Goal: Task Accomplishment & Management: Manage account settings

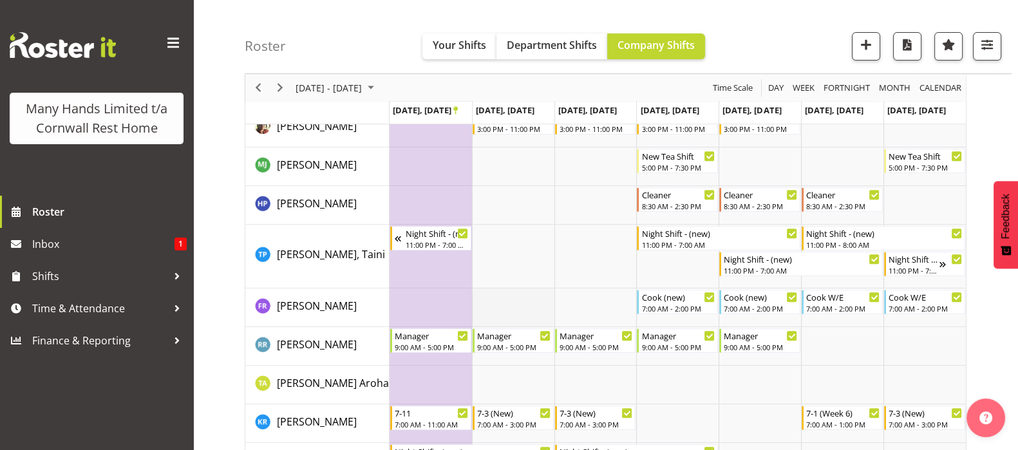
scroll to position [724, 0]
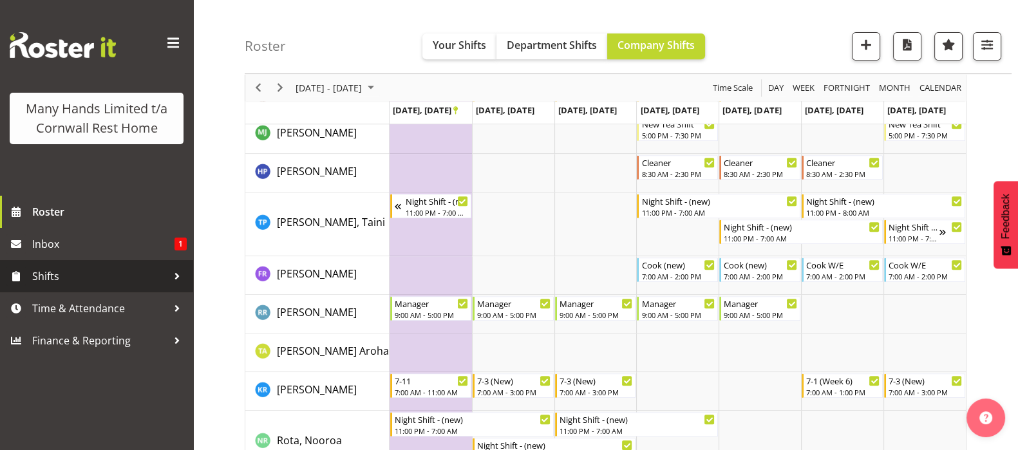
click at [64, 268] on span "Shifts" at bounding box center [99, 276] width 135 height 19
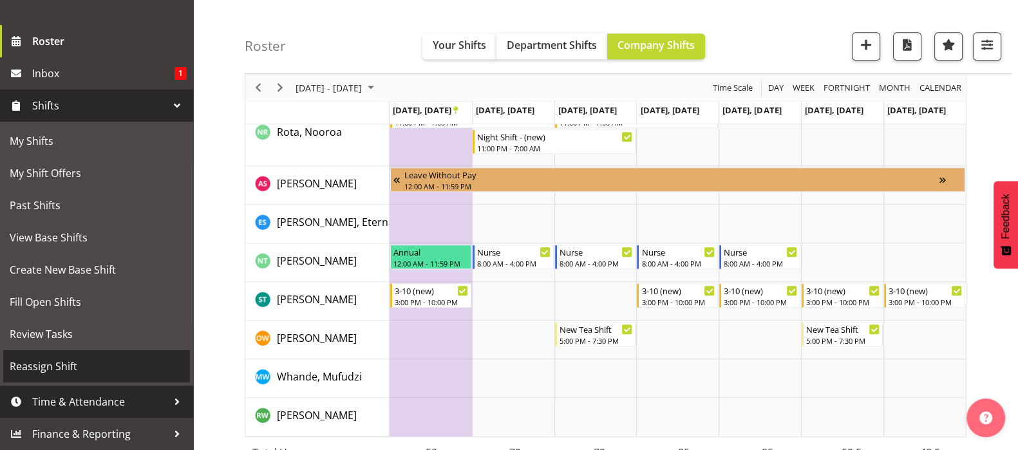
scroll to position [1046, 0]
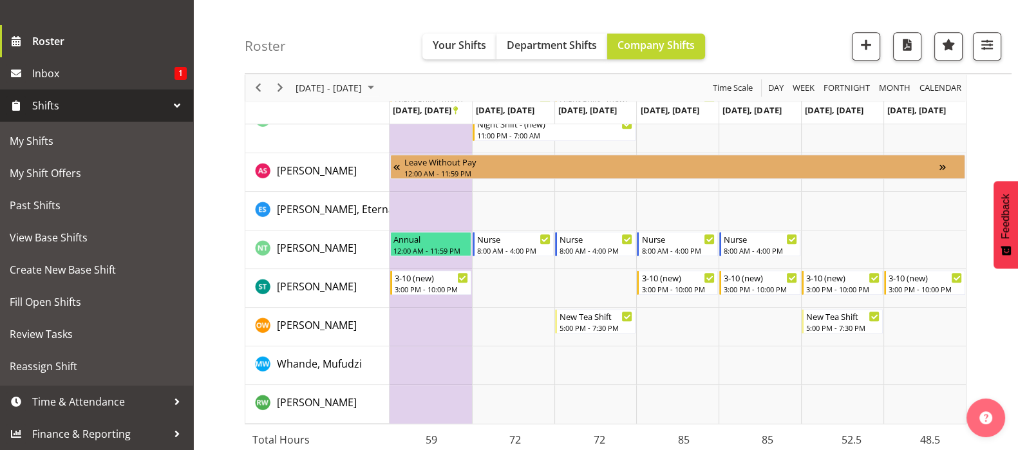
click at [167, 104] on div at bounding box center [176, 105] width 19 height 19
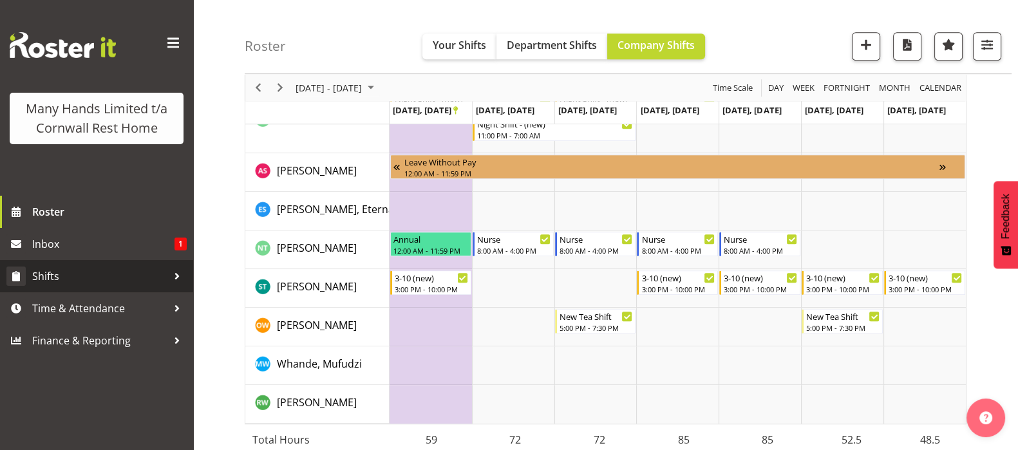
scroll to position [0, 0]
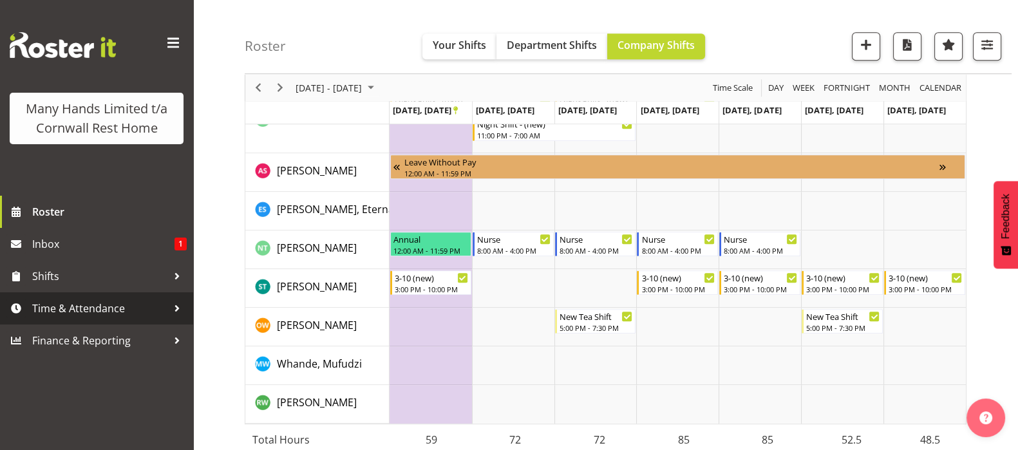
click at [174, 309] on div at bounding box center [176, 308] width 19 height 19
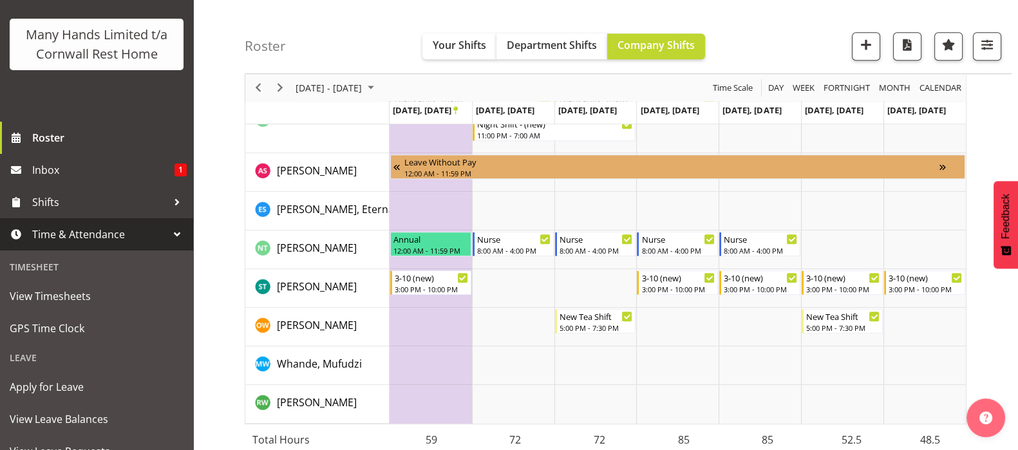
scroll to position [160, 0]
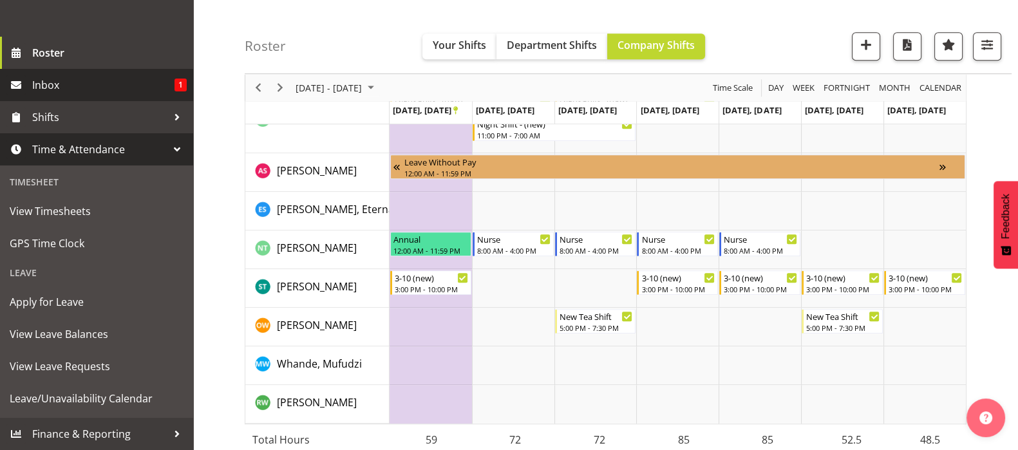
click at [42, 95] on span "Inbox" at bounding box center [103, 84] width 142 height 19
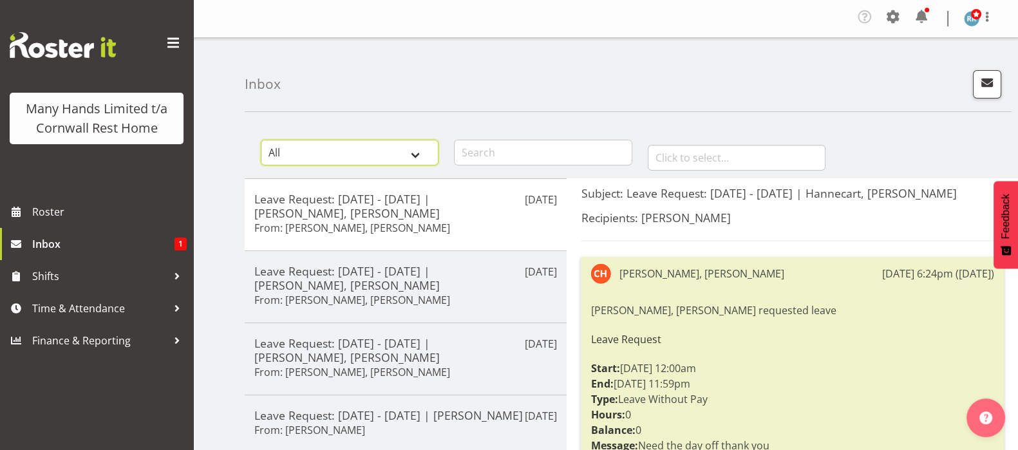
click at [419, 147] on select "All General Shift Offers Shift Swap Offers Leave Requests" at bounding box center [350, 153] width 178 height 26
select select "leave-request"
click at [261, 140] on select "All General Shift Offers Shift Swap Offers Leave Requests" at bounding box center [350, 153] width 178 height 26
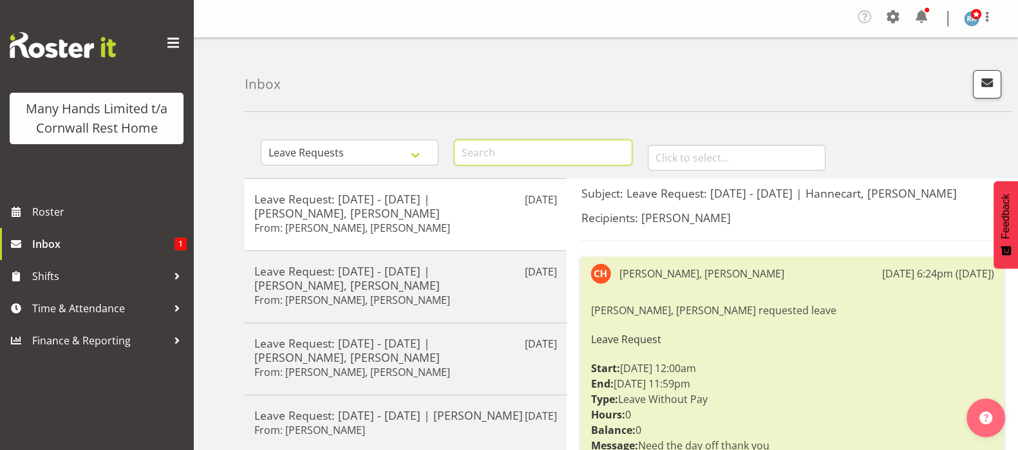
click at [482, 157] on input "text" at bounding box center [543, 153] width 178 height 26
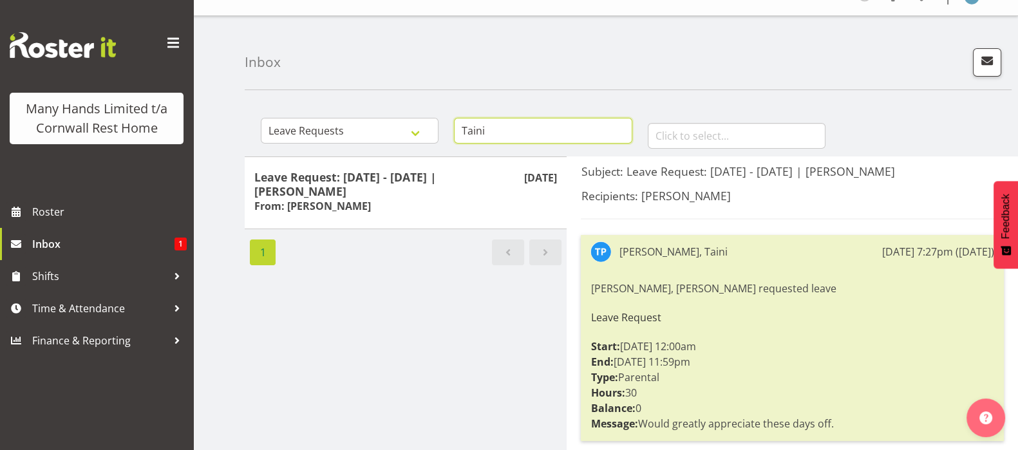
scroll to position [80, 0]
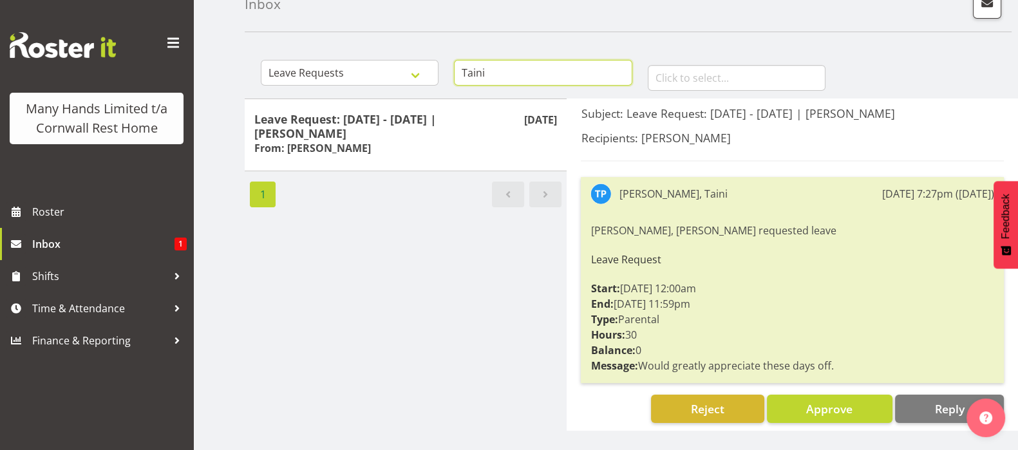
type input "Taini"
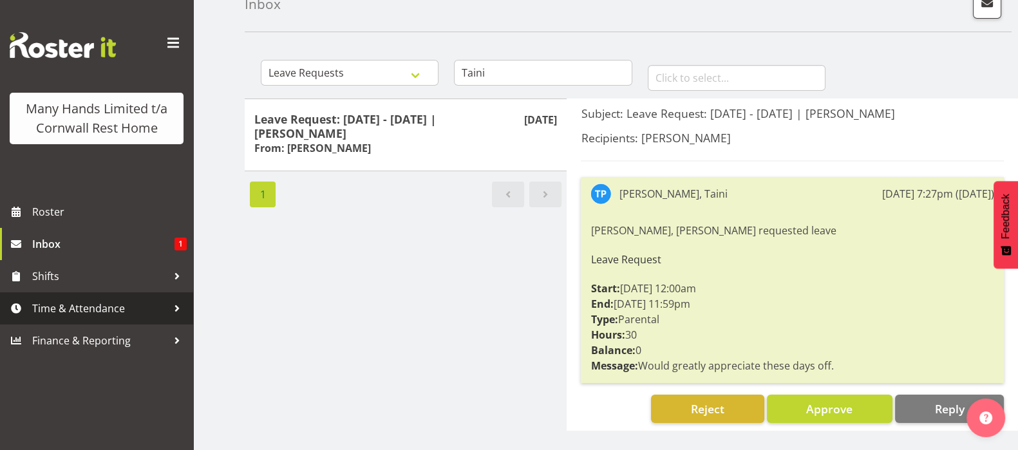
click at [85, 310] on span "Time & Attendance" at bounding box center [99, 308] width 135 height 19
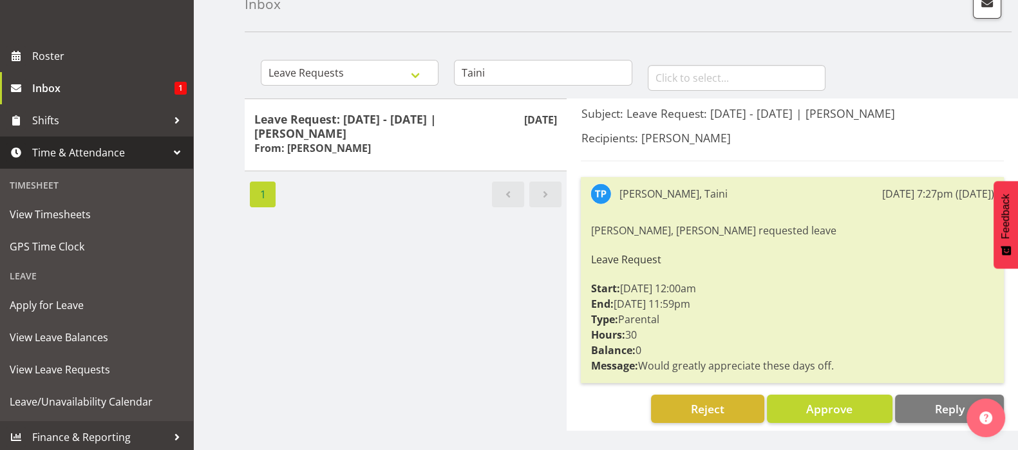
scroll to position [178, 0]
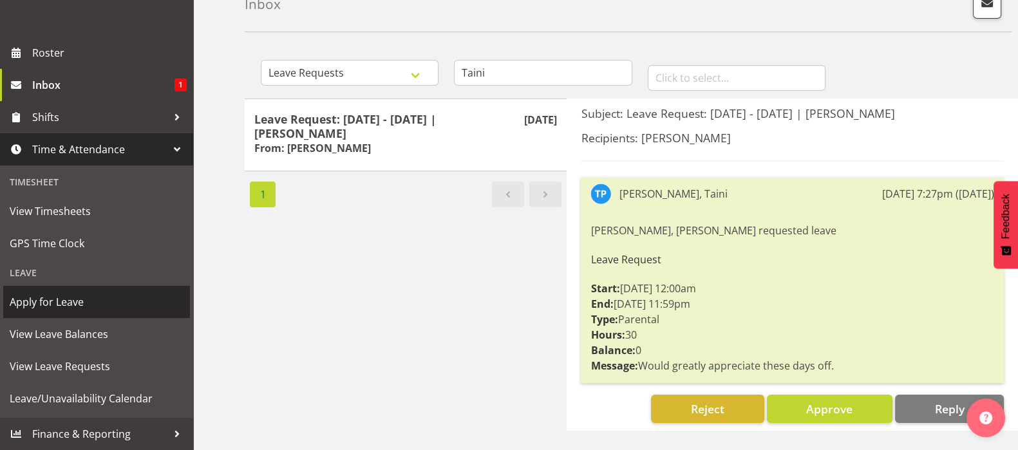
click at [59, 302] on span "Apply for Leave" at bounding box center [97, 301] width 174 height 19
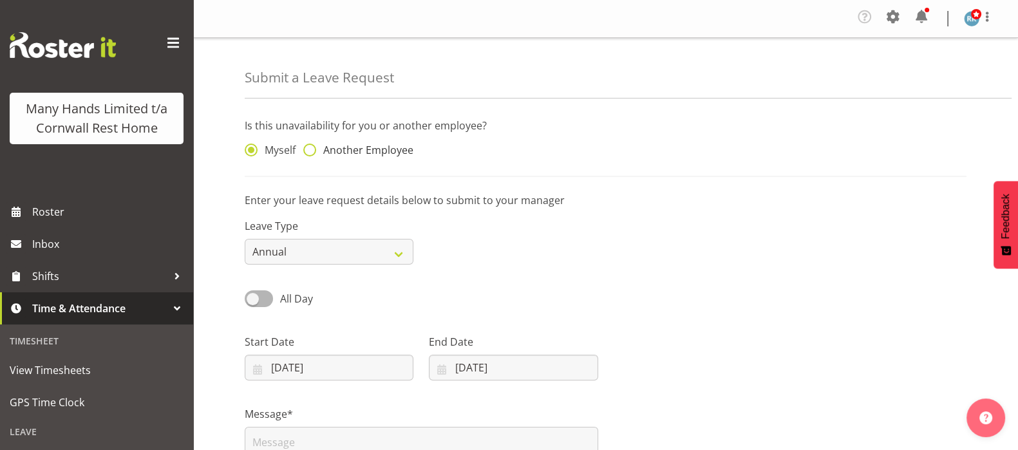
click at [311, 149] on span at bounding box center [309, 150] width 13 height 13
click at [311, 149] on input "Another Employee" at bounding box center [307, 150] width 8 height 8
radio input "true"
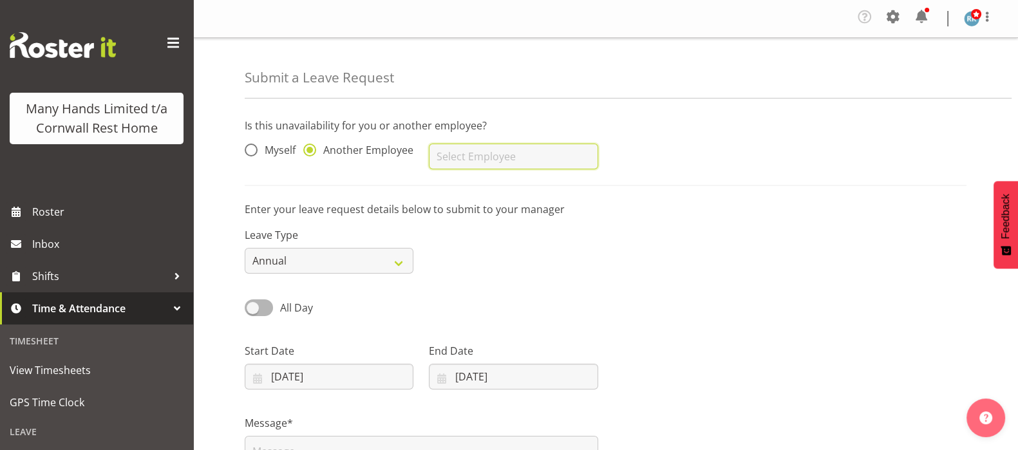
click at [438, 156] on input "text" at bounding box center [513, 157] width 169 height 26
click at [490, 189] on link "[PERSON_NAME], Taini" at bounding box center [513, 188] width 169 height 23
type input "[PERSON_NAME], Taini"
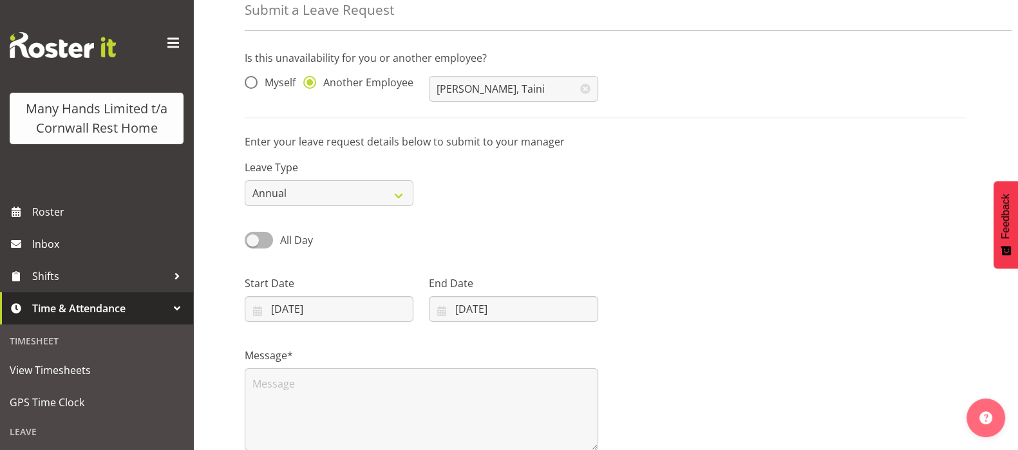
scroll to position [160, 0]
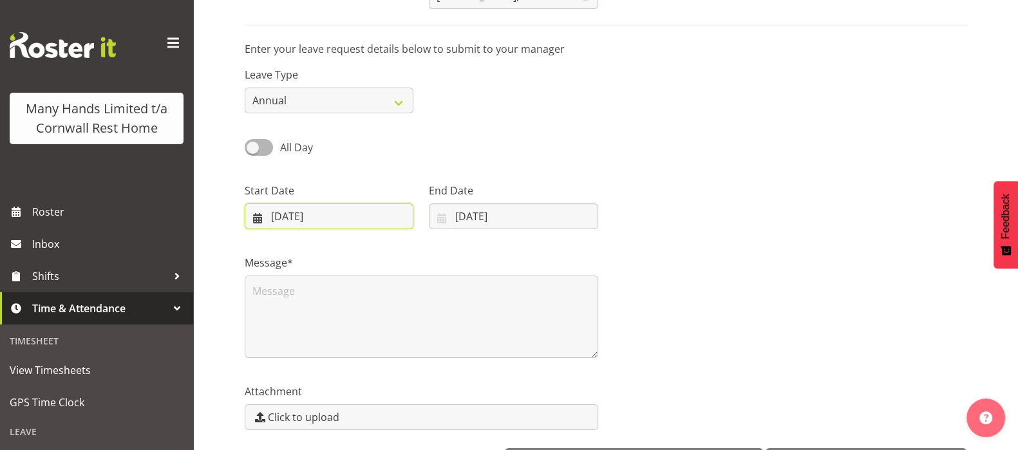
click at [283, 220] on input "08/09/2025" at bounding box center [329, 216] width 169 height 26
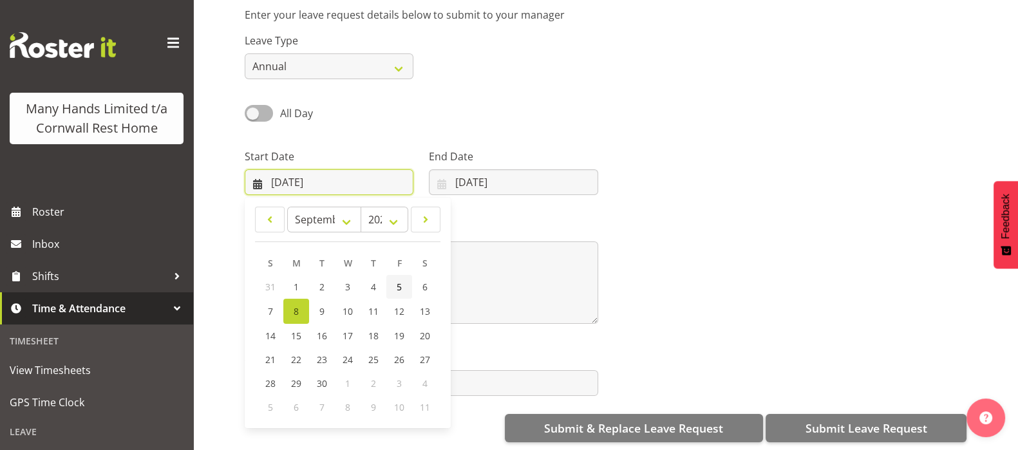
scroll to position [209, 0]
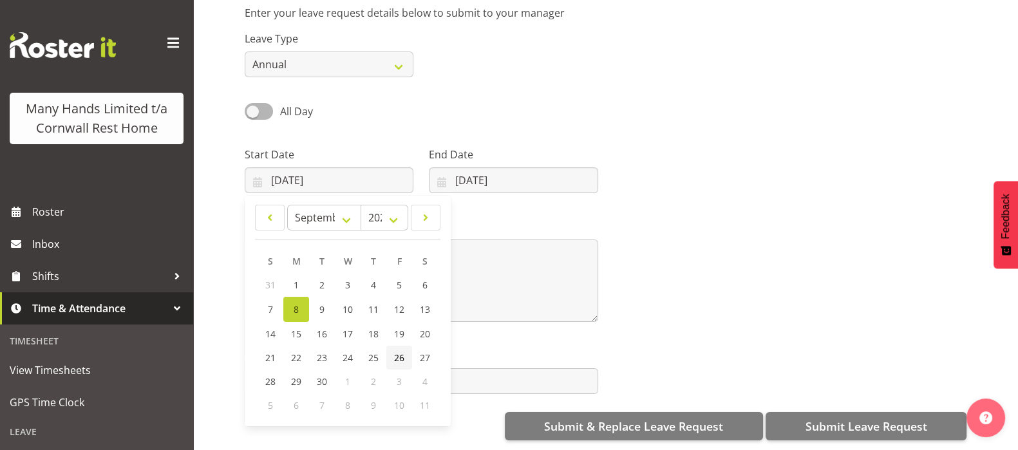
click at [397, 352] on span "26" at bounding box center [399, 358] width 10 height 12
type input "26/09/2025"
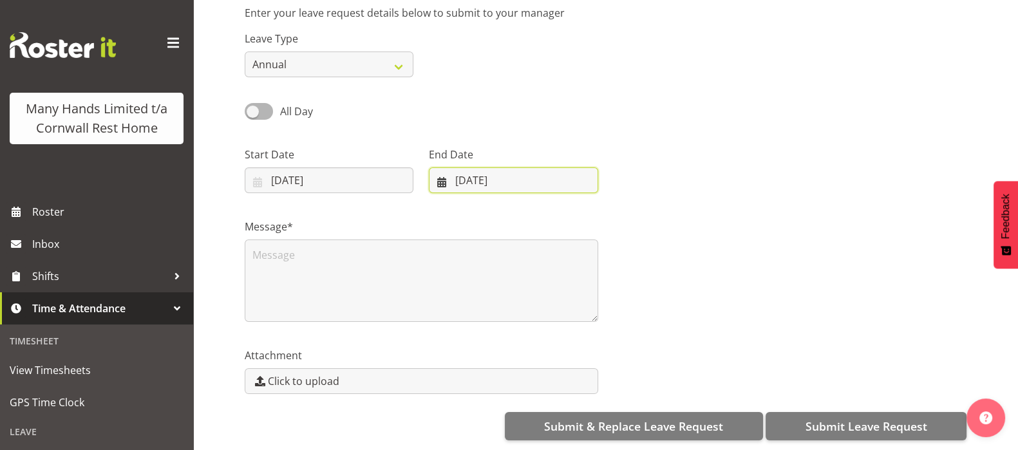
click at [440, 172] on input "[DATE]" at bounding box center [513, 180] width 169 height 26
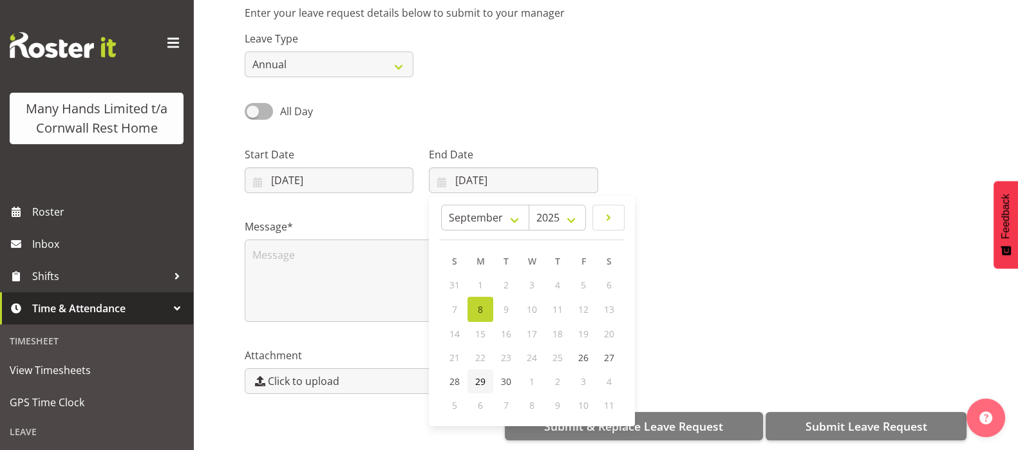
click at [480, 375] on span "29" at bounding box center [480, 381] width 10 height 12
type input "29/09/2025"
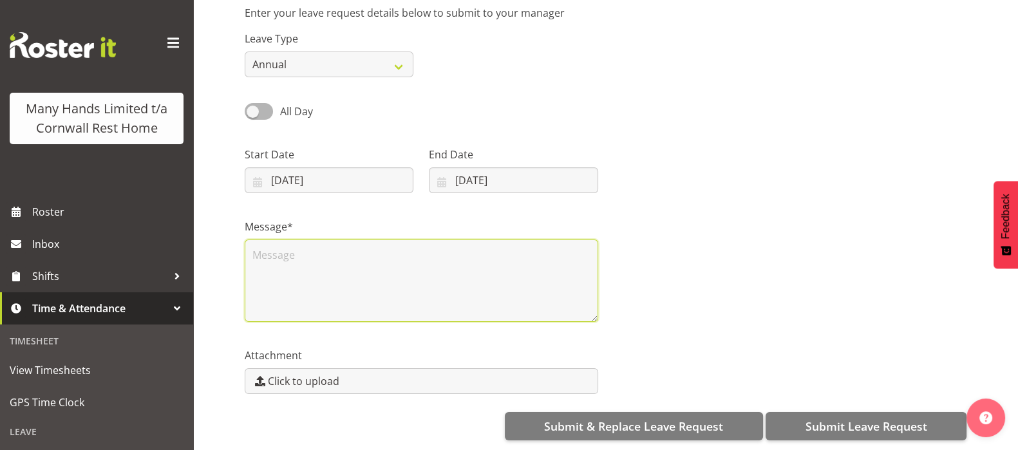
click at [274, 249] on textarea at bounding box center [422, 281] width 354 height 82
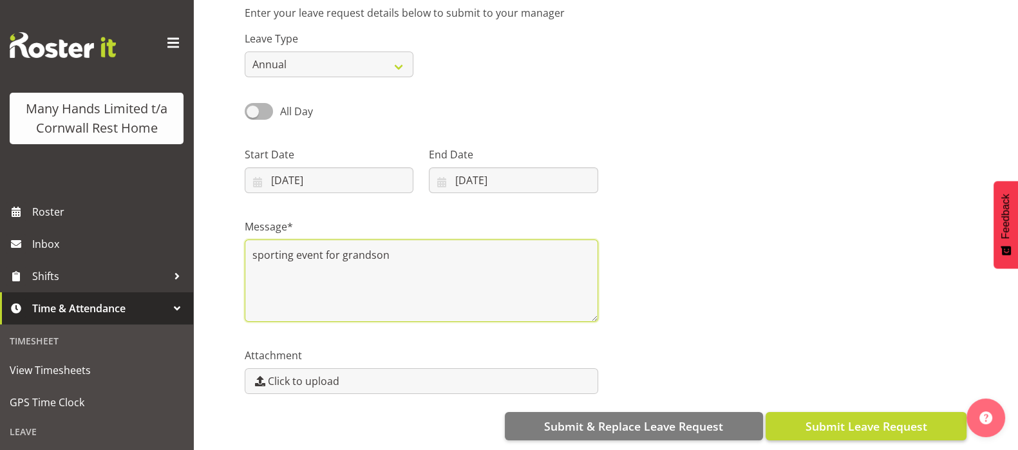
type textarea "sporting event for grandson"
click at [852, 418] on span "Submit Leave Request" at bounding box center [866, 426] width 122 height 17
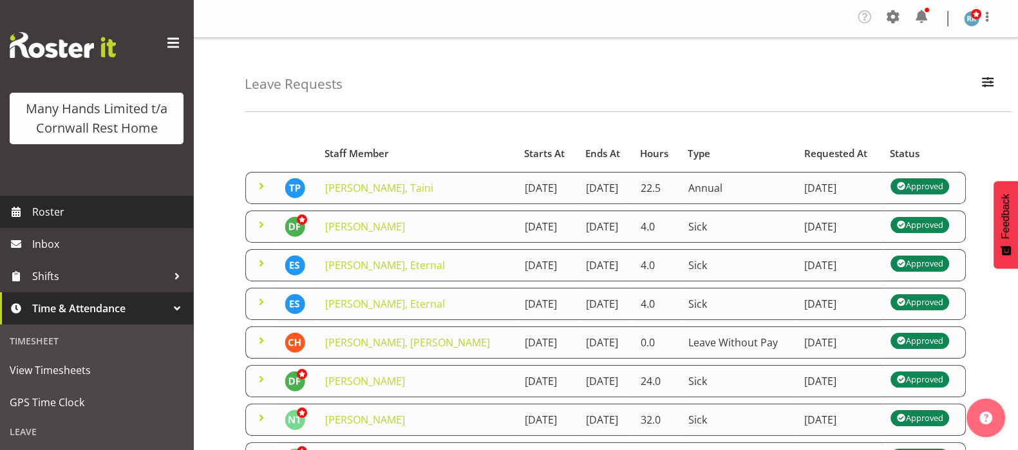
click at [49, 222] on span "Roster" at bounding box center [109, 211] width 155 height 19
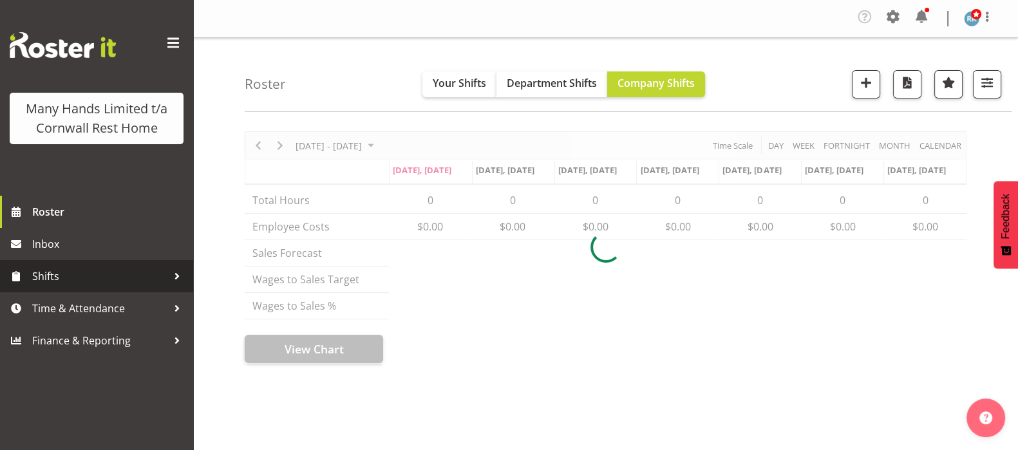
scroll to position [80, 0]
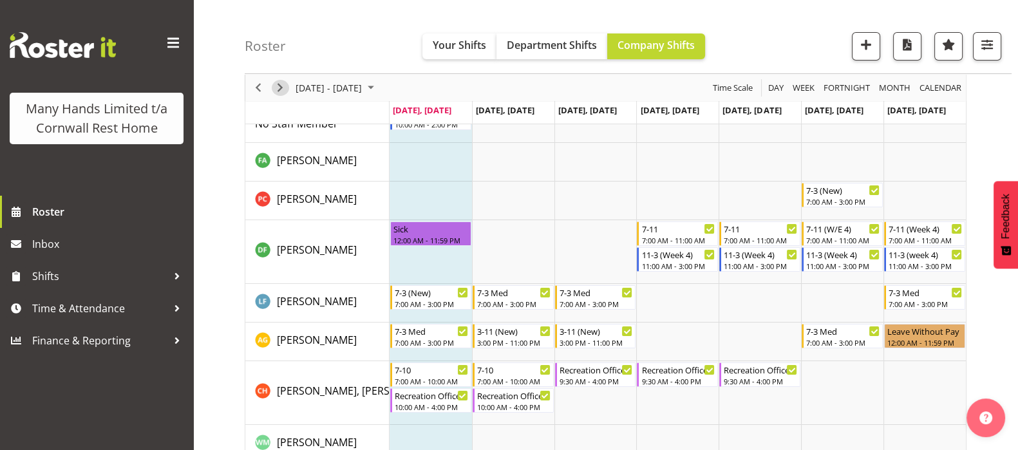
click at [280, 85] on span "Next" at bounding box center [279, 88] width 15 height 16
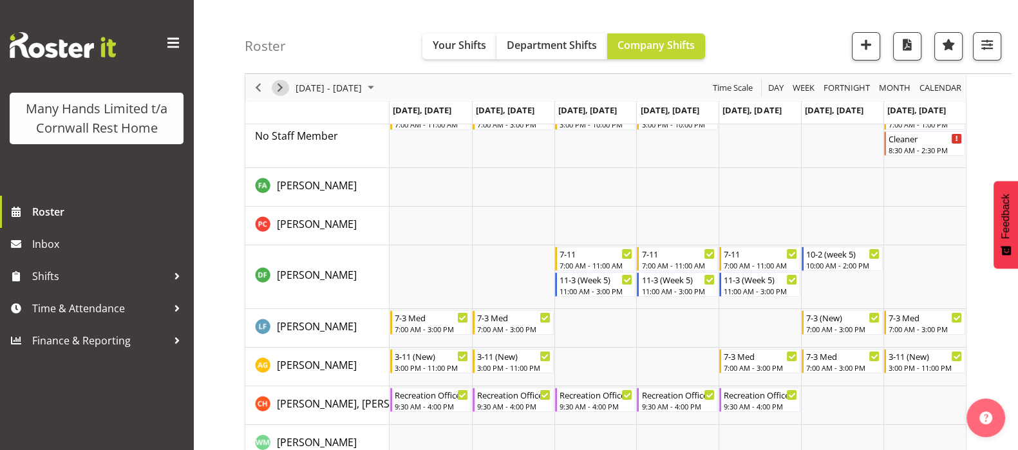
click at [279, 83] on span "Next" at bounding box center [279, 88] width 15 height 16
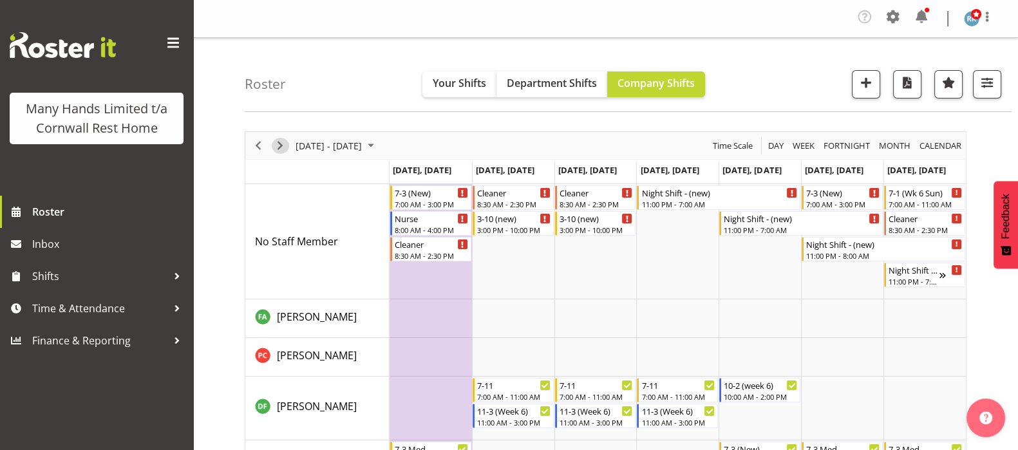
click at [282, 146] on span "Next" at bounding box center [279, 146] width 15 height 16
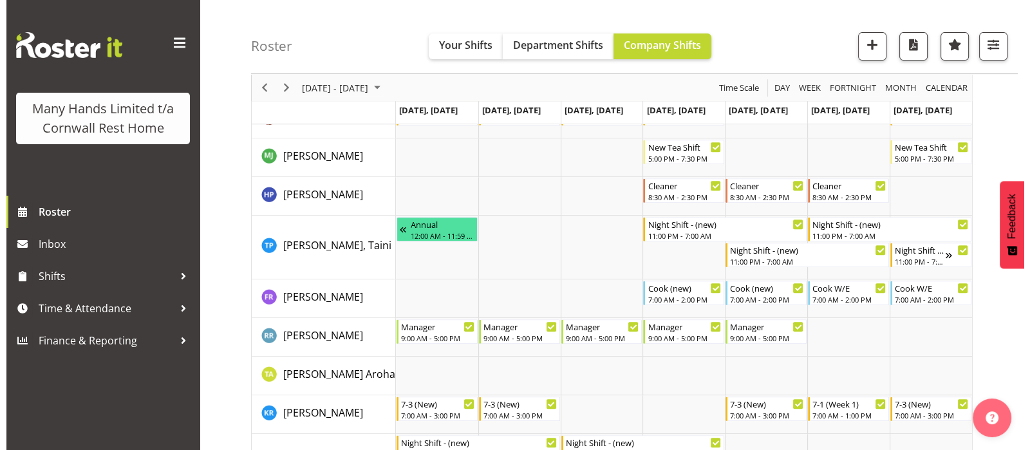
scroll to position [805, 0]
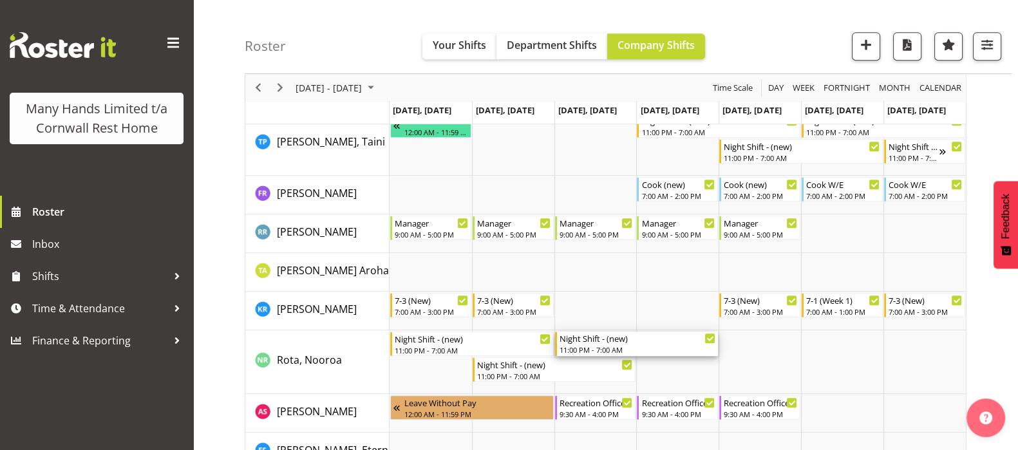
click at [585, 345] on div "11:00 PM - 7:00 AM" at bounding box center [638, 350] width 156 height 10
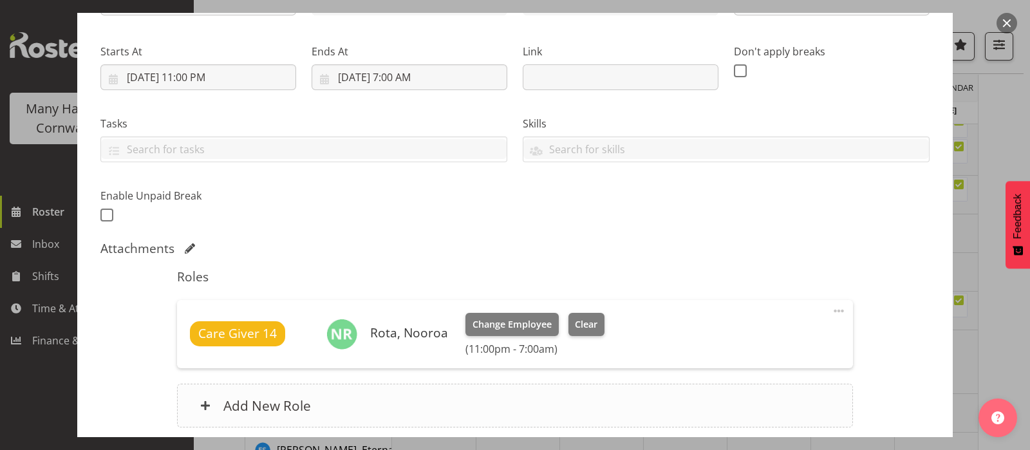
scroll to position [241, 0]
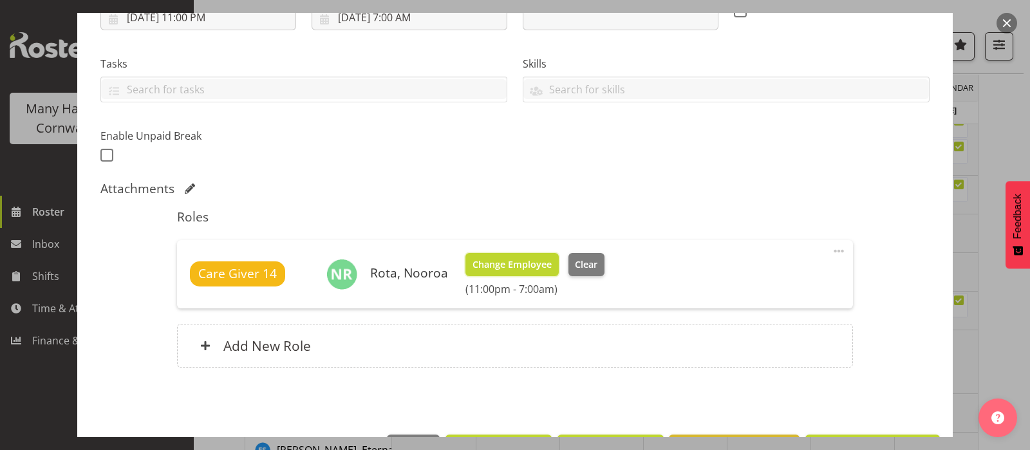
click at [497, 262] on span "Change Employee" at bounding box center [512, 265] width 79 height 14
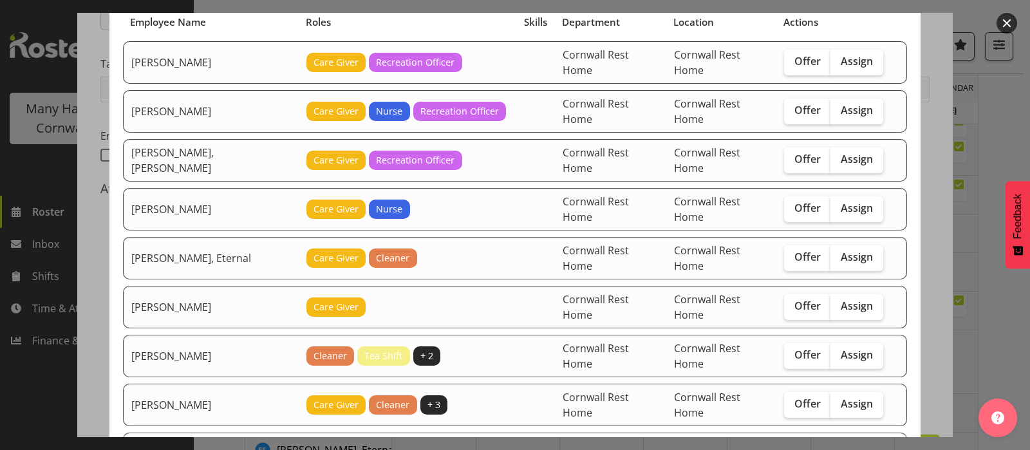
scroll to position [80, 0]
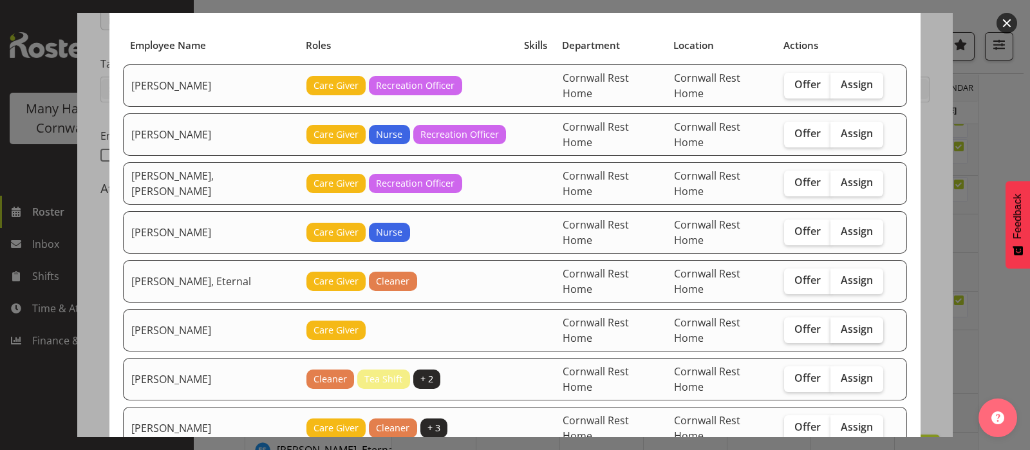
click at [849, 317] on label "Assign" at bounding box center [857, 330] width 53 height 26
click at [839, 325] on input "Assign" at bounding box center [835, 329] width 8 height 8
checkbox input "true"
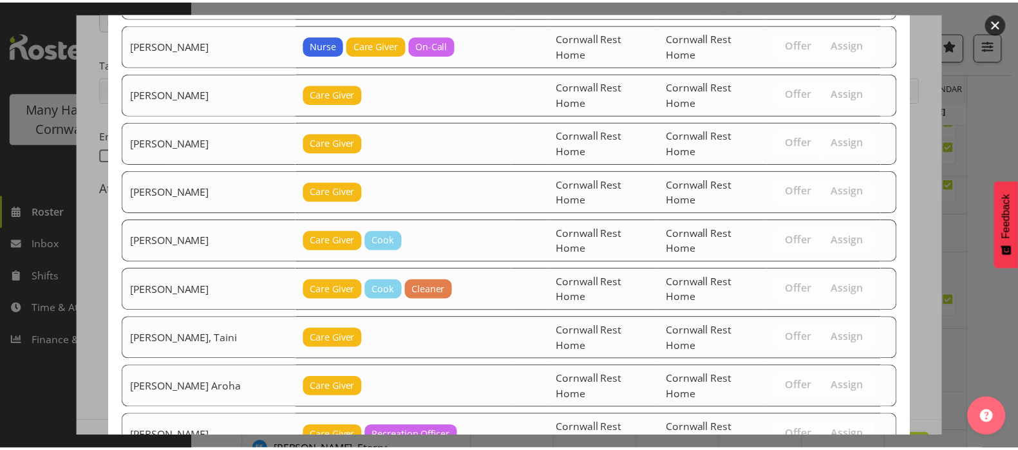
scroll to position [623, 0]
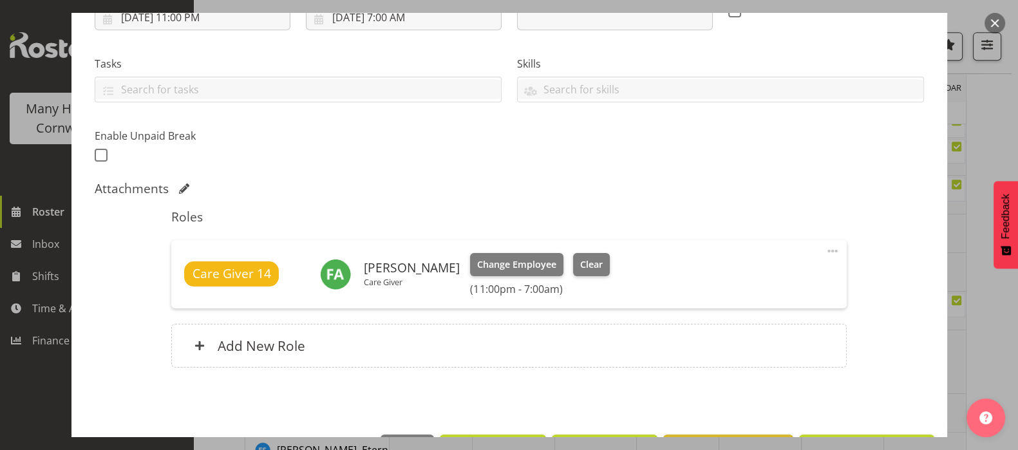
scroll to position [285, 0]
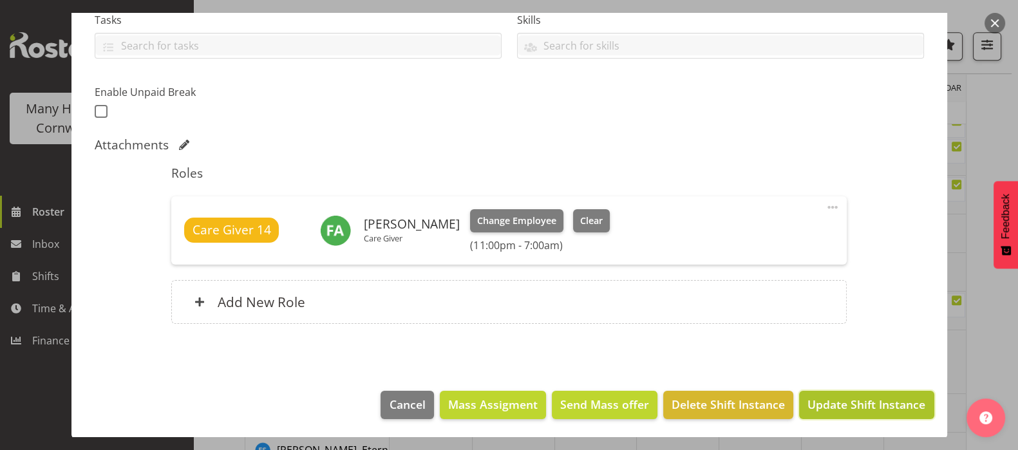
click at [840, 397] on span "Update Shift Instance" at bounding box center [867, 404] width 118 height 17
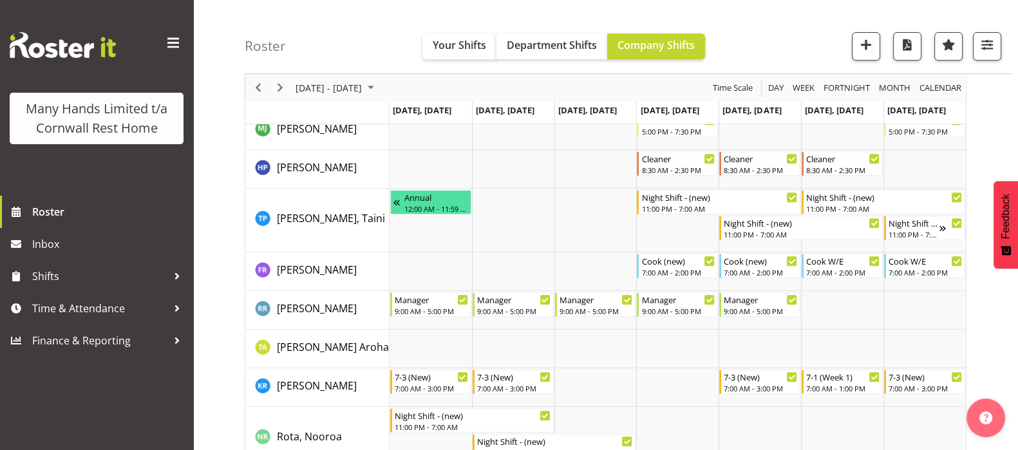
scroll to position [805, 0]
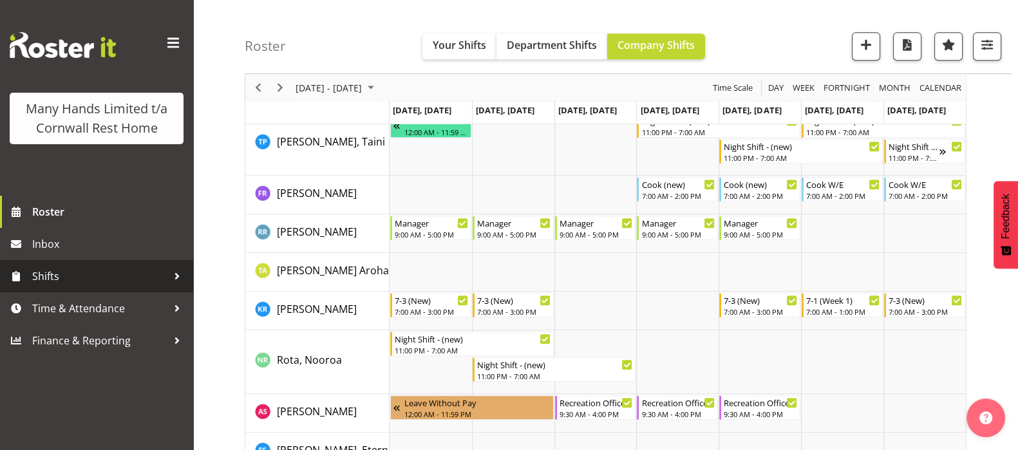
click at [53, 269] on span "Shifts" at bounding box center [99, 276] width 135 height 19
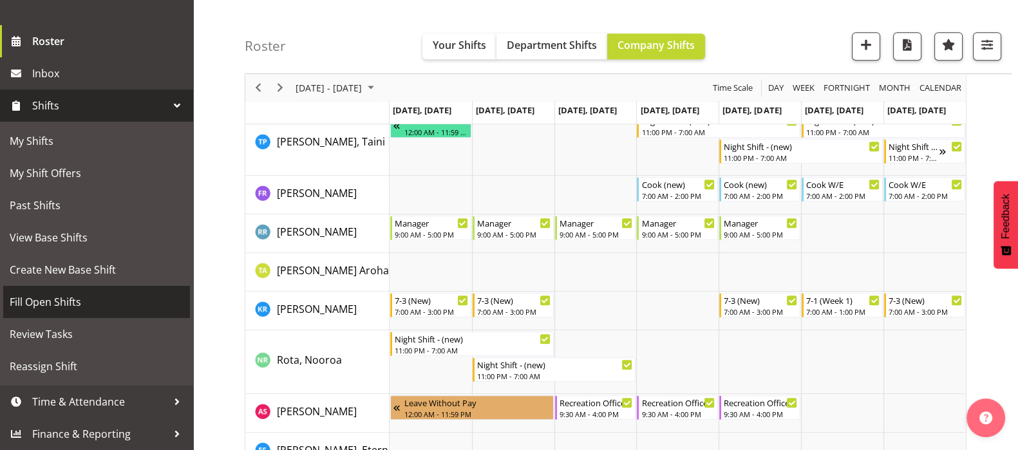
scroll to position [190, 0]
click at [55, 298] on span "Fill Open Shifts" at bounding box center [97, 301] width 174 height 19
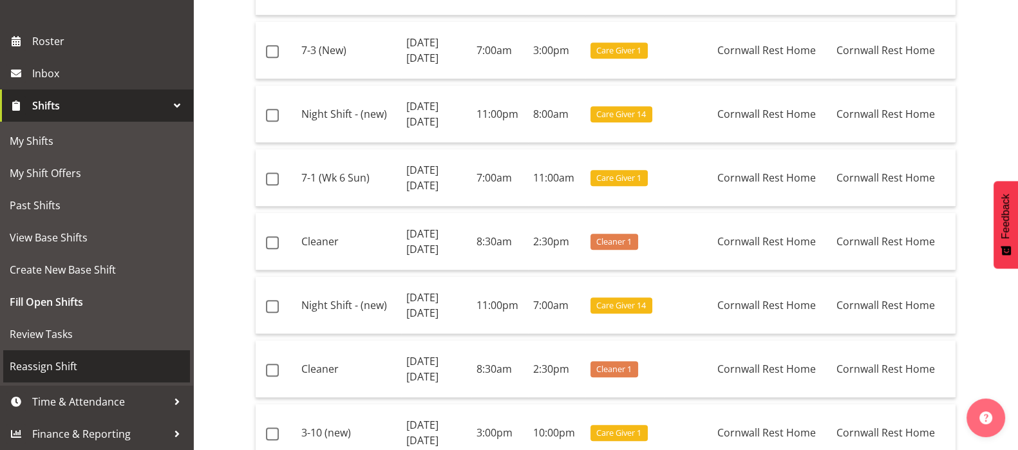
scroll to position [1368, 0]
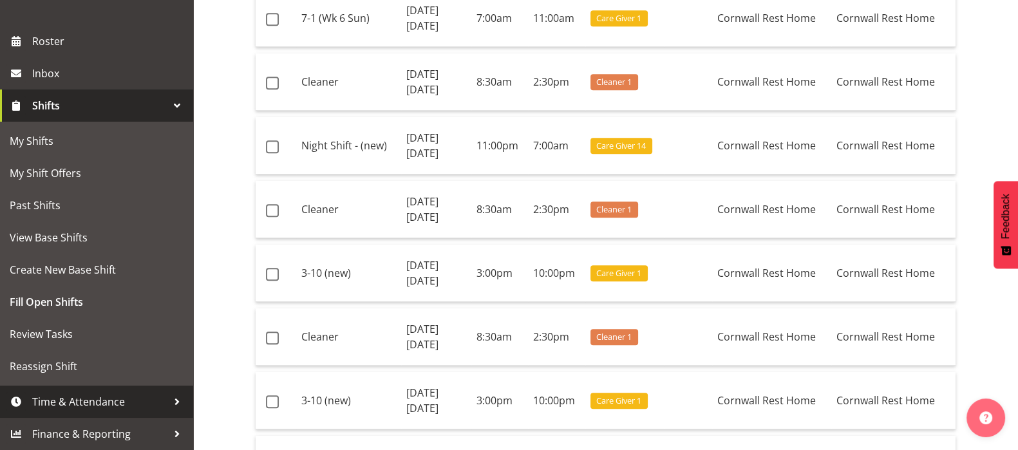
click at [127, 402] on span "Time & Attendance" at bounding box center [99, 401] width 135 height 19
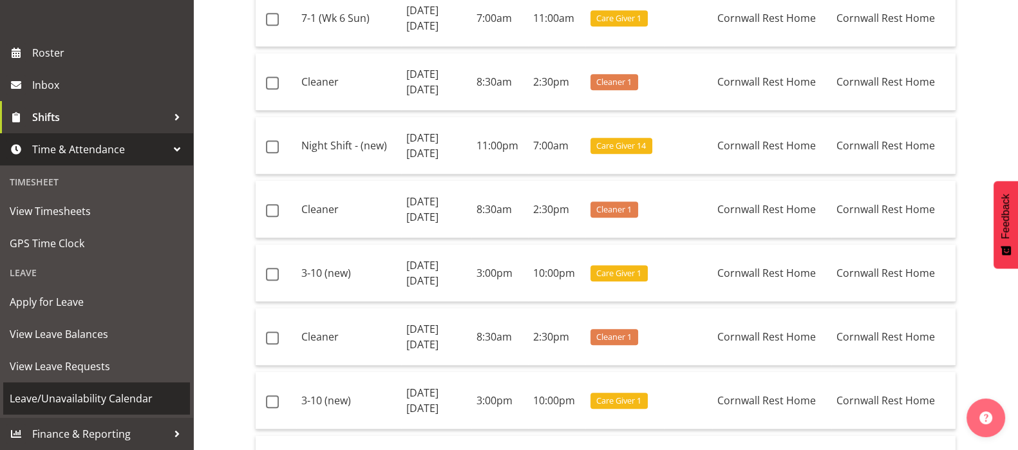
scroll to position [178, 0]
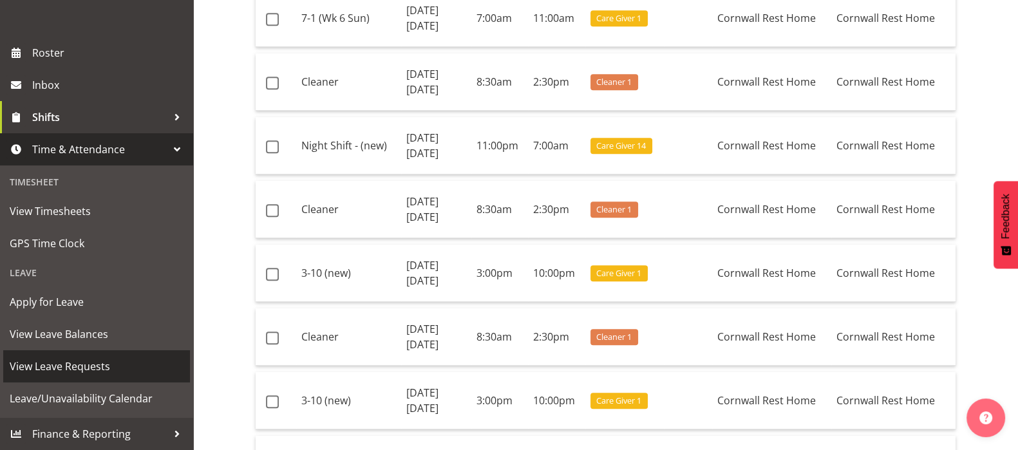
click at [66, 366] on span "View Leave Requests" at bounding box center [97, 366] width 174 height 19
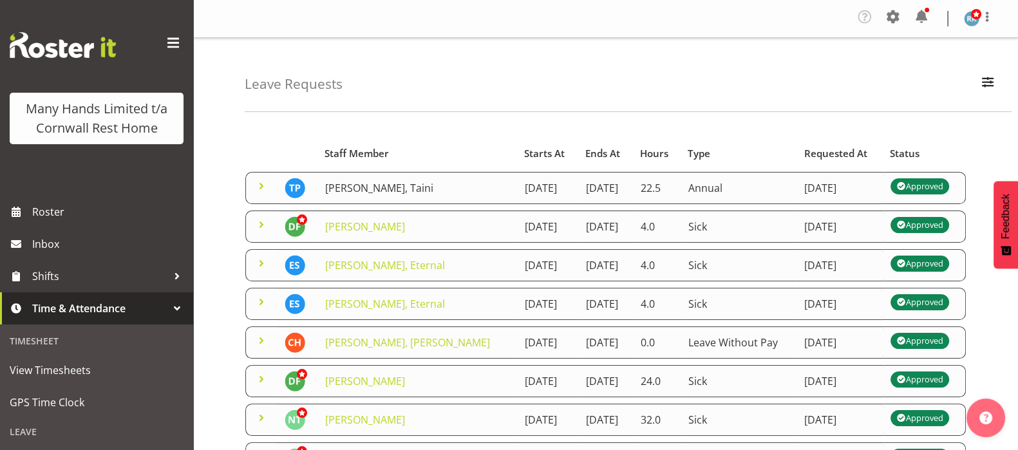
click at [339, 186] on link "[PERSON_NAME], Taini" at bounding box center [379, 188] width 108 height 14
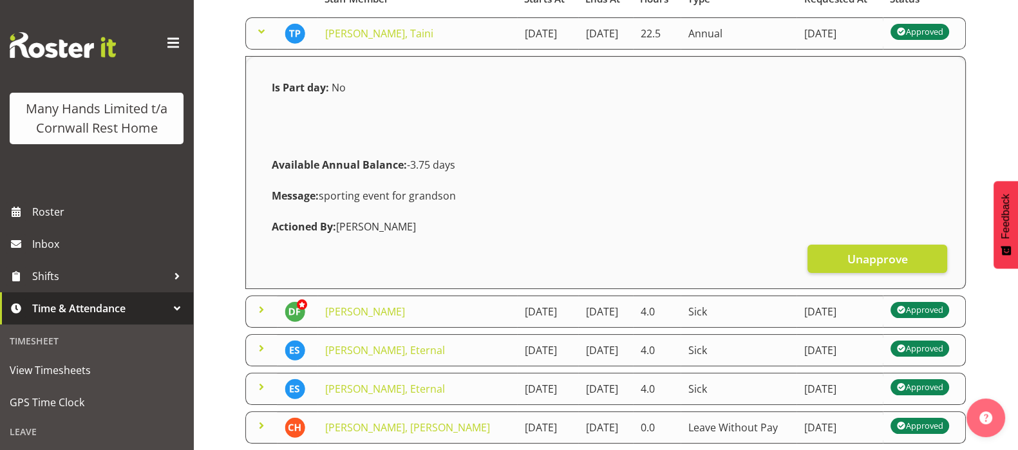
scroll to position [160, 0]
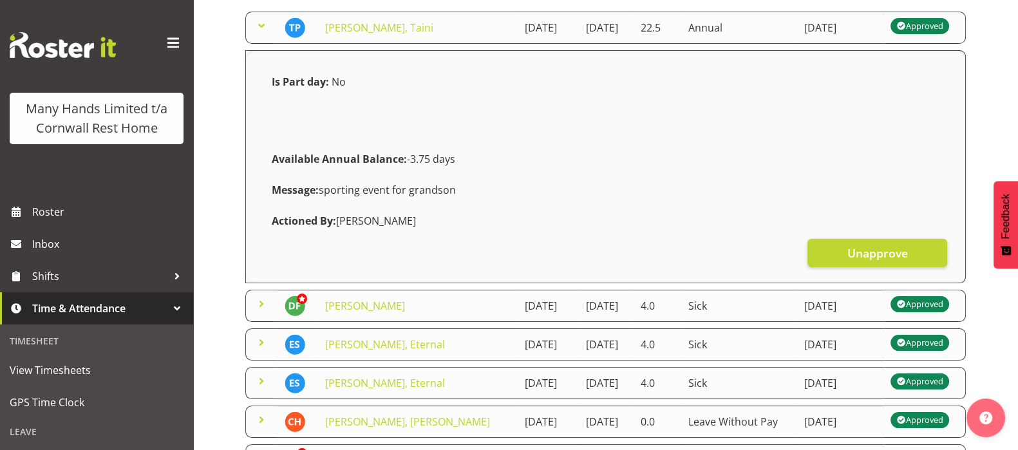
drag, startPoint x: 319, startPoint y: 198, endPoint x: 460, endPoint y: 205, distance: 141.2
click at [460, 205] on div "Message: sporting event for grandson" at bounding box center [605, 190] width 683 height 31
copy div "sporting event for grandson"
click at [872, 252] on button "Unapprove" at bounding box center [878, 253] width 140 height 28
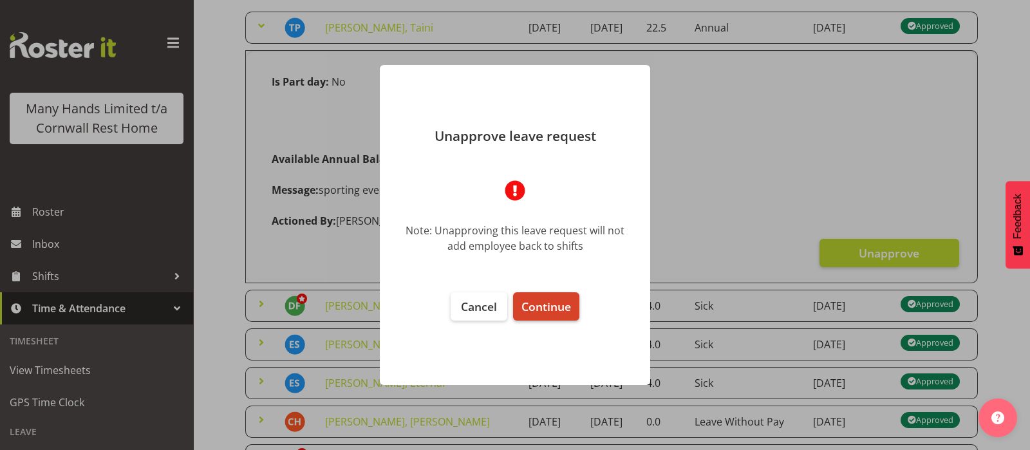
click at [546, 304] on span "Continue" at bounding box center [547, 306] width 50 height 15
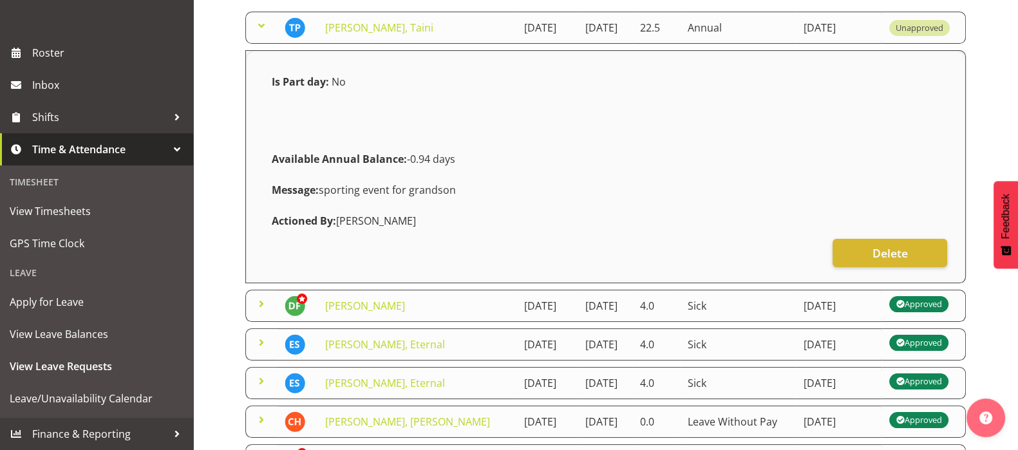
scroll to position [178, 0]
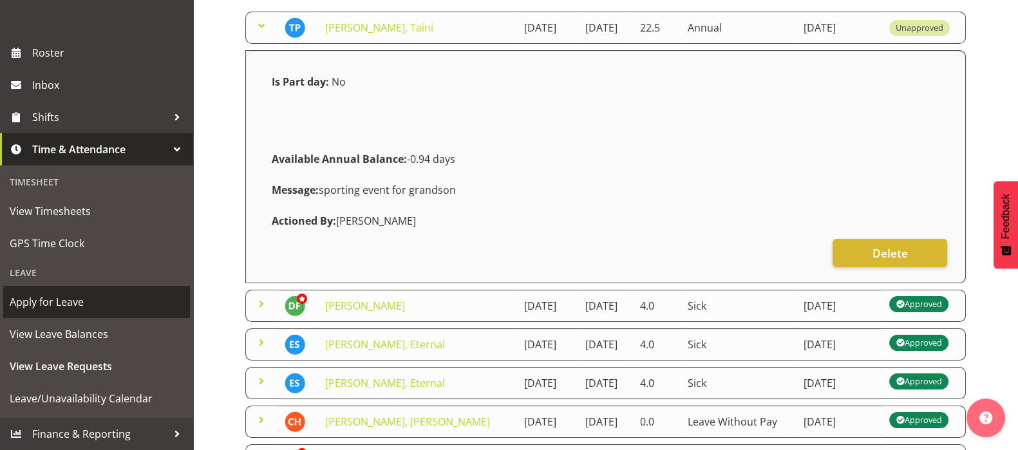
click at [37, 299] on span "Apply for Leave" at bounding box center [97, 301] width 174 height 19
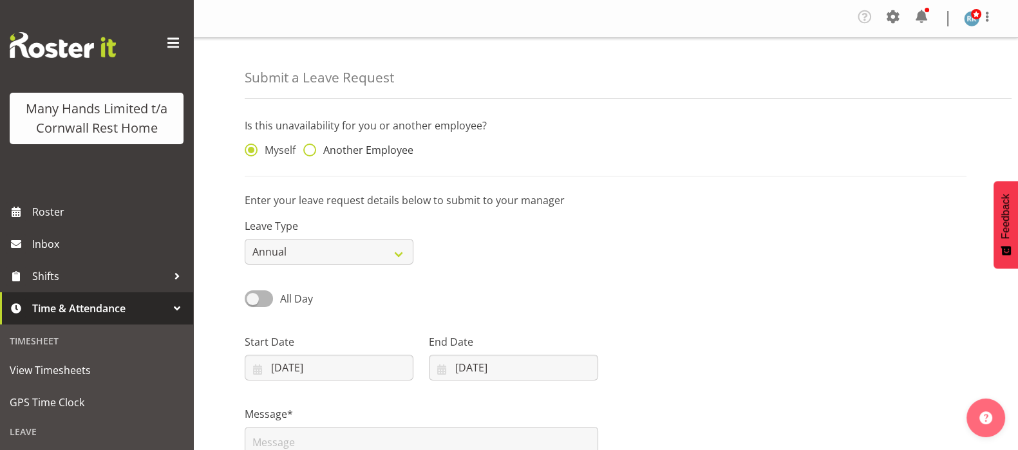
click at [310, 151] on span at bounding box center [309, 150] width 13 height 13
click at [310, 151] on input "Another Employee" at bounding box center [307, 150] width 8 height 8
radio input "true"
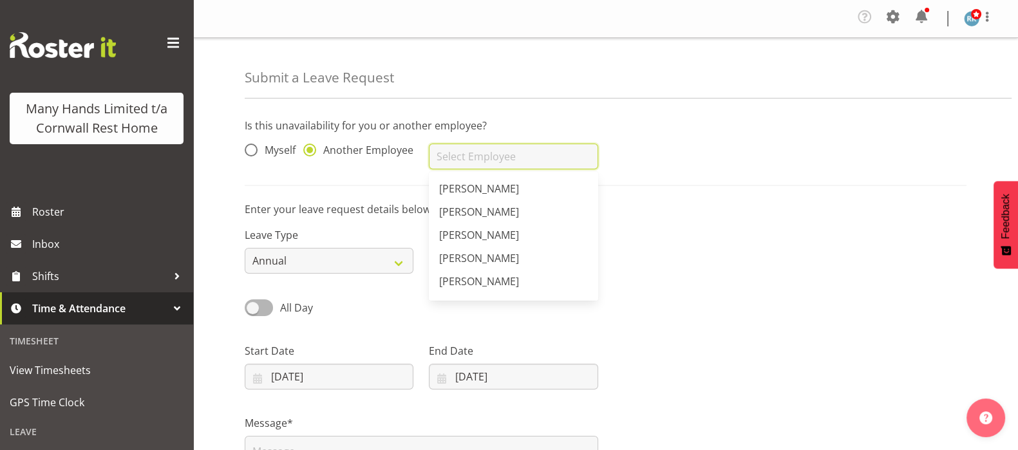
click at [468, 152] on input "text" at bounding box center [513, 157] width 169 height 26
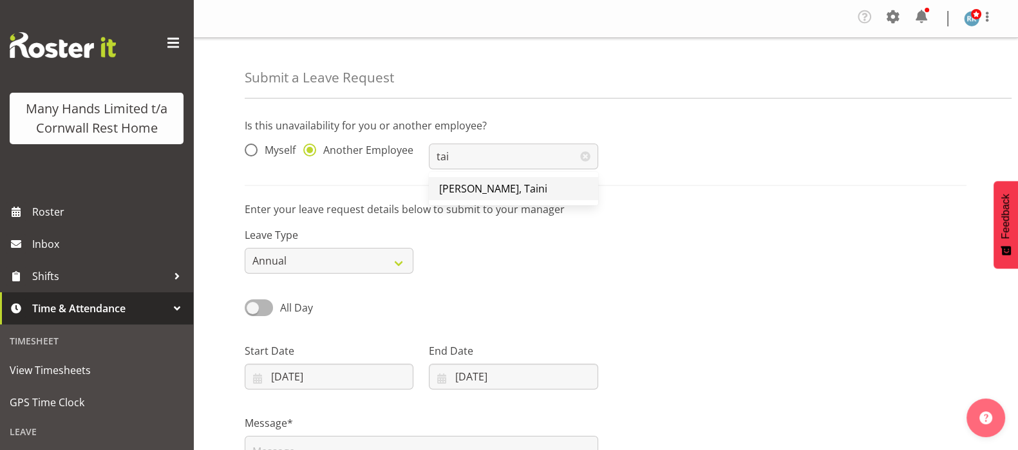
click at [469, 188] on span "[PERSON_NAME], Taini" at bounding box center [493, 189] width 108 height 14
type input "[PERSON_NAME], Taini"
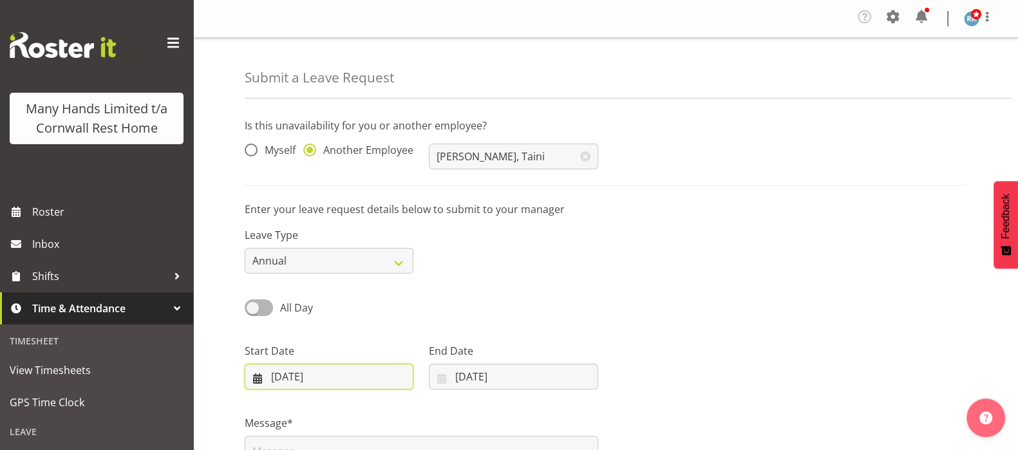
click at [265, 373] on input "08/09/2025" at bounding box center [329, 377] width 169 height 26
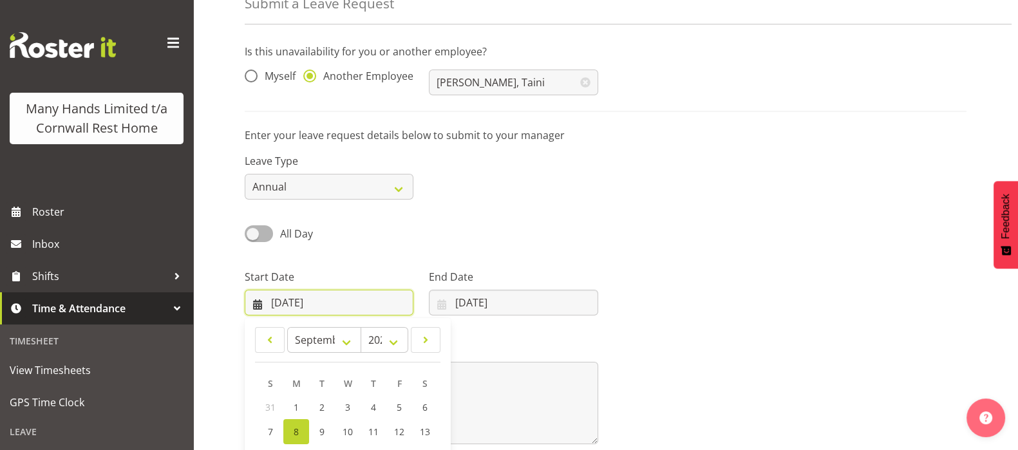
scroll to position [209, 0]
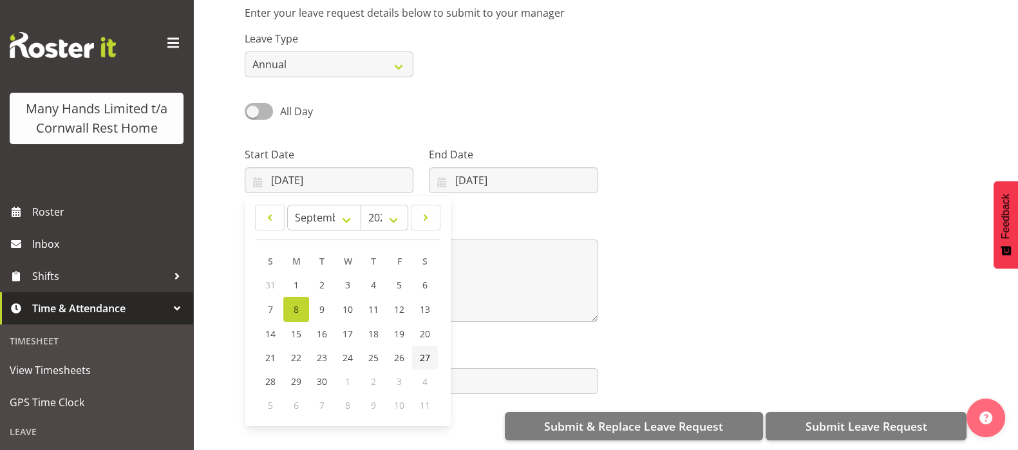
click at [428, 352] on span "27" at bounding box center [425, 358] width 10 height 12
type input "27/09/2025"
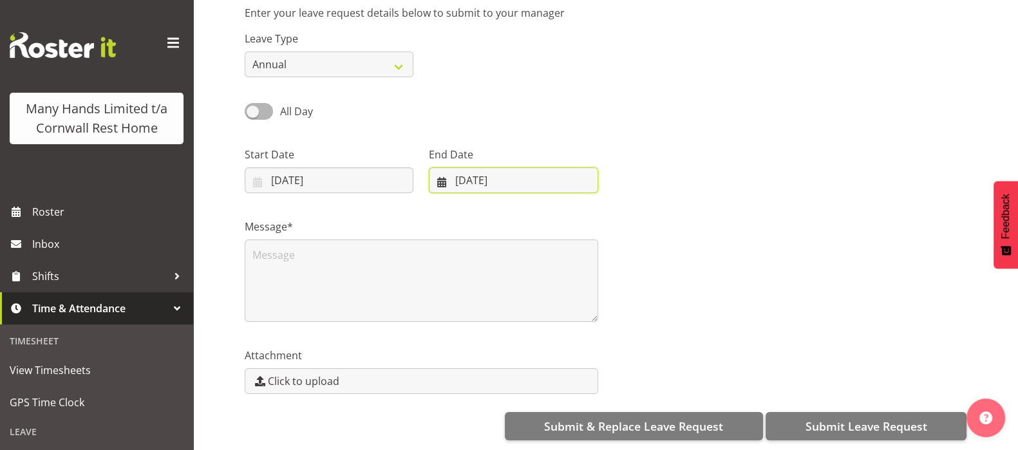
click at [441, 167] on input "08/09/2025" at bounding box center [513, 180] width 169 height 26
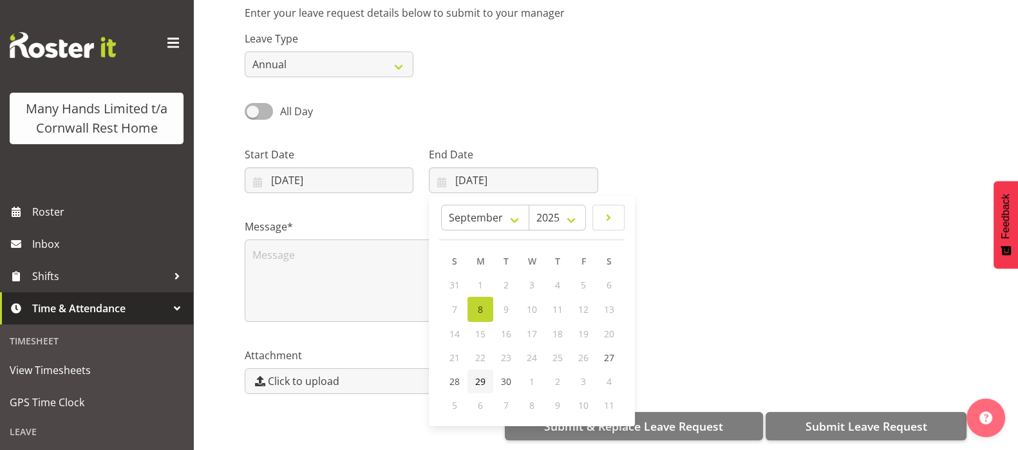
click at [482, 375] on span "29" at bounding box center [480, 381] width 10 height 12
type input "29/09/2025"
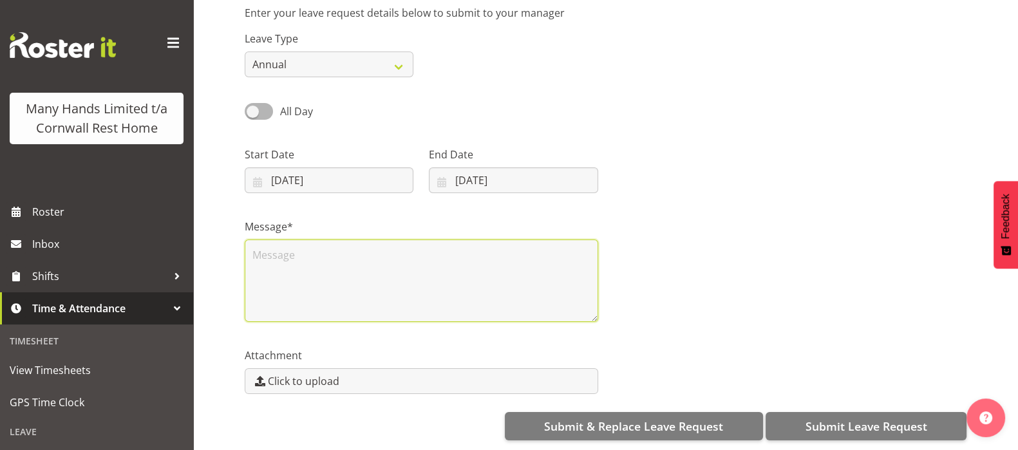
click at [272, 242] on textarea at bounding box center [422, 281] width 354 height 82
paste textarea "sporting event for grandson"
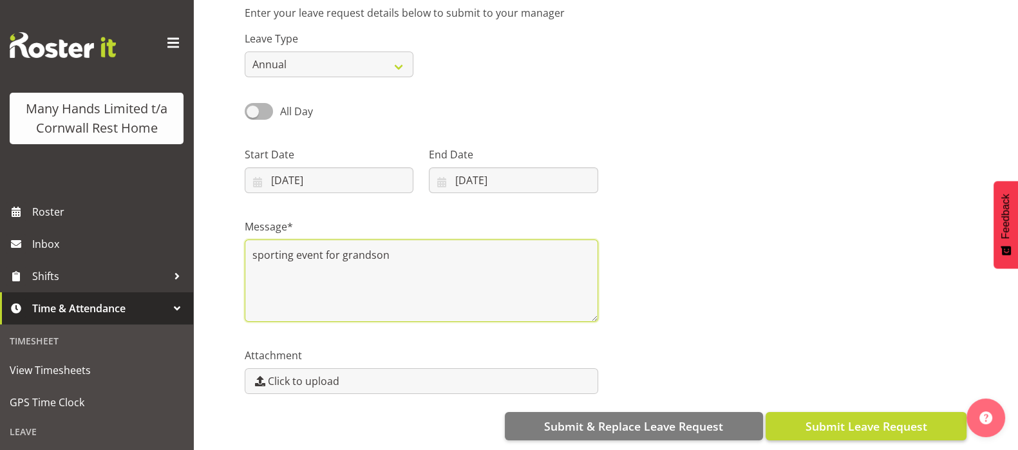
type textarea "sporting event for grandson"
click at [878, 418] on span "Submit Leave Request" at bounding box center [866, 426] width 122 height 17
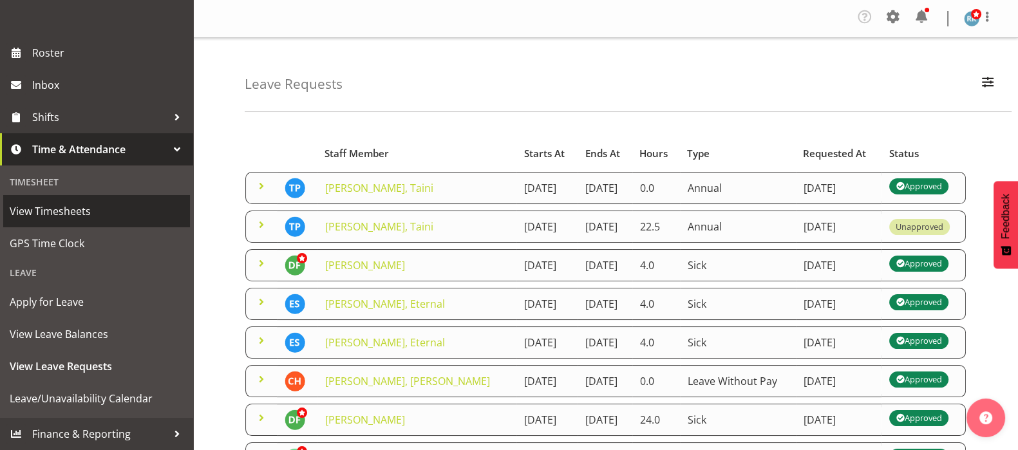
scroll to position [178, 0]
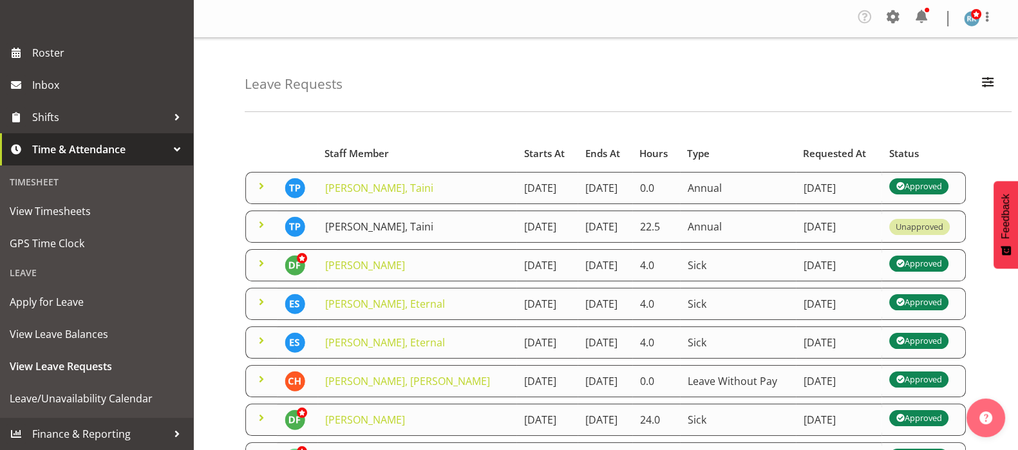
click at [352, 234] on link "[PERSON_NAME], Taini" at bounding box center [379, 227] width 108 height 14
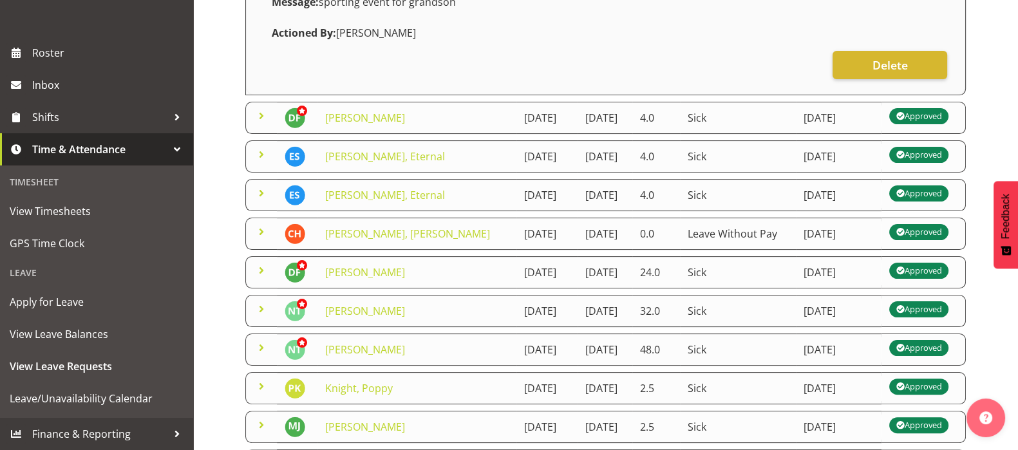
scroll to position [402, 0]
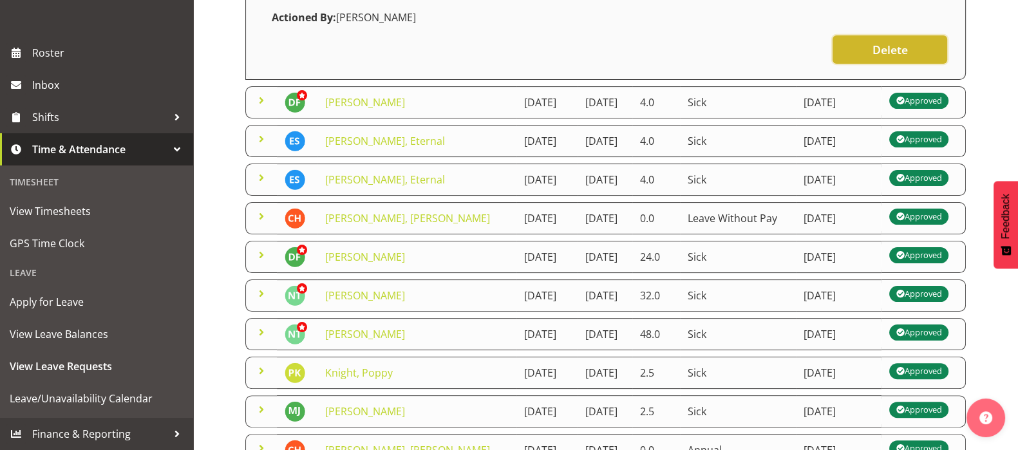
click at [900, 58] on span "Delete" at bounding box center [889, 49] width 35 height 17
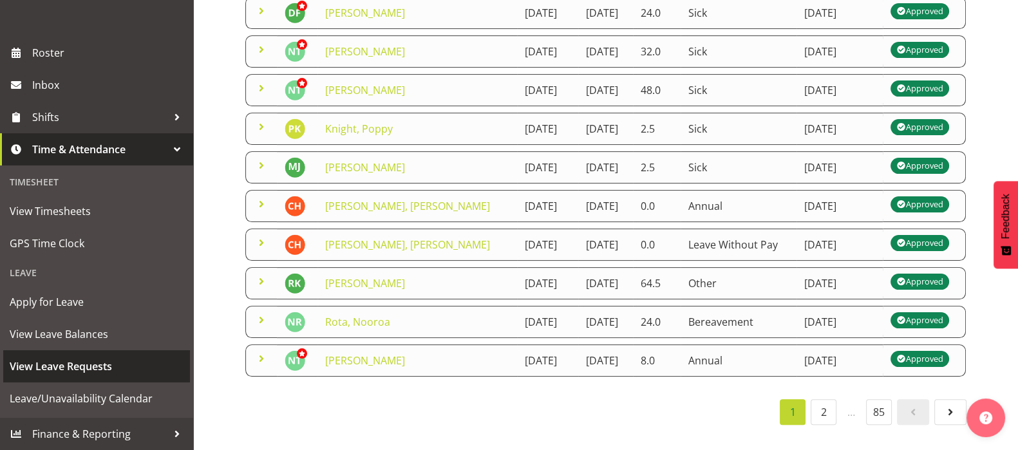
scroll to position [404, 0]
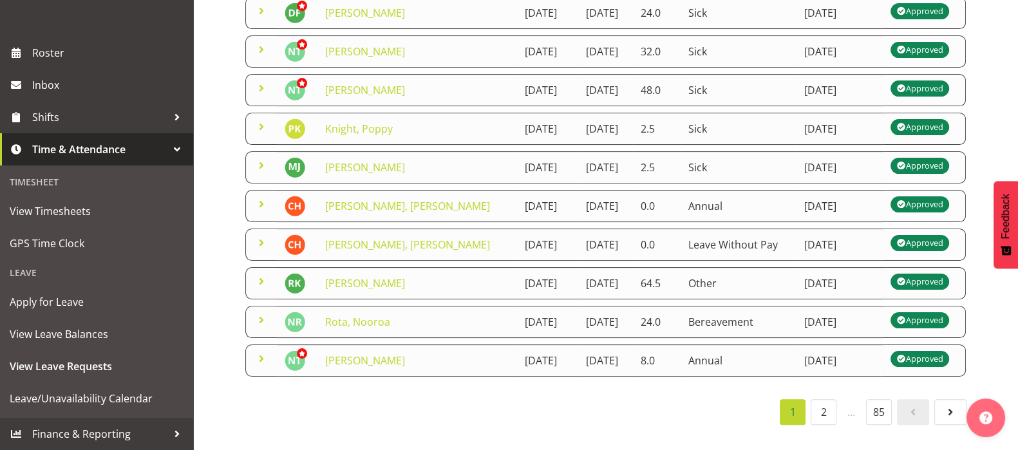
click at [167, 147] on div at bounding box center [176, 149] width 19 height 19
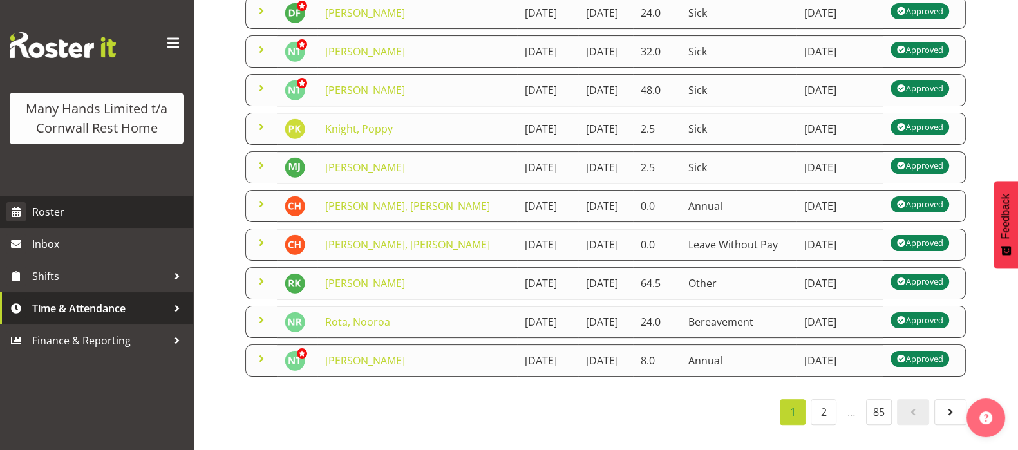
scroll to position [0, 0]
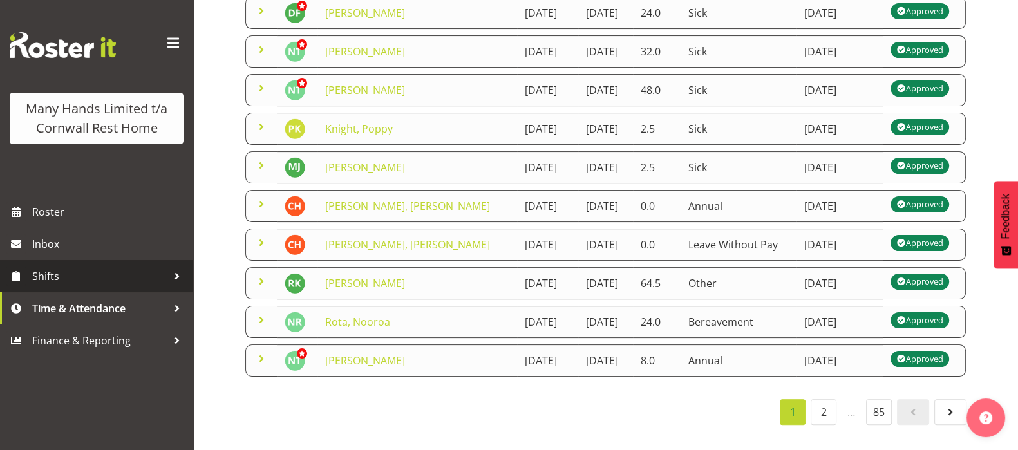
click at [164, 273] on span "Shifts" at bounding box center [99, 276] width 135 height 19
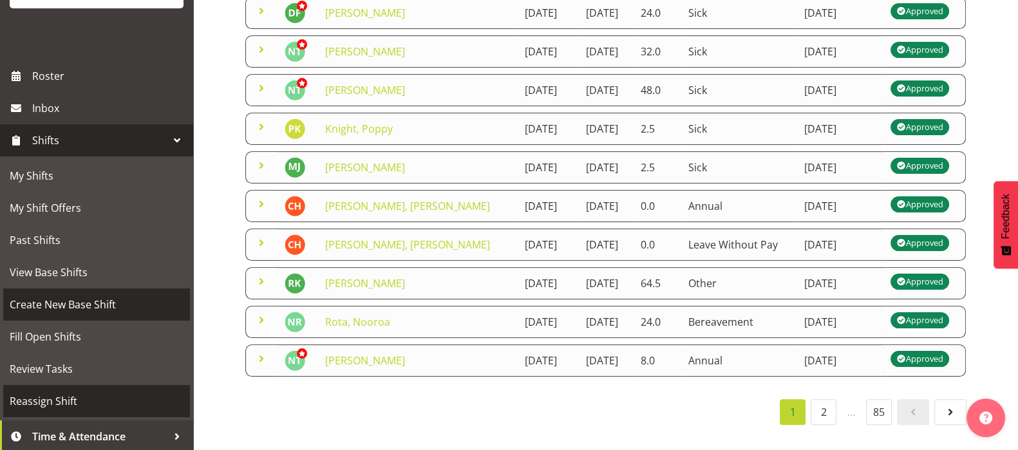
scroll to position [160, 0]
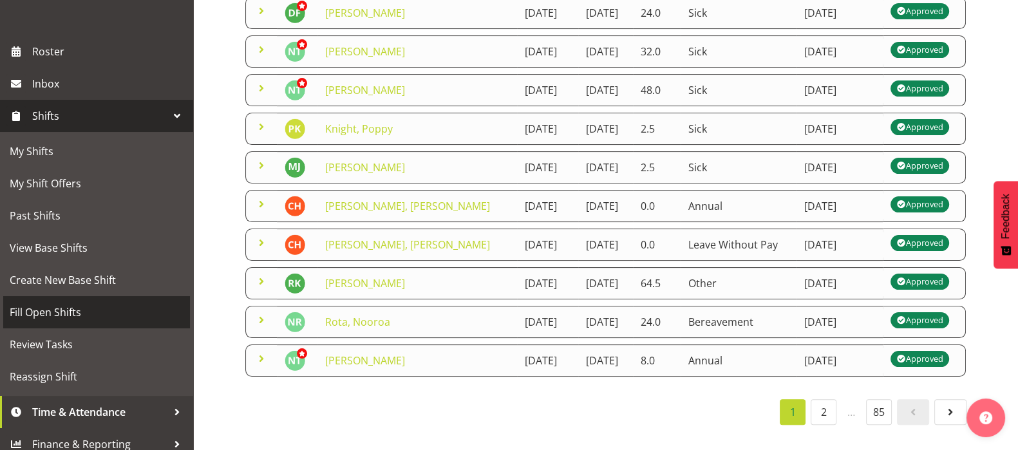
click at [39, 322] on span "Fill Open Shifts" at bounding box center [97, 312] width 174 height 19
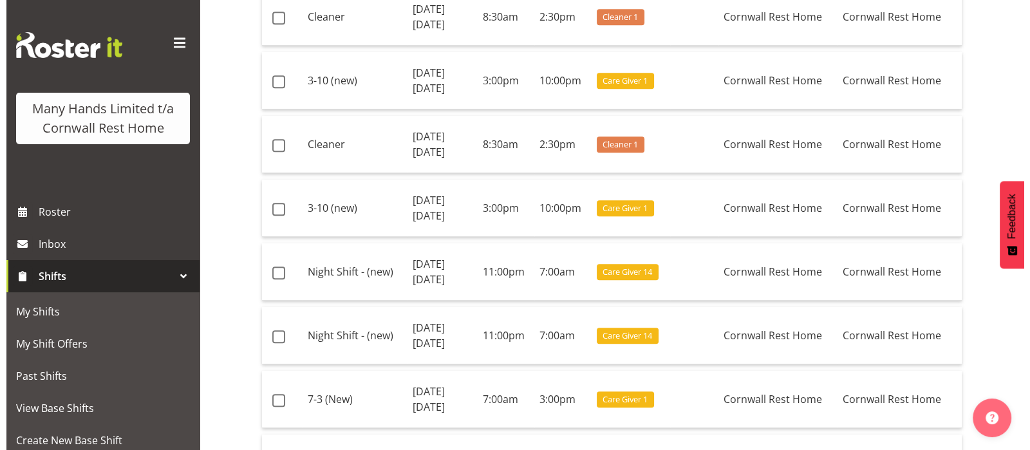
scroll to position [885, 0]
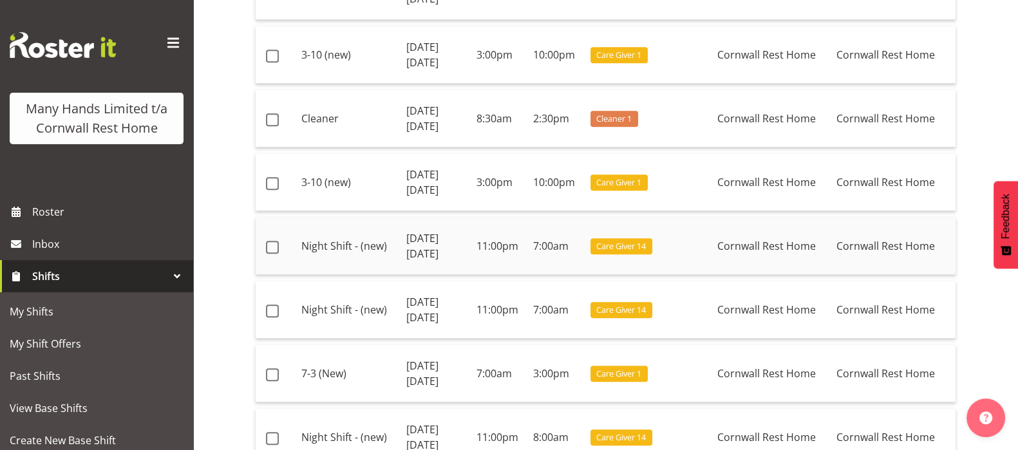
click at [321, 241] on td "Night Shift - (new)" at bounding box center [348, 246] width 105 height 57
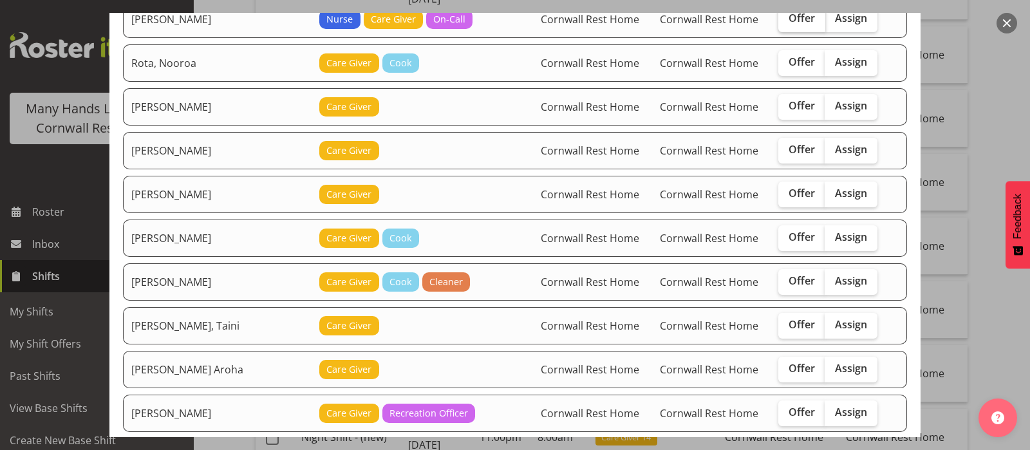
scroll to position [563, 0]
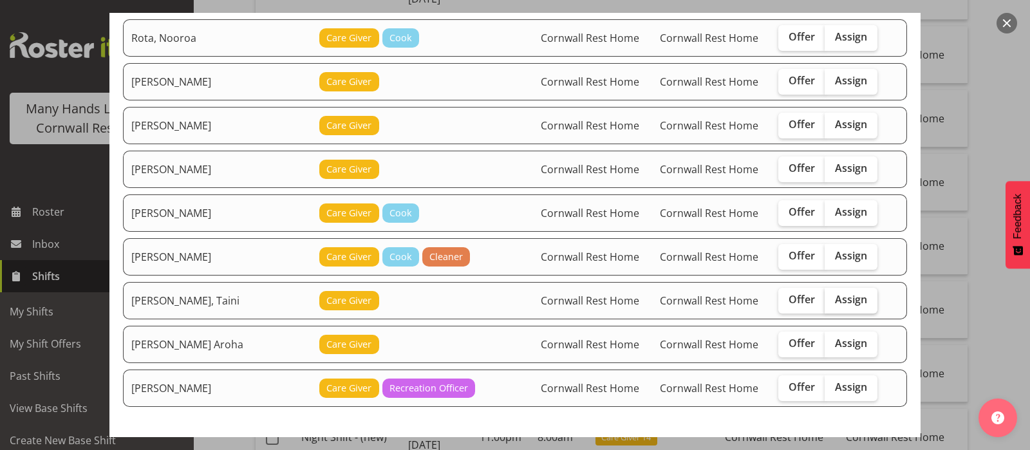
click at [835, 302] on label "Assign" at bounding box center [851, 301] width 53 height 26
click at [833, 302] on input "Assign" at bounding box center [829, 300] width 8 height 8
checkbox input "true"
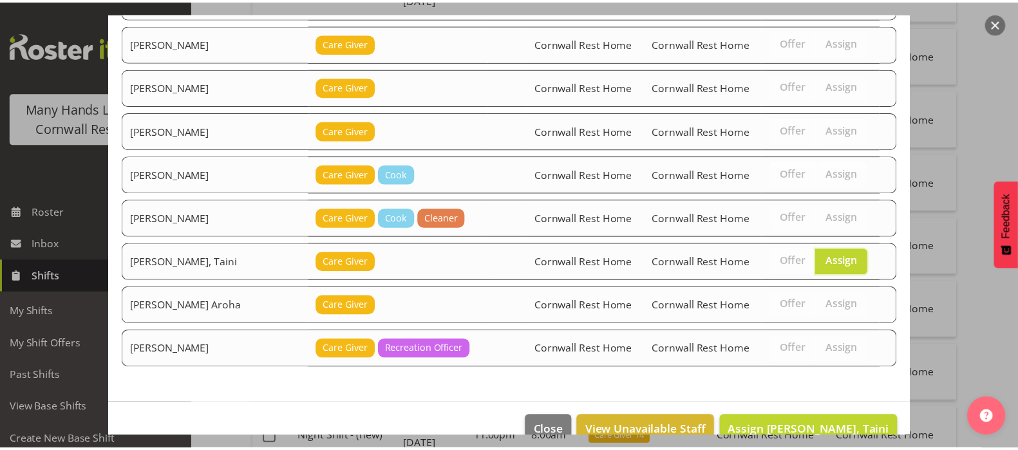
scroll to position [623, 0]
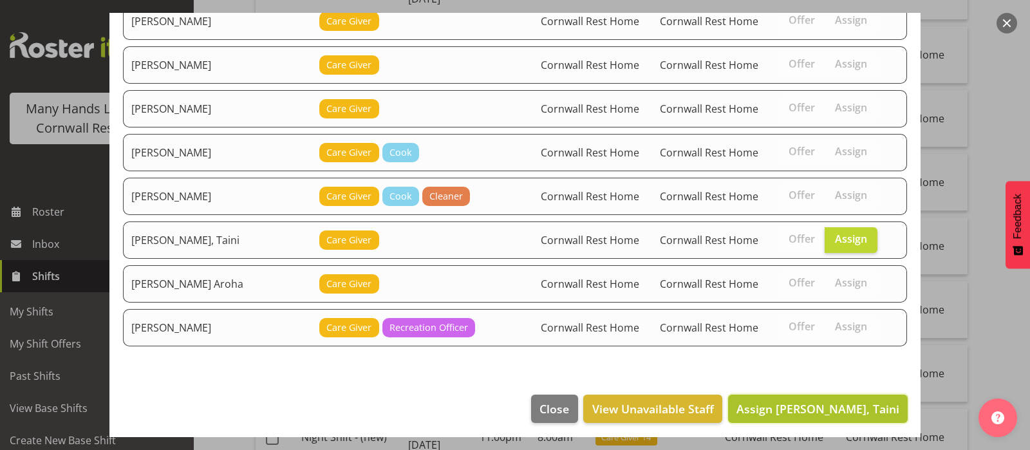
click at [840, 401] on span "Assign Pia, Taini" at bounding box center [818, 408] width 163 height 15
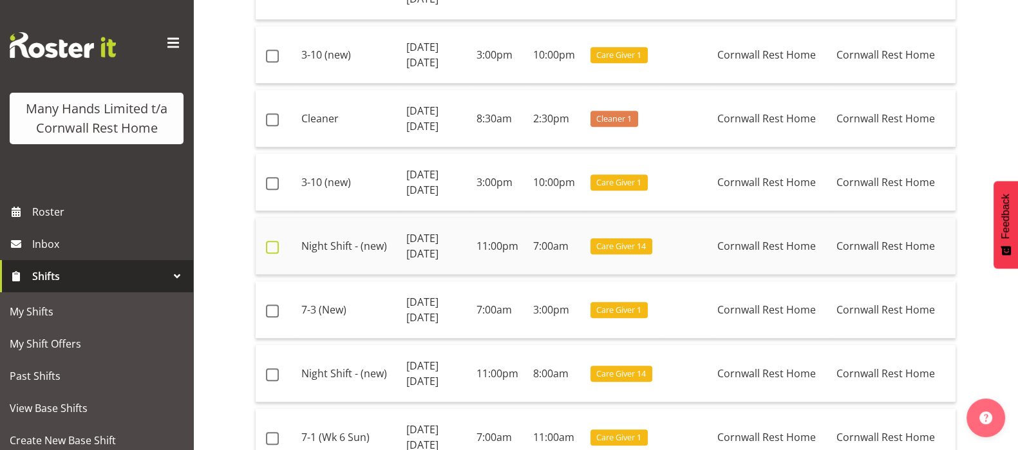
click at [271, 243] on span at bounding box center [272, 247] width 13 height 13
checkbox input "true"
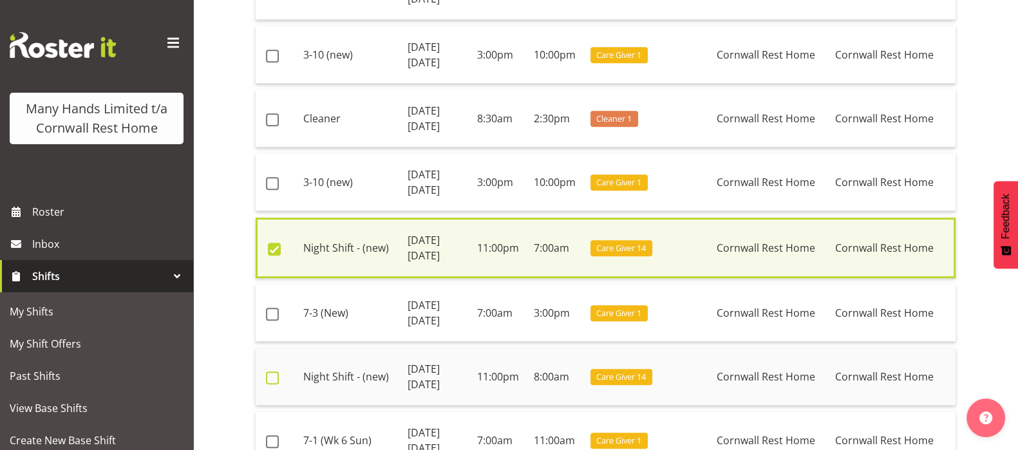
click at [270, 372] on span at bounding box center [272, 378] width 13 height 13
checkbox input "true"
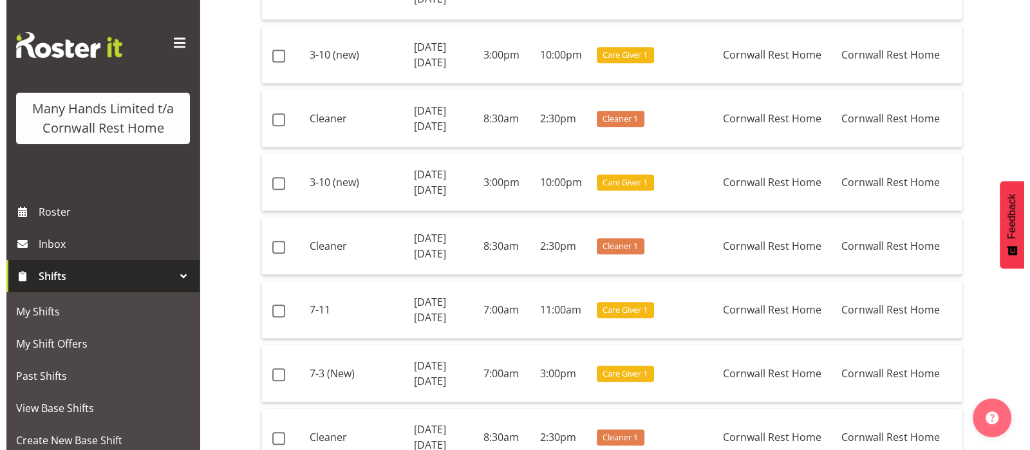
scroll to position [1835, 0]
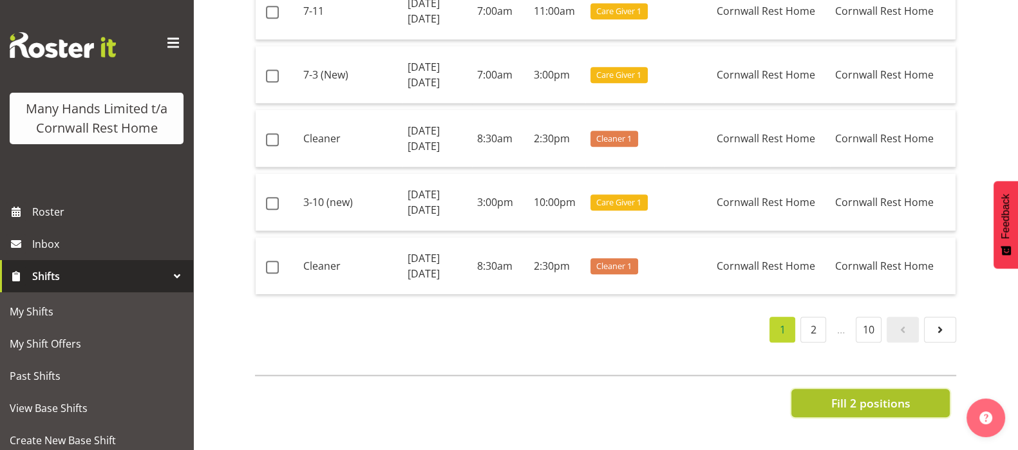
click at [866, 395] on span "Fill 2 positions" at bounding box center [870, 403] width 79 height 17
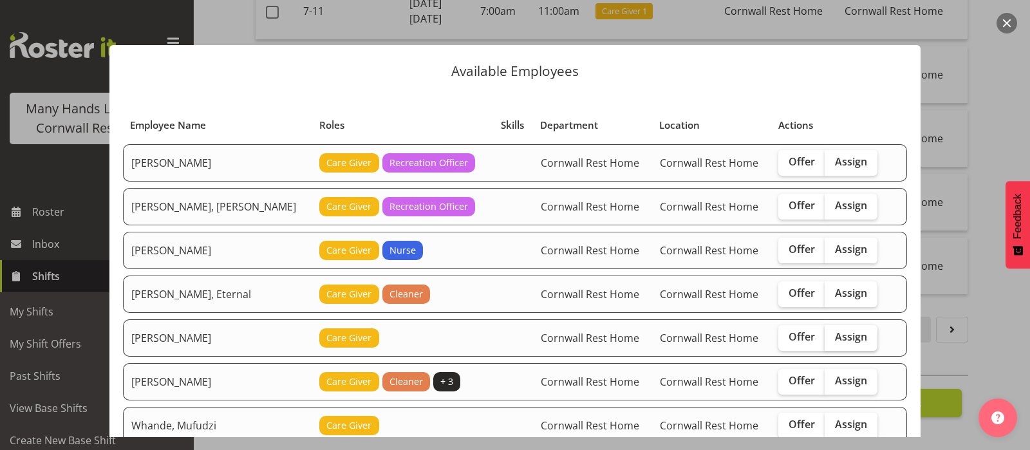
click at [842, 336] on span "Assign" at bounding box center [851, 336] width 32 height 13
click at [833, 336] on input "Assign" at bounding box center [829, 337] width 8 height 8
checkbox input "true"
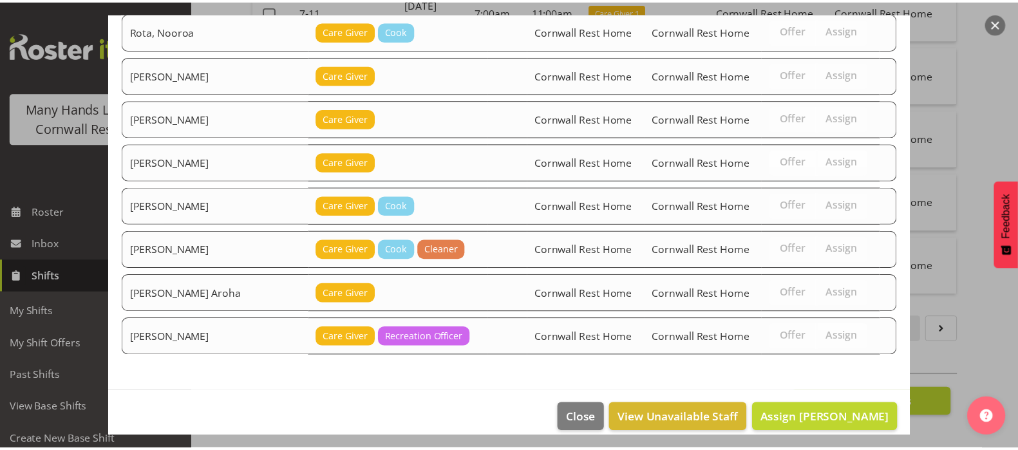
scroll to position [493, 0]
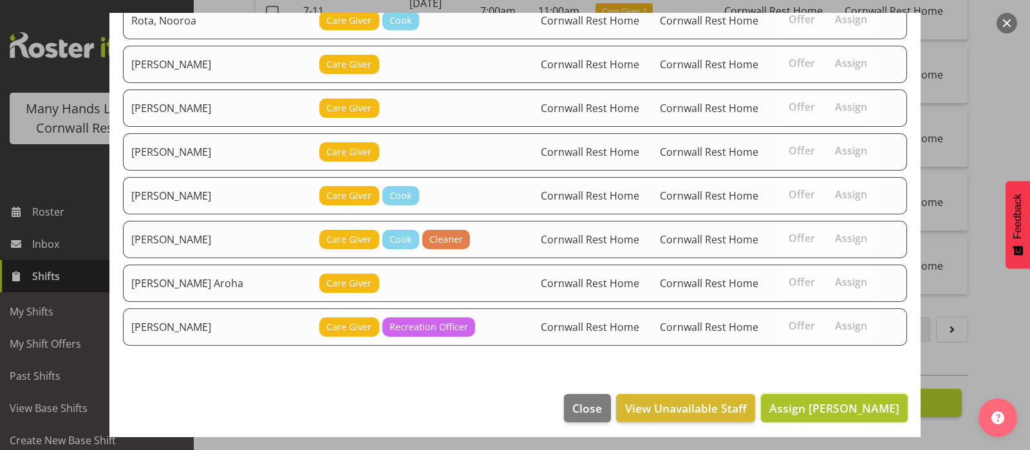
click at [846, 401] on span "Assign Adams, Fran" at bounding box center [835, 408] width 130 height 15
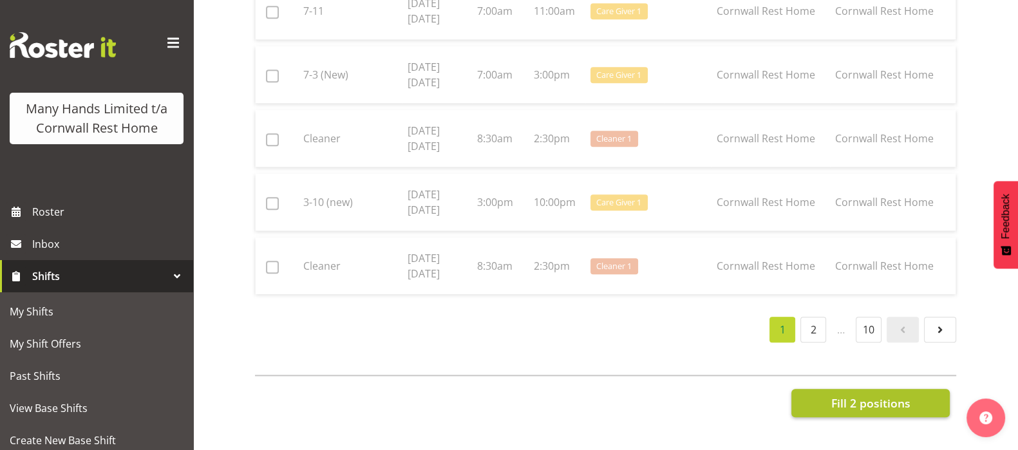
checkbox input "false"
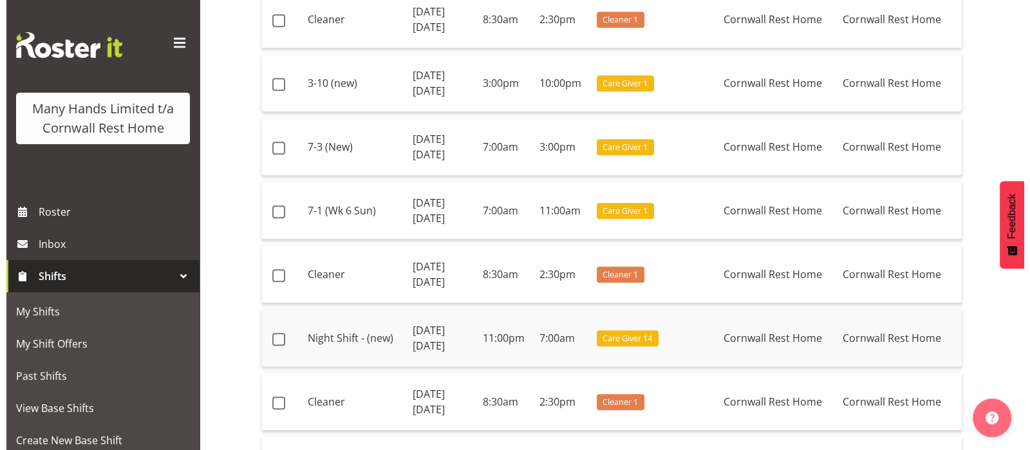
scroll to position [1105, 0]
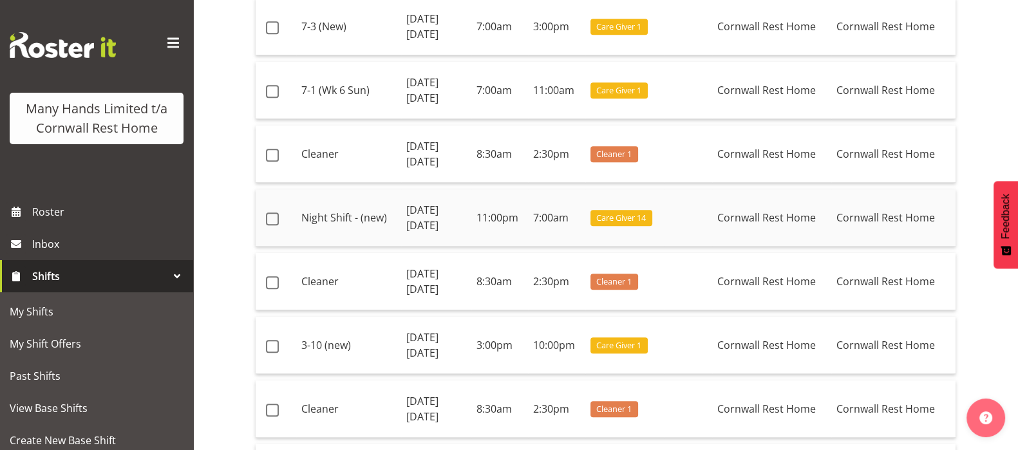
click at [346, 208] on td "Night Shift - (new)" at bounding box center [348, 217] width 105 height 57
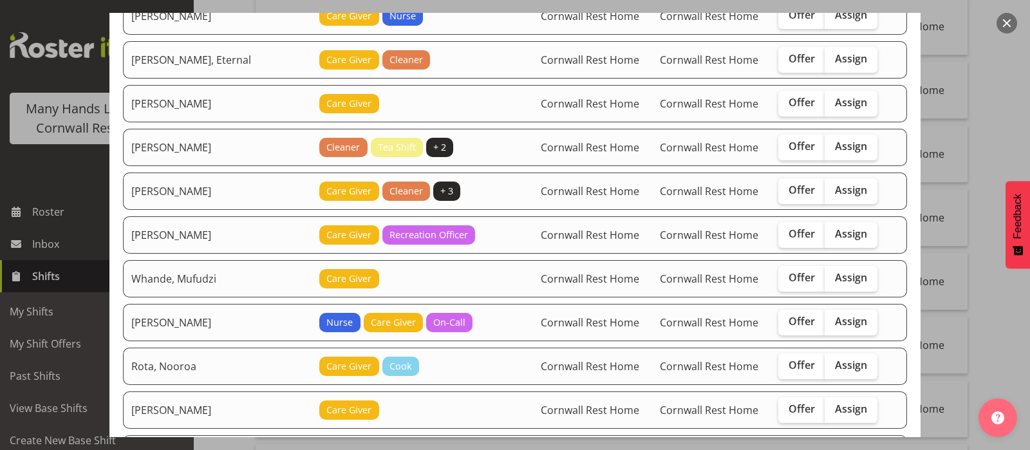
scroll to position [241, 0]
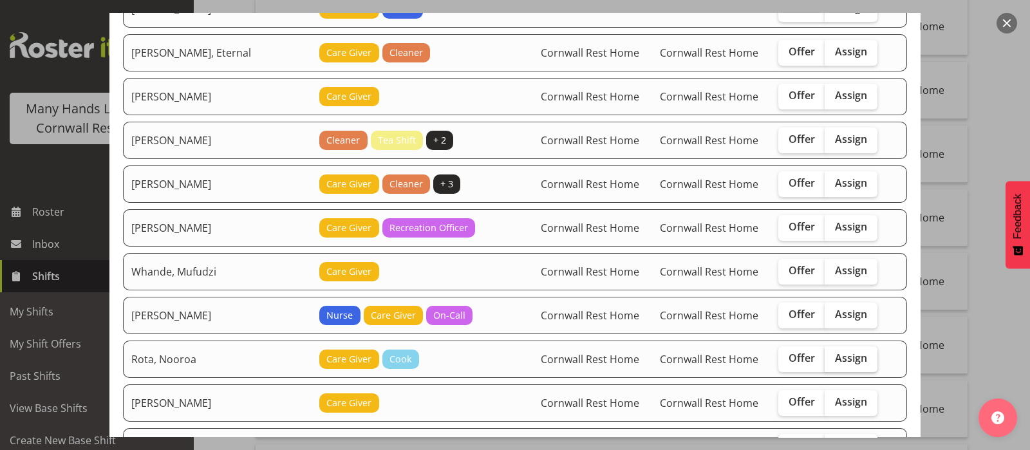
click at [835, 359] on span "Assign" at bounding box center [851, 358] width 32 height 13
click at [833, 359] on input "Assign" at bounding box center [829, 358] width 8 height 8
checkbox input "true"
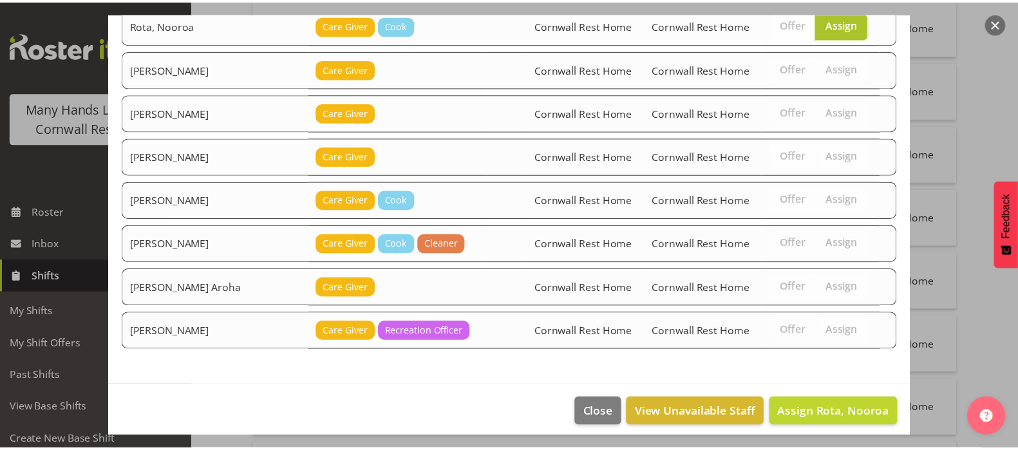
scroll to position [580, 0]
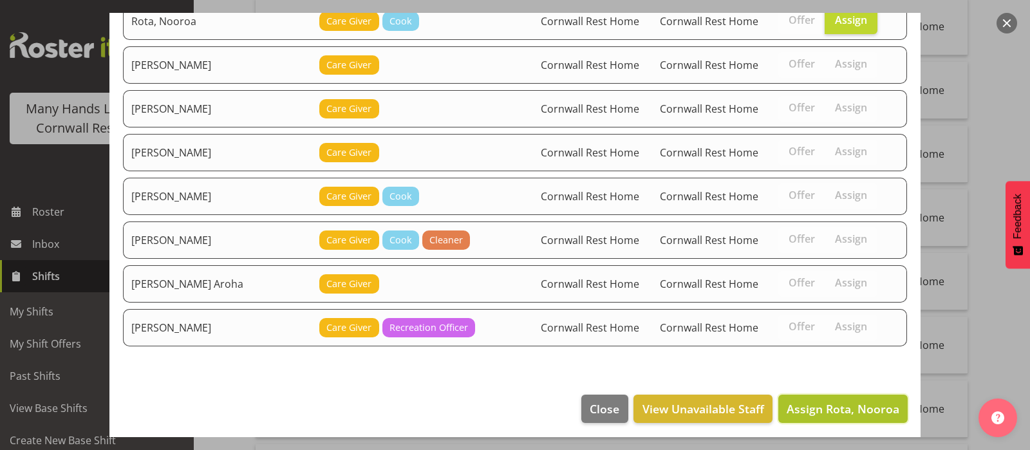
click at [818, 405] on span "Assign Rota, Nooroa" at bounding box center [843, 408] width 113 height 15
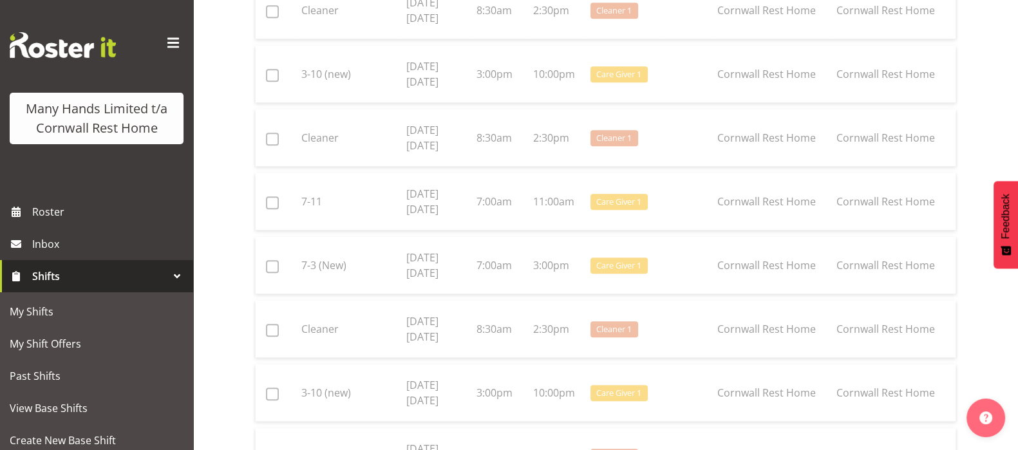
scroll to position [1508, 0]
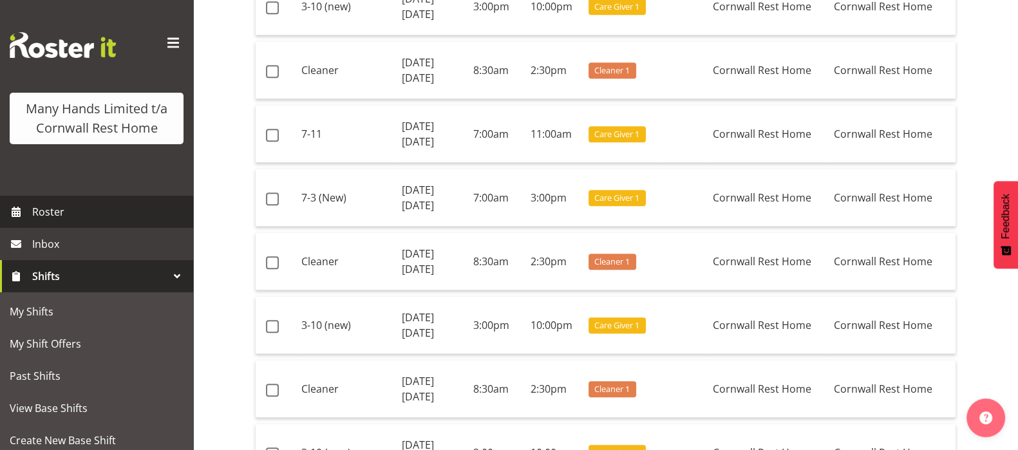
click at [43, 222] on span "Roster" at bounding box center [109, 211] width 155 height 19
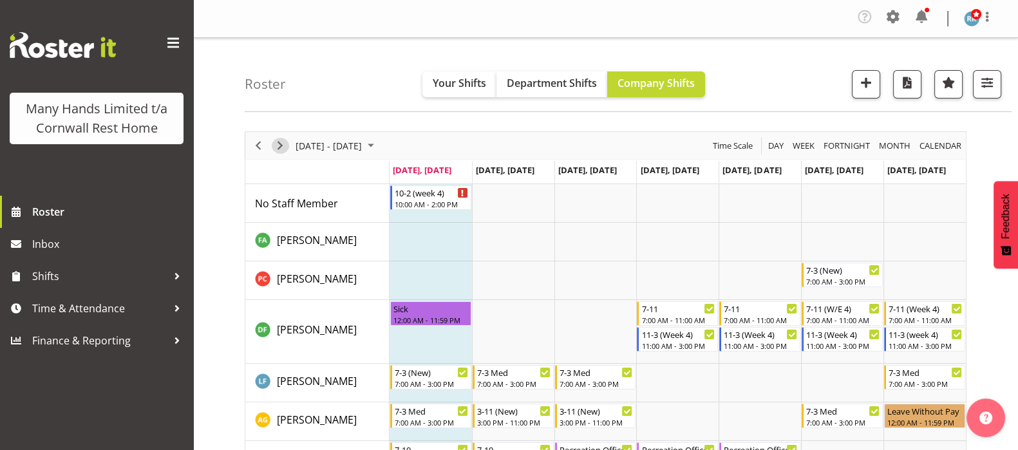
click at [277, 145] on span "Next" at bounding box center [279, 146] width 15 height 16
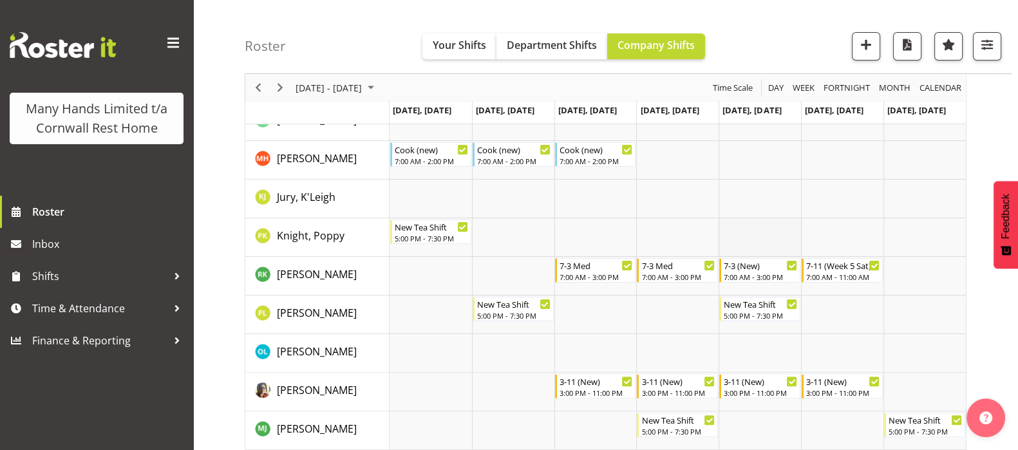
scroll to position [483, 0]
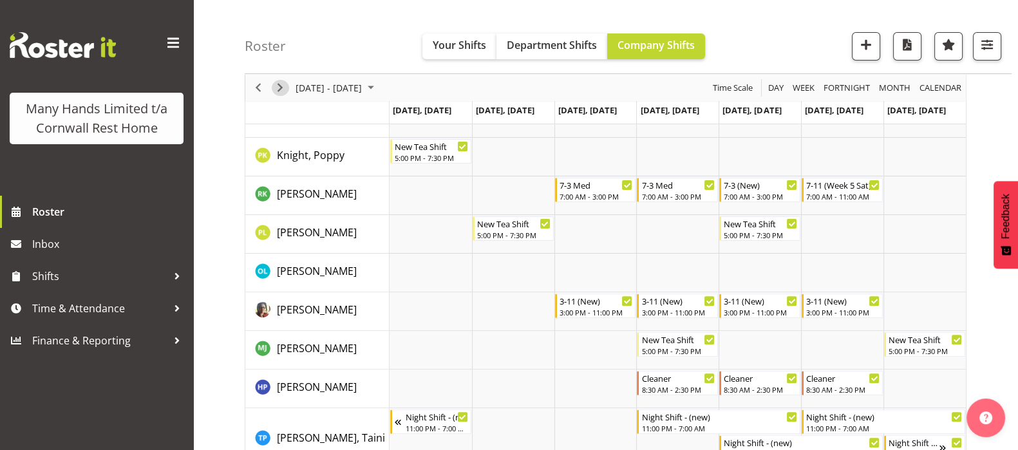
click at [283, 88] on span "Next" at bounding box center [279, 88] width 15 height 16
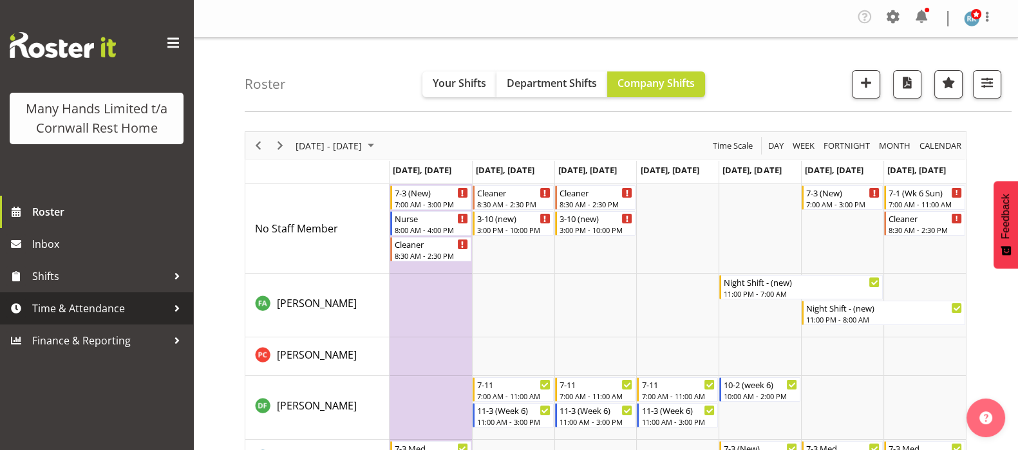
click at [64, 307] on span "Time & Attendance" at bounding box center [99, 308] width 135 height 19
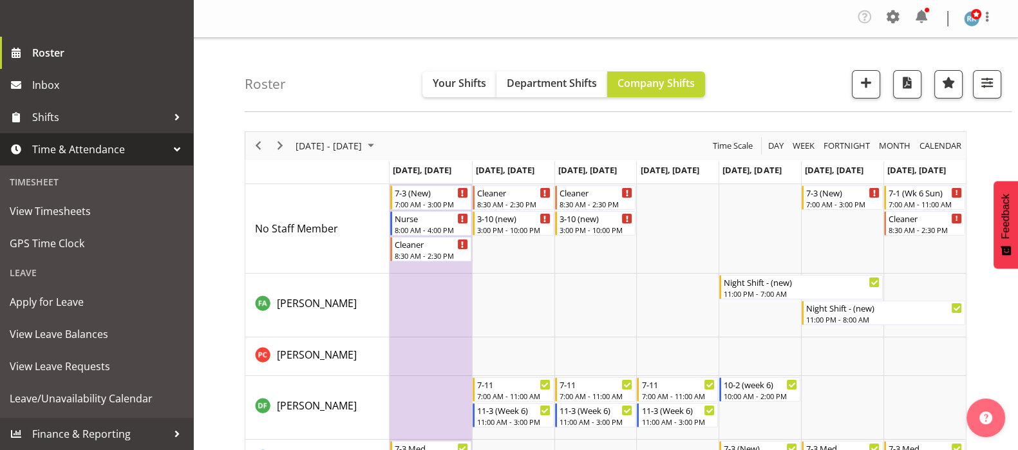
scroll to position [178, 0]
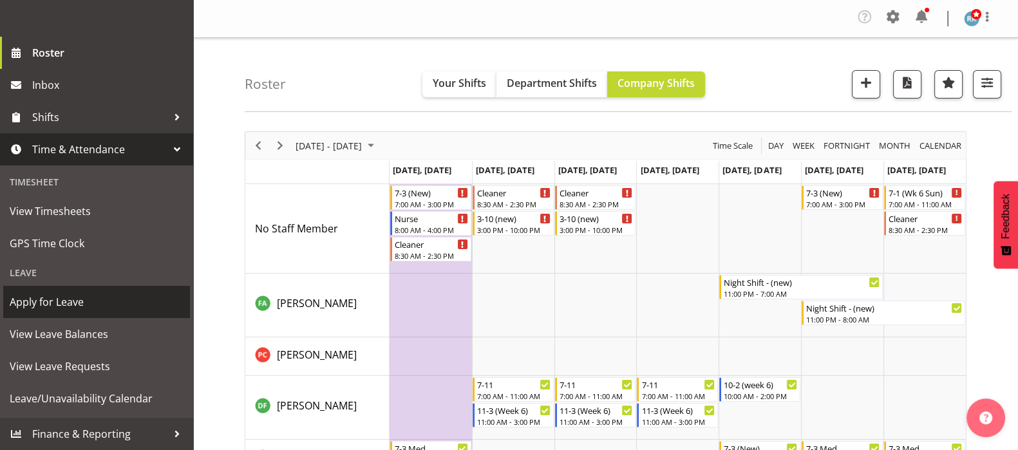
click at [53, 303] on span "Apply for Leave" at bounding box center [97, 301] width 174 height 19
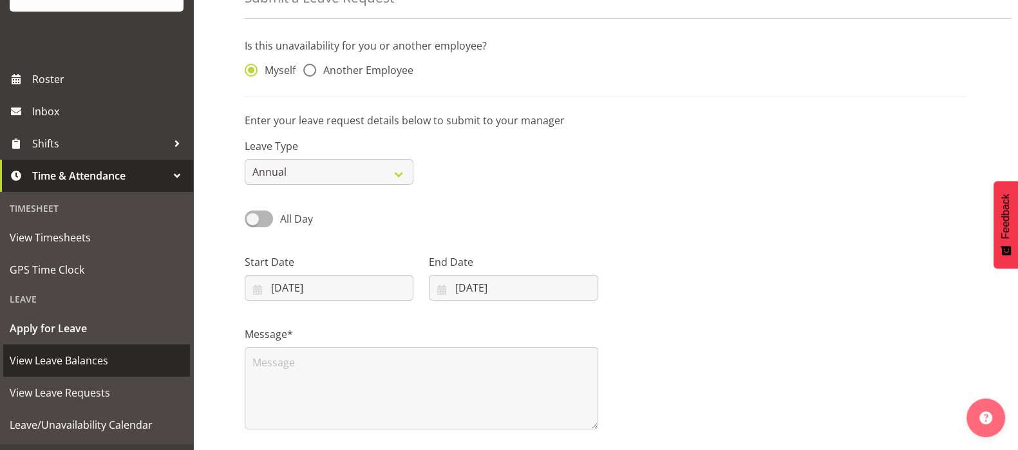
scroll to position [97, 0]
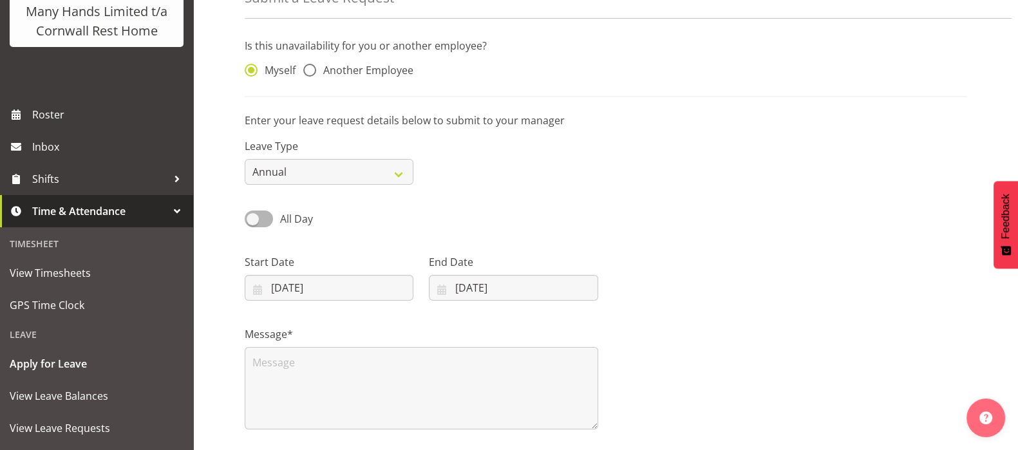
click at [167, 221] on div at bounding box center [176, 211] width 19 height 19
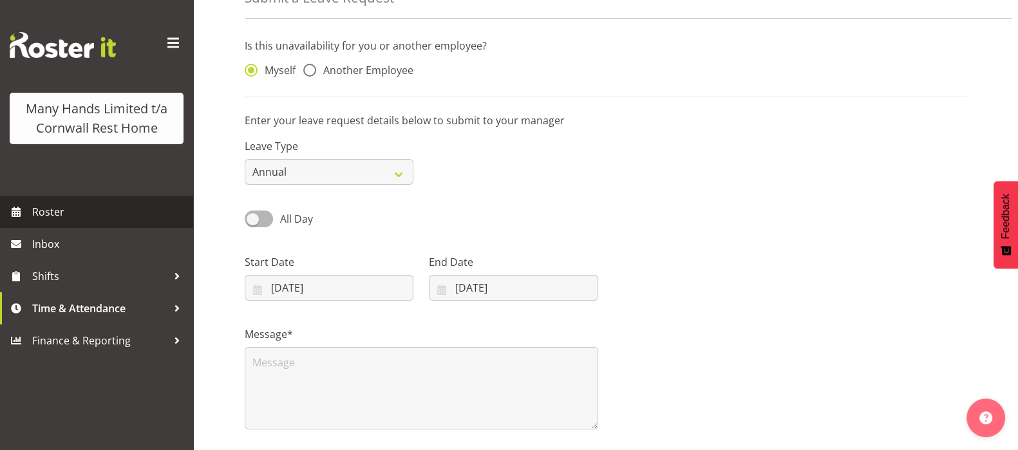
scroll to position [0, 0]
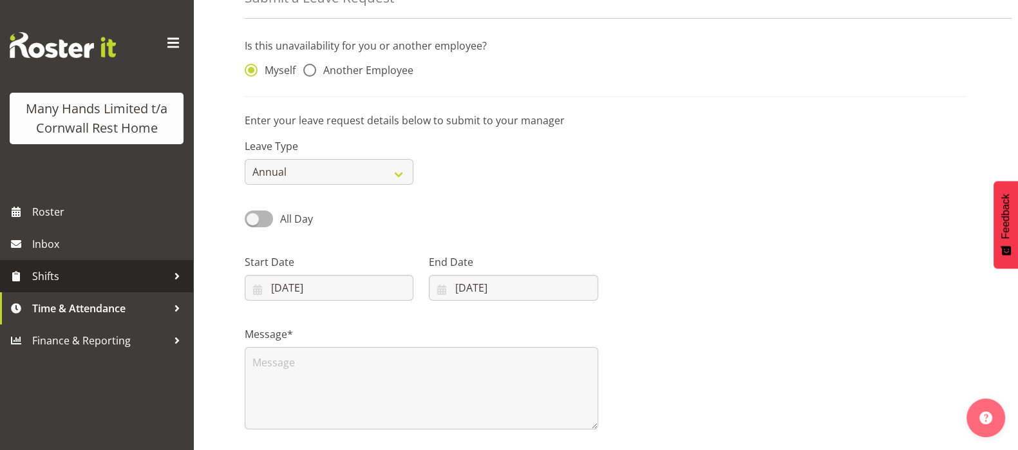
click at [172, 274] on div at bounding box center [176, 276] width 19 height 19
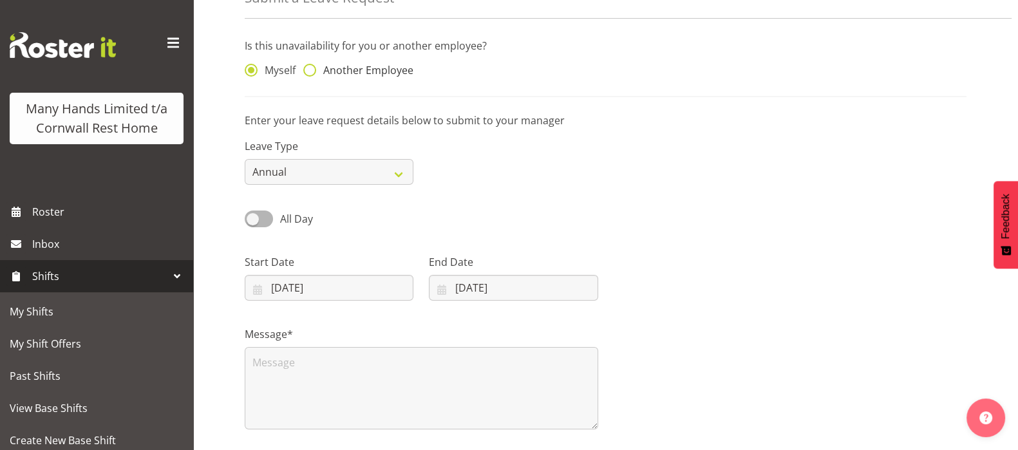
click at [315, 67] on span at bounding box center [309, 70] width 13 height 13
click at [312, 67] on input "Another Employee" at bounding box center [307, 70] width 8 height 8
radio input "true"
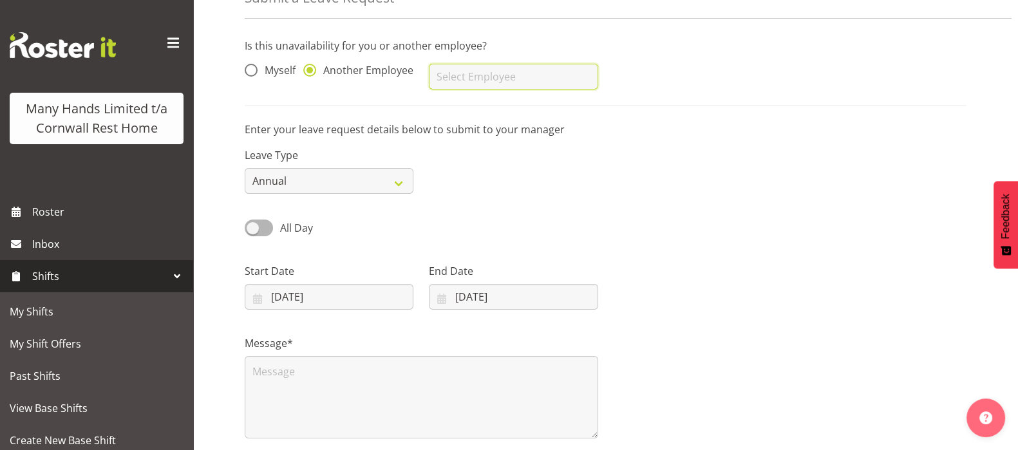
click at [472, 76] on input "text" at bounding box center [513, 77] width 169 height 26
type input "Penman, Holly"
click at [401, 182] on select "Annual Sick Leave Without Pay Bereavement Domestic Violence Parental Jury Servi…" at bounding box center [329, 181] width 169 height 26
select select "Other"
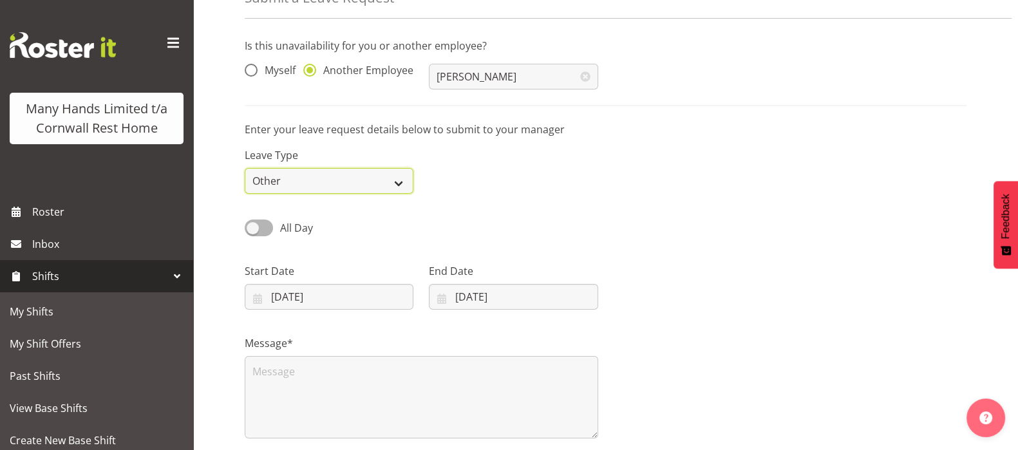
click at [245, 168] on select "Annual Sick Leave Without Pay Bereavement Domestic Violence Parental Jury Servi…" at bounding box center [329, 181] width 169 height 26
click at [257, 295] on input "08/09/2025" at bounding box center [329, 297] width 169 height 26
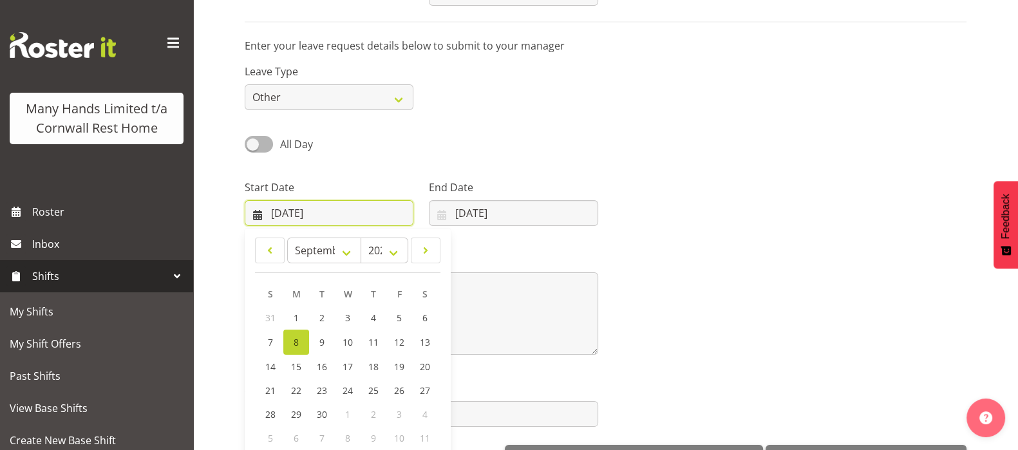
scroll to position [209, 0]
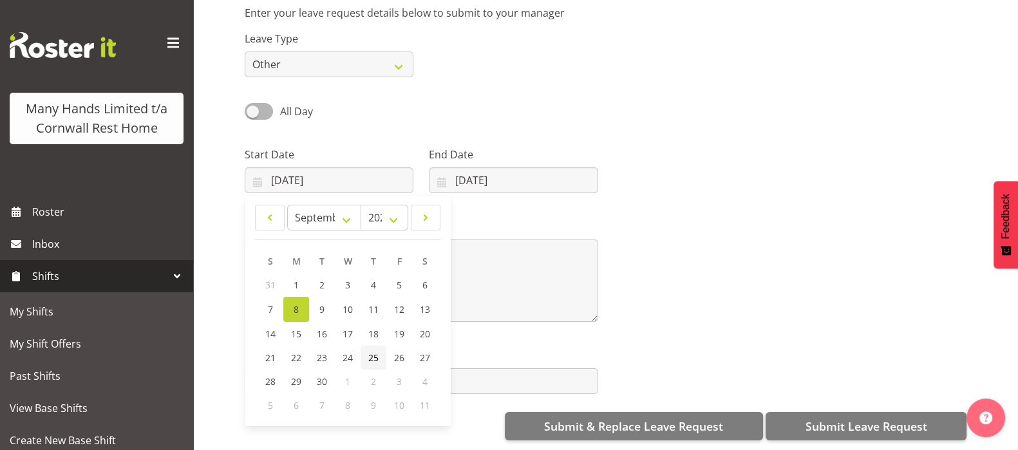
click at [375, 352] on span "25" at bounding box center [373, 358] width 10 height 12
type input "[DATE]"
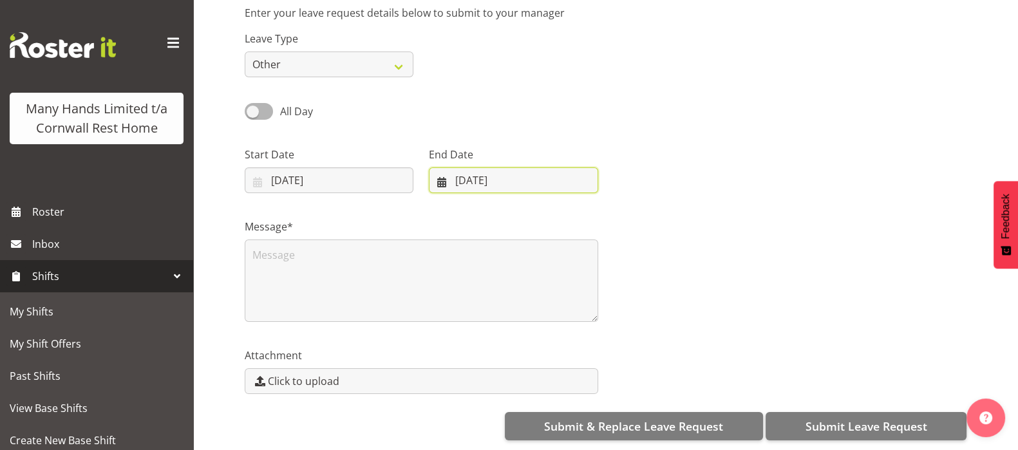
click at [446, 169] on input "08/09/2025" at bounding box center [513, 180] width 169 height 26
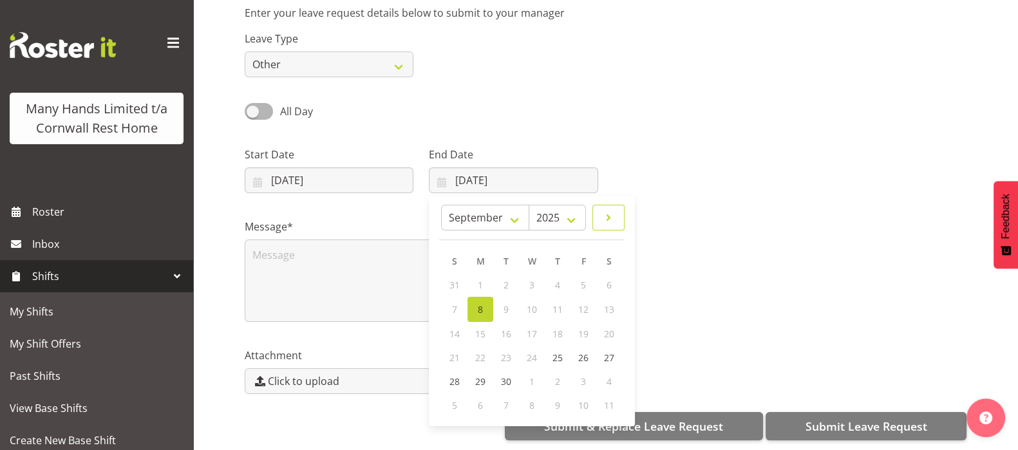
click at [610, 210] on span at bounding box center [608, 217] width 15 height 15
click at [610, 210] on span at bounding box center [609, 217] width 13 height 15
click at [456, 210] on span at bounding box center [454, 217] width 13 height 15
select select "9"
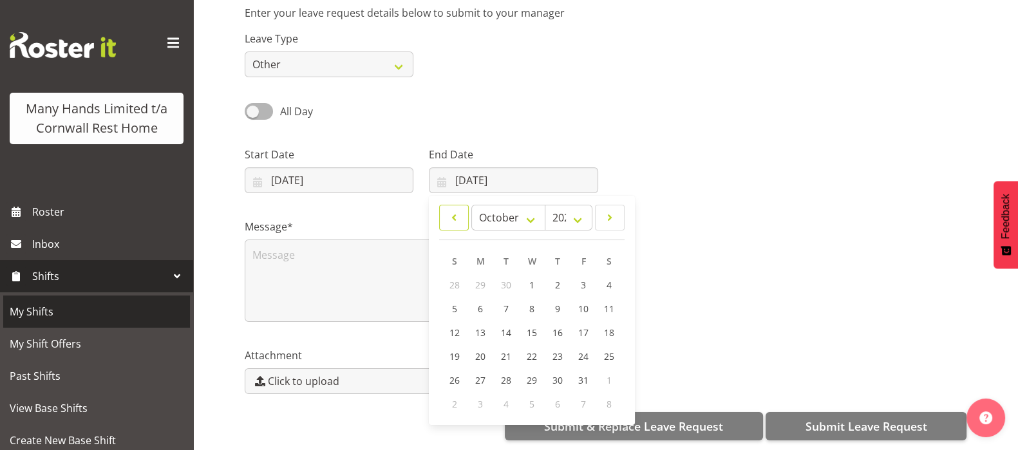
scroll to position [80, 0]
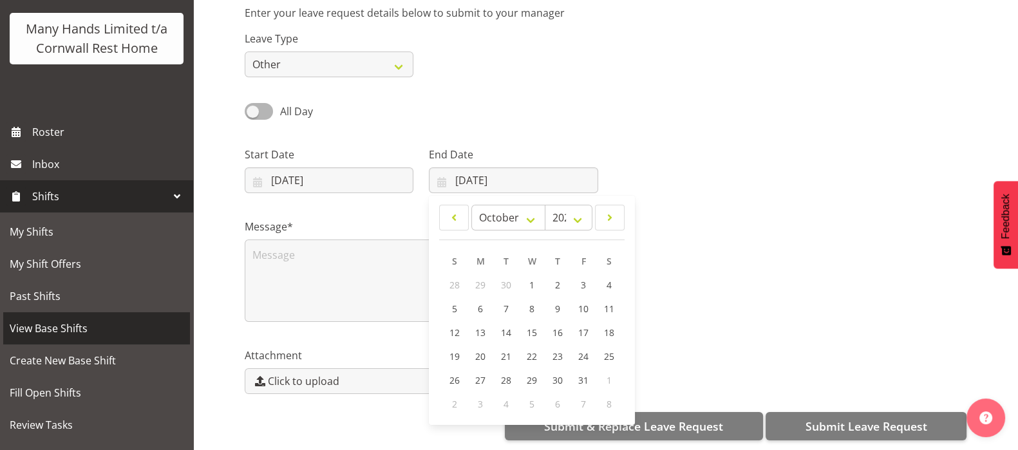
click at [80, 338] on span "View Base Shifts" at bounding box center [97, 328] width 174 height 19
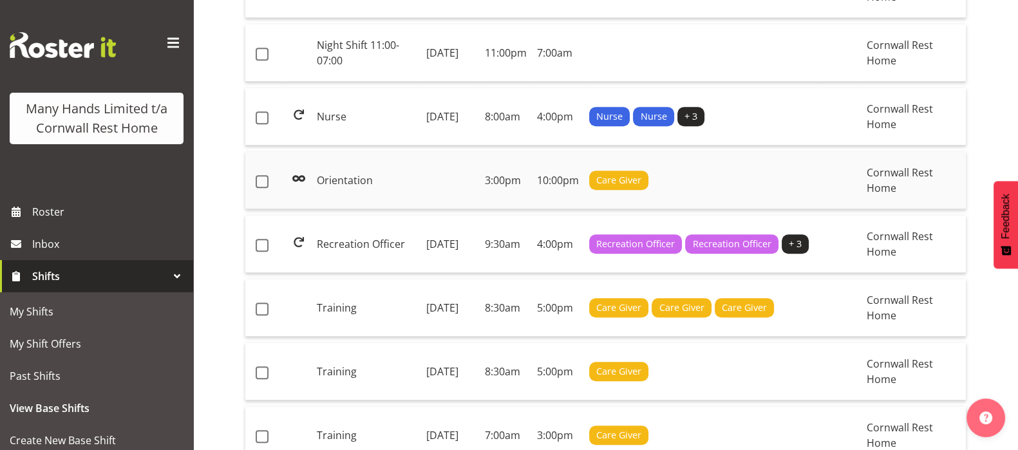
scroll to position [1175, 0]
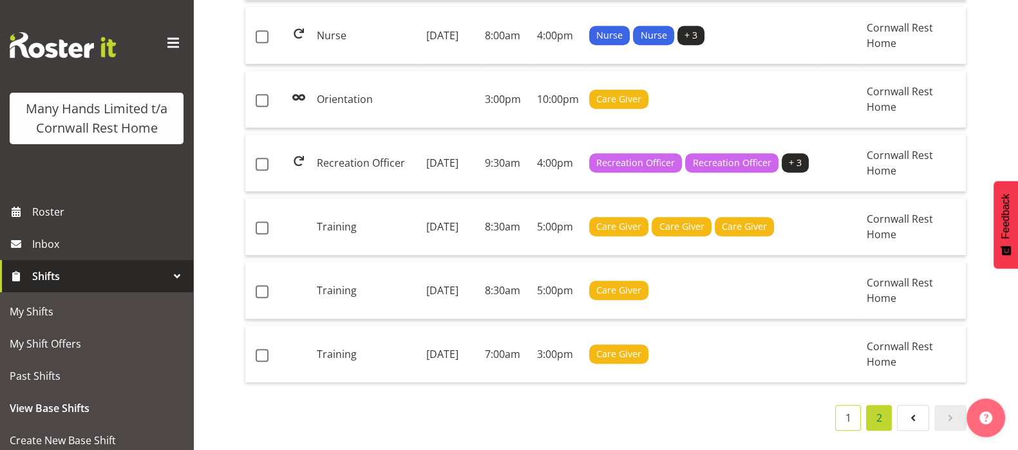
click at [847, 405] on link "1" at bounding box center [848, 418] width 26 height 26
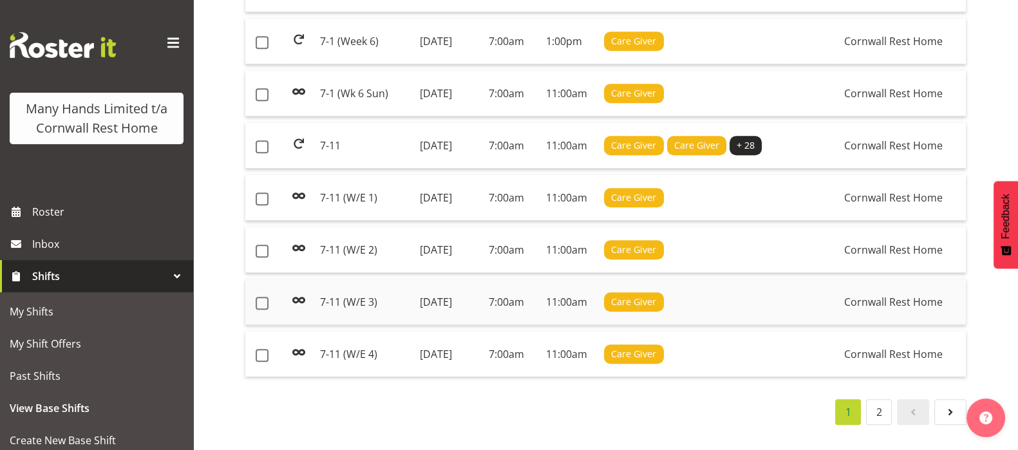
scroll to position [1366, 0]
click at [880, 400] on link "2" at bounding box center [879, 412] width 26 height 26
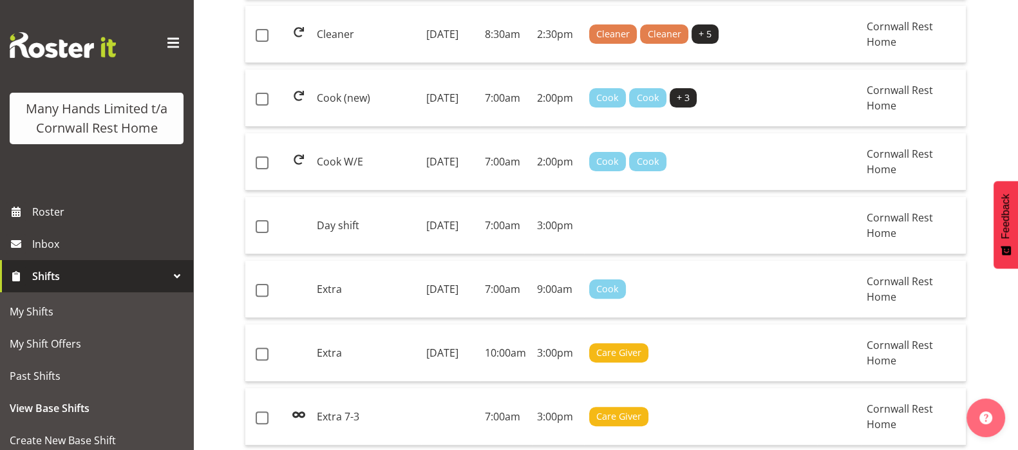
scroll to position [451, 0]
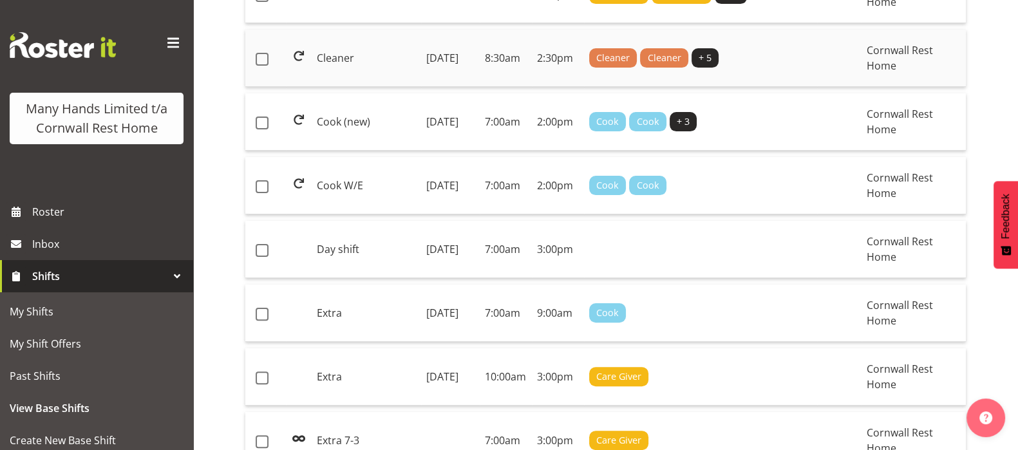
click at [330, 36] on td "Cleaner" at bounding box center [366, 58] width 109 height 57
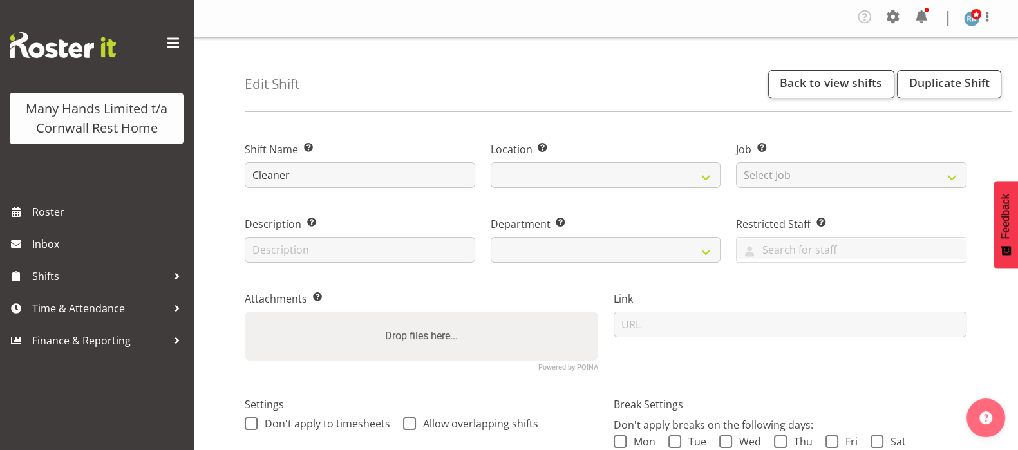
select select
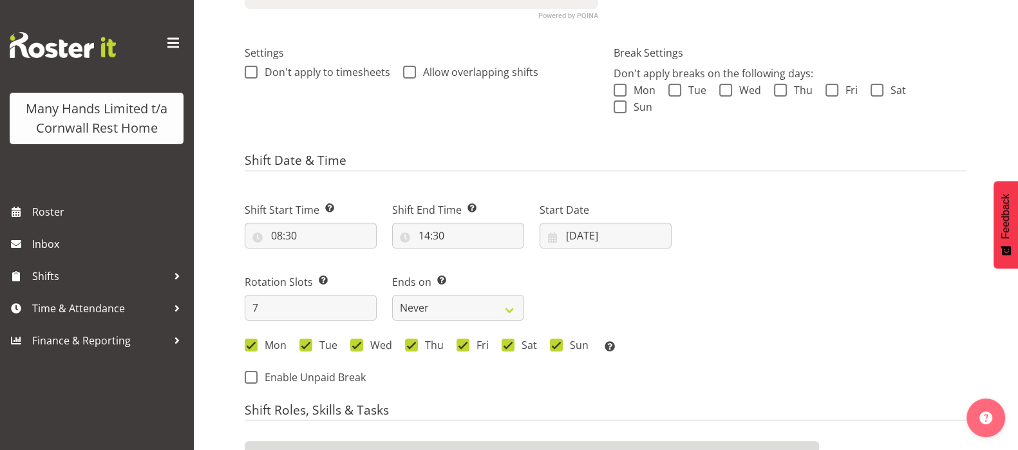
scroll to position [402, 0]
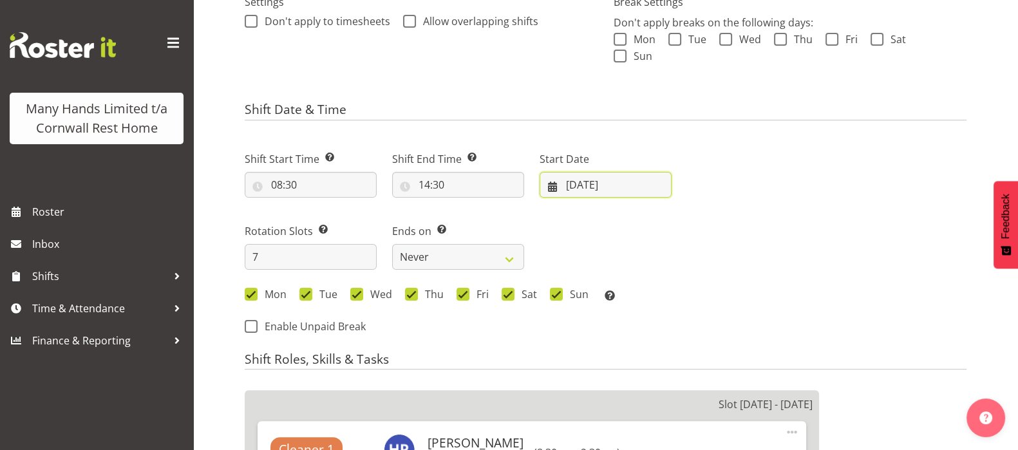
click at [551, 172] on input "[DATE]" at bounding box center [606, 185] width 132 height 26
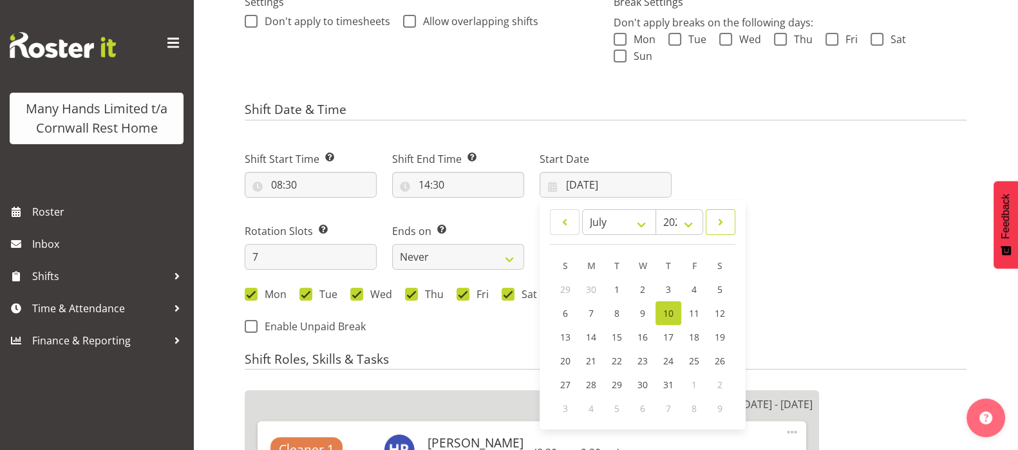
click at [728, 209] on link at bounding box center [721, 222] width 30 height 26
select select "8"
click at [668, 356] on span "25" at bounding box center [668, 362] width 10 height 12
type input "[DATE]"
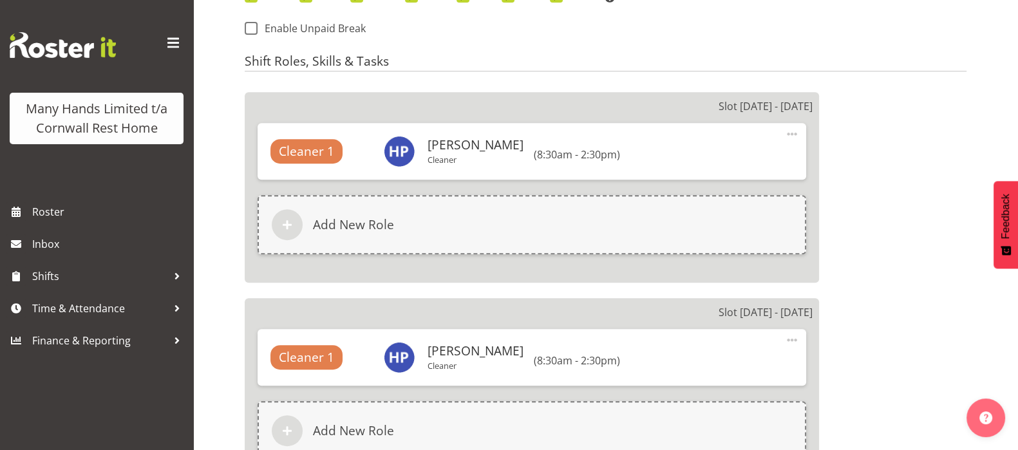
scroll to position [724, 0]
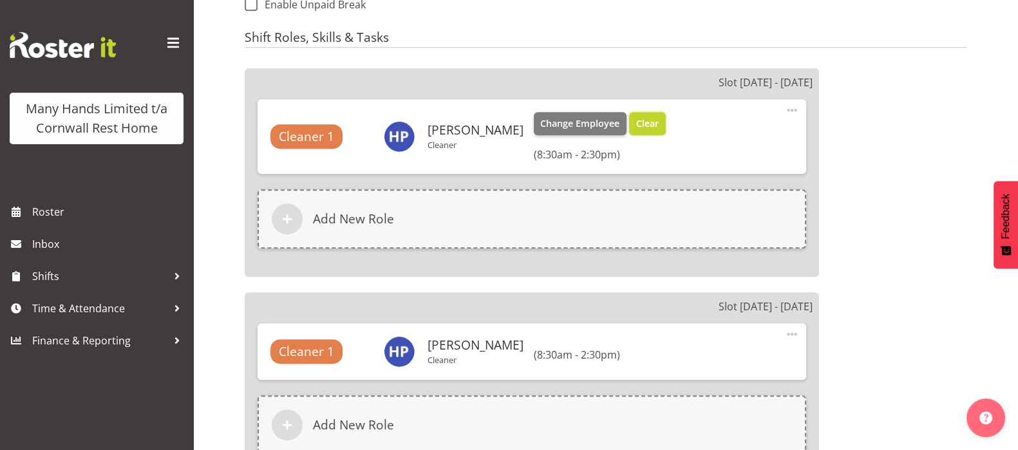
click at [634, 112] on button "Clear" at bounding box center [647, 123] width 37 height 23
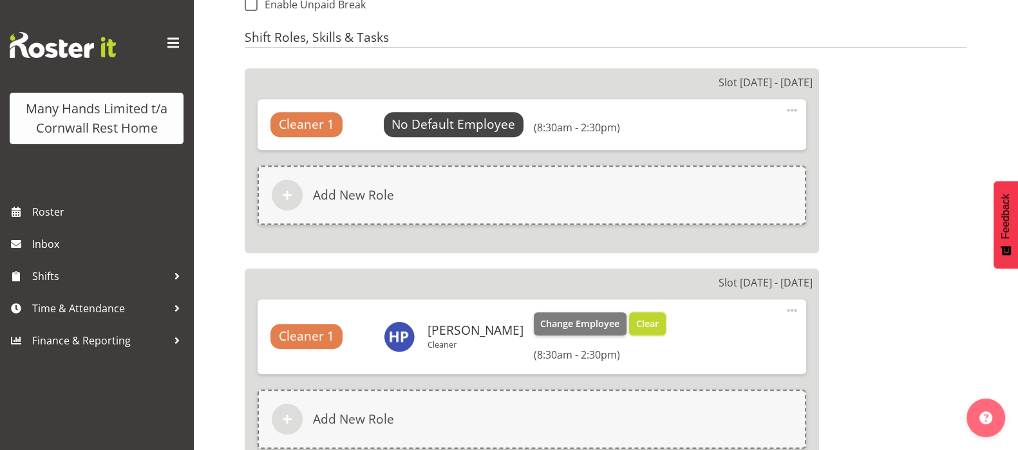
click at [636, 317] on span "Clear" at bounding box center [647, 324] width 23 height 14
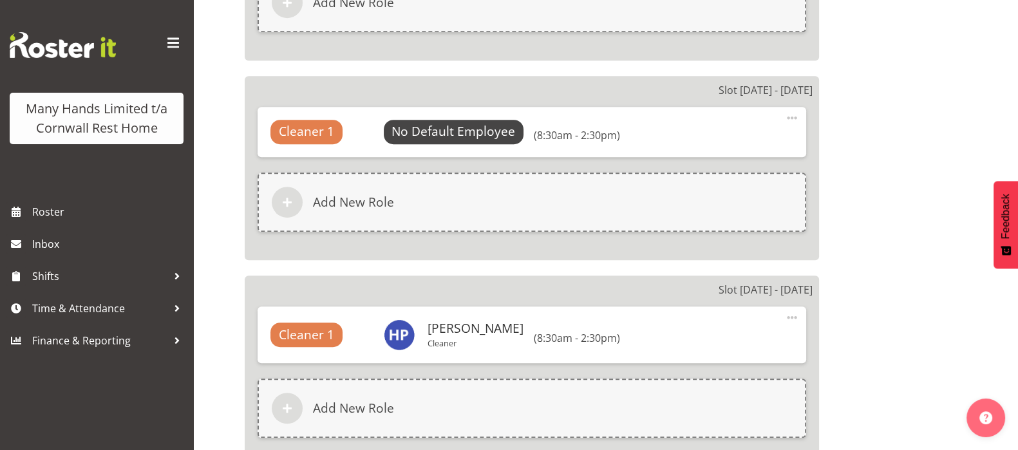
scroll to position [966, 0]
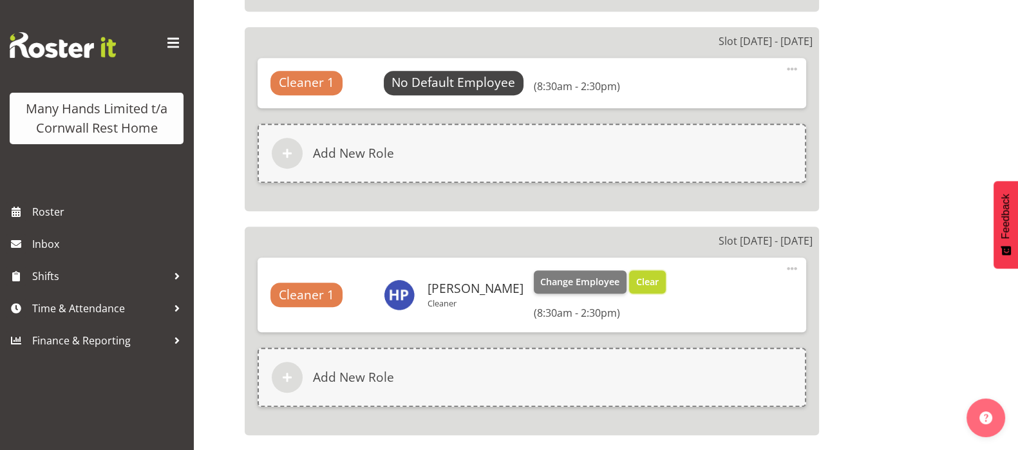
click at [636, 275] on span "Clear" at bounding box center [647, 282] width 23 height 14
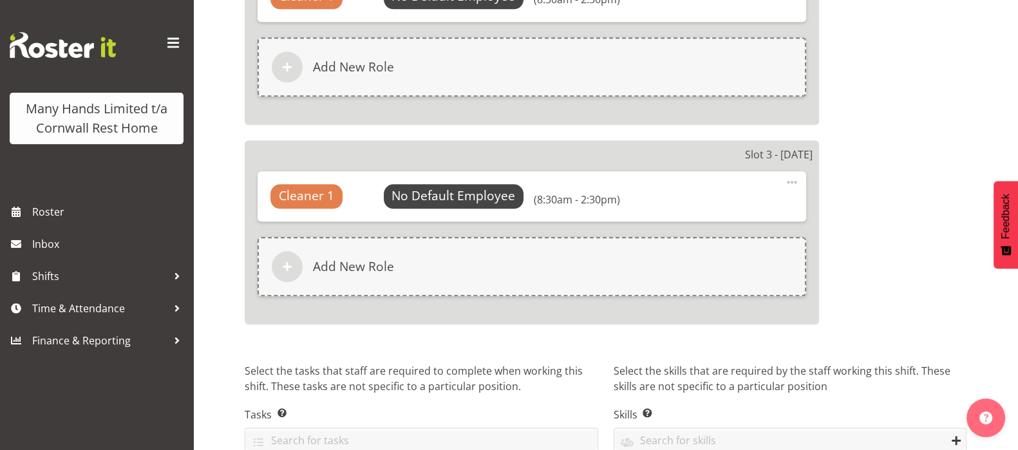
scroll to position [1930, 0]
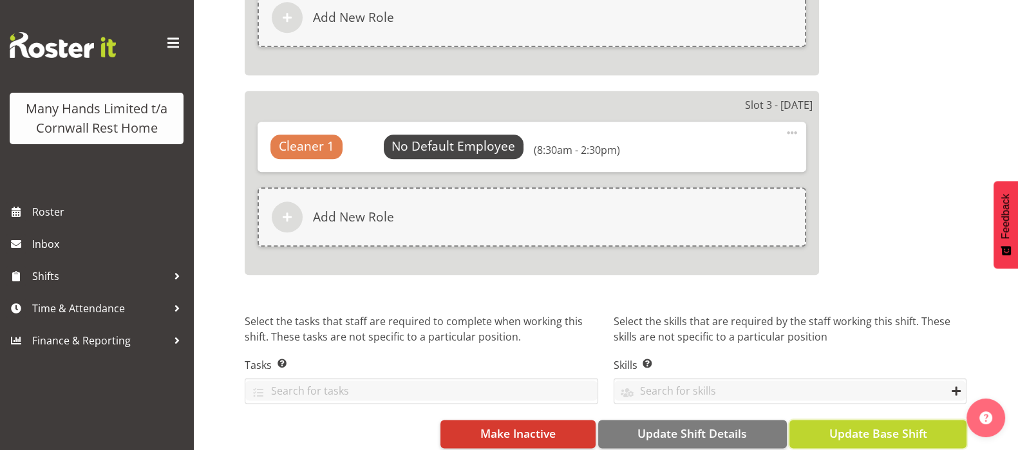
click at [880, 425] on span "Update Base Shift" at bounding box center [878, 433] width 98 height 17
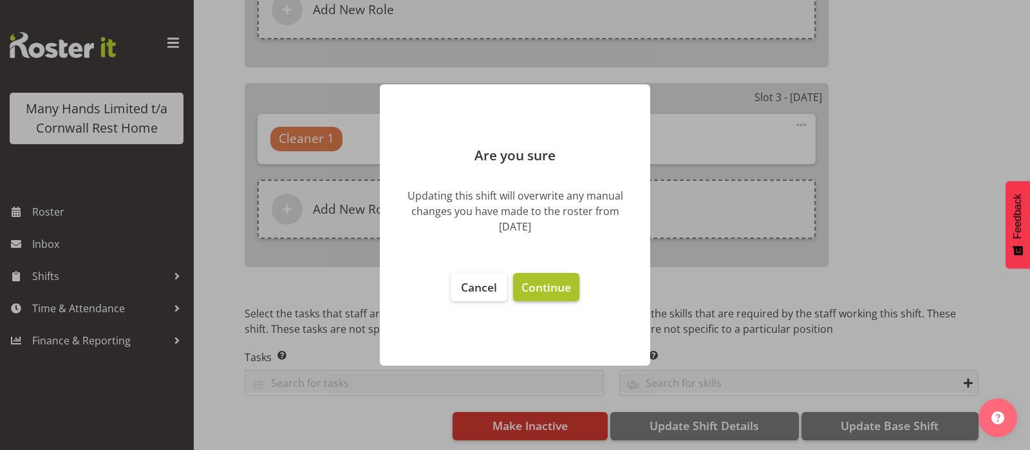
click at [554, 287] on span "Continue" at bounding box center [547, 286] width 50 height 15
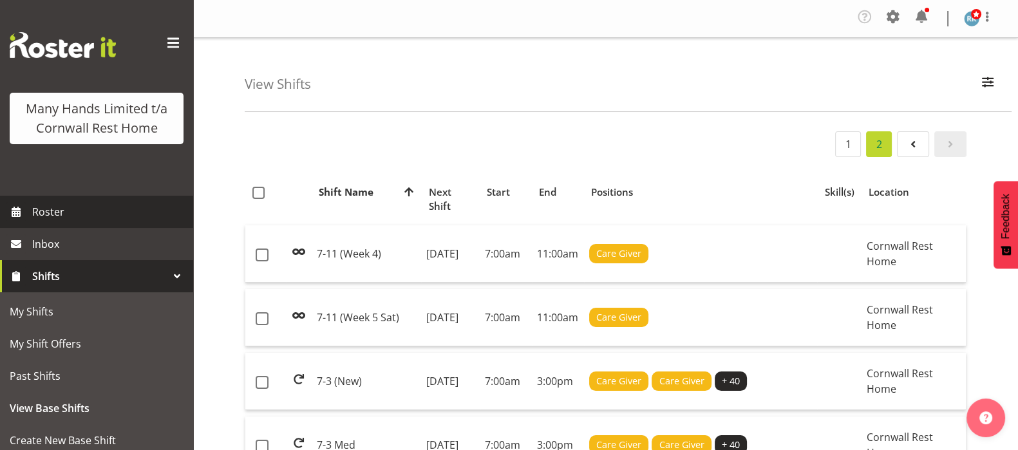
click at [45, 222] on span "Roster" at bounding box center [109, 211] width 155 height 19
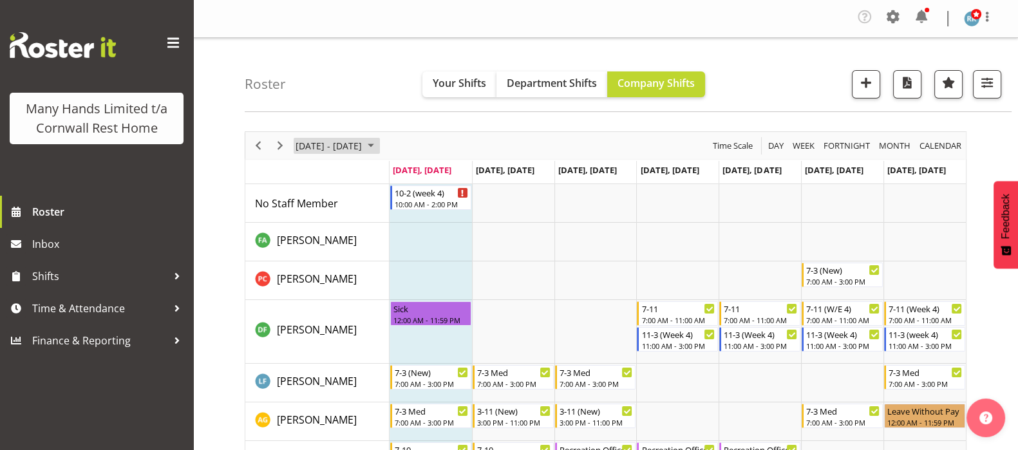
click at [379, 144] on span "September 08 - 14, 2025" at bounding box center [370, 146] width 15 height 16
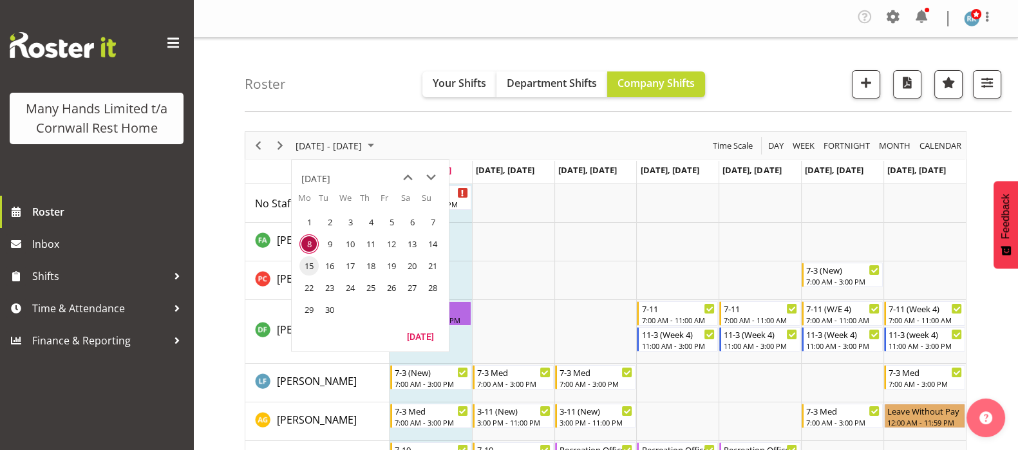
click at [306, 268] on span "15" at bounding box center [308, 265] width 19 height 19
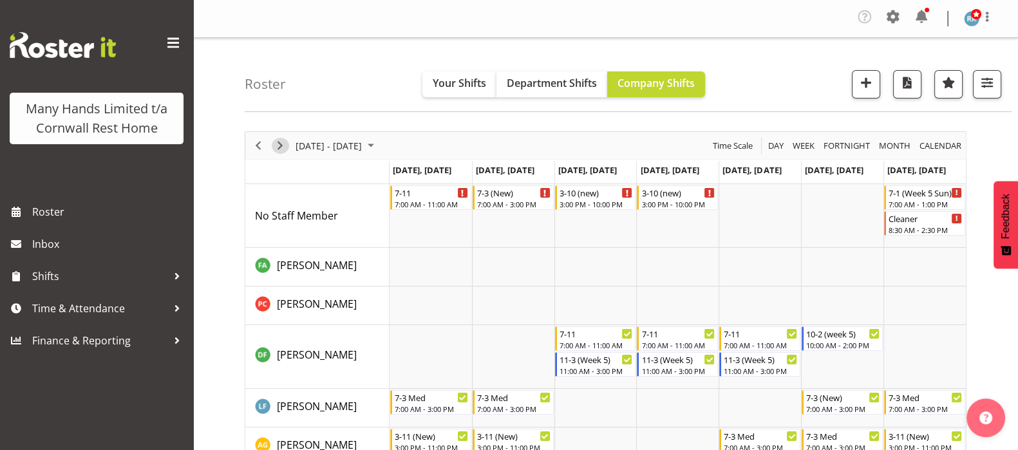
click at [284, 143] on span "Next" at bounding box center [279, 146] width 15 height 16
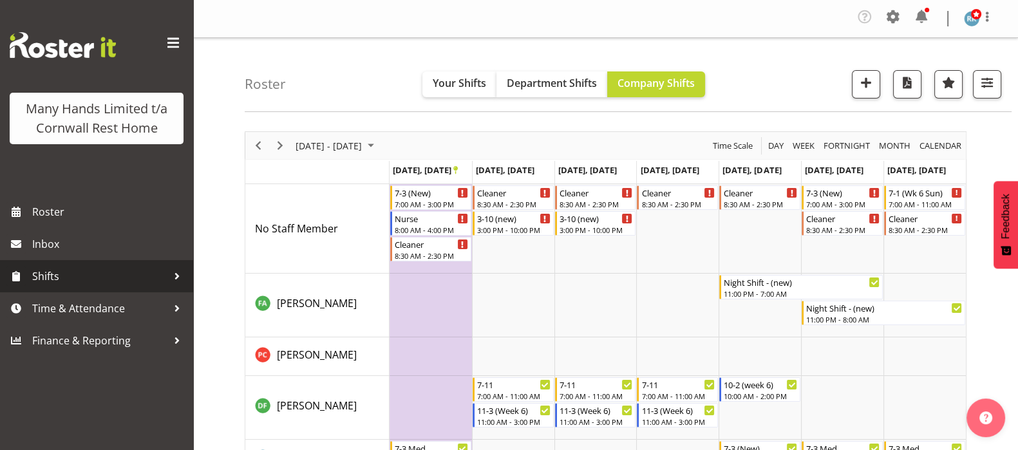
click at [54, 275] on span "Shifts" at bounding box center [99, 276] width 135 height 19
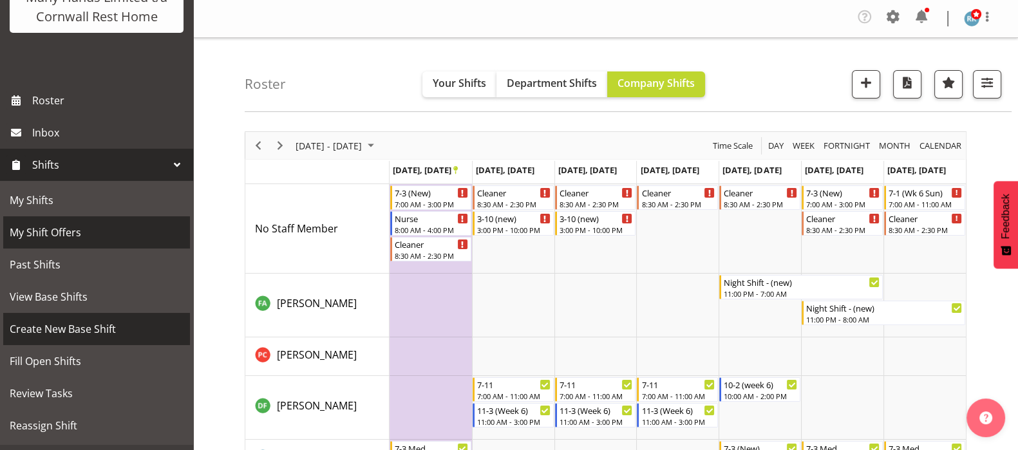
scroll to position [190, 0]
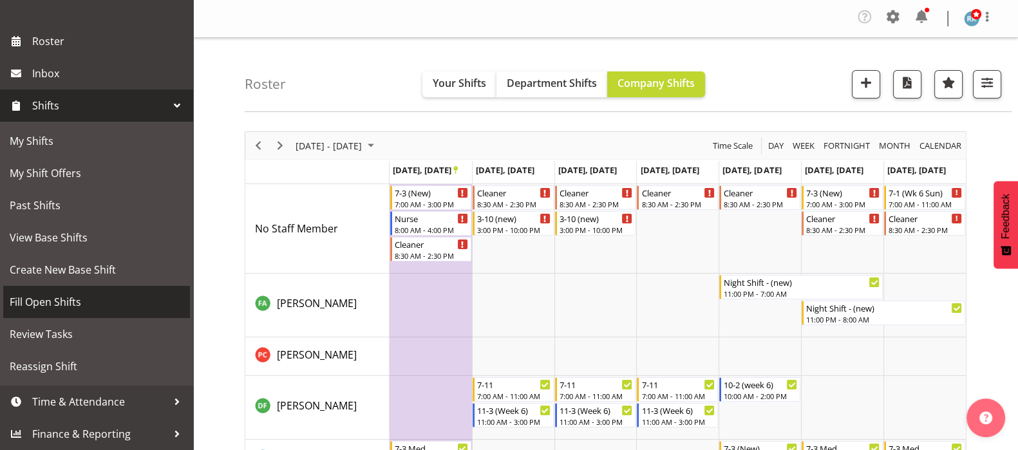
click at [48, 301] on span "Fill Open Shifts" at bounding box center [97, 301] width 174 height 19
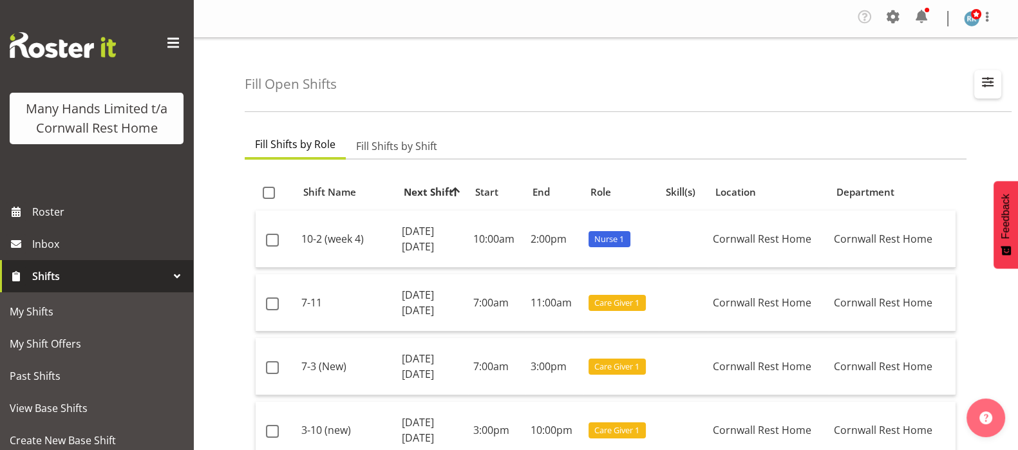
click at [992, 82] on span "button" at bounding box center [987, 81] width 17 height 17
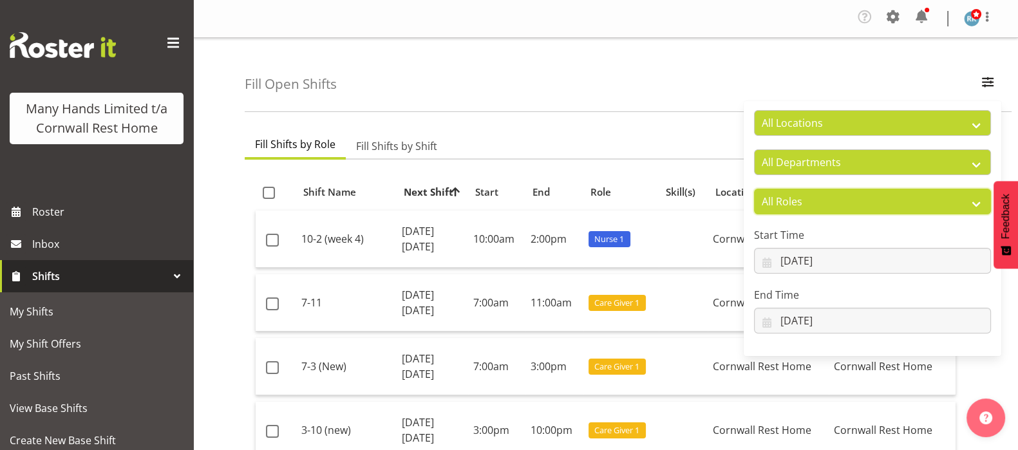
click at [924, 196] on select "All Roles Administrator Care Giver Cleaner Cook Fran Manager Nurse On-Call Recr…" at bounding box center [872, 202] width 237 height 26
select select "165"
click at [754, 189] on select "All Roles Administrator Care Giver Cleaner Cook Fran Manager Nurse On-Call Recr…" at bounding box center [872, 202] width 237 height 26
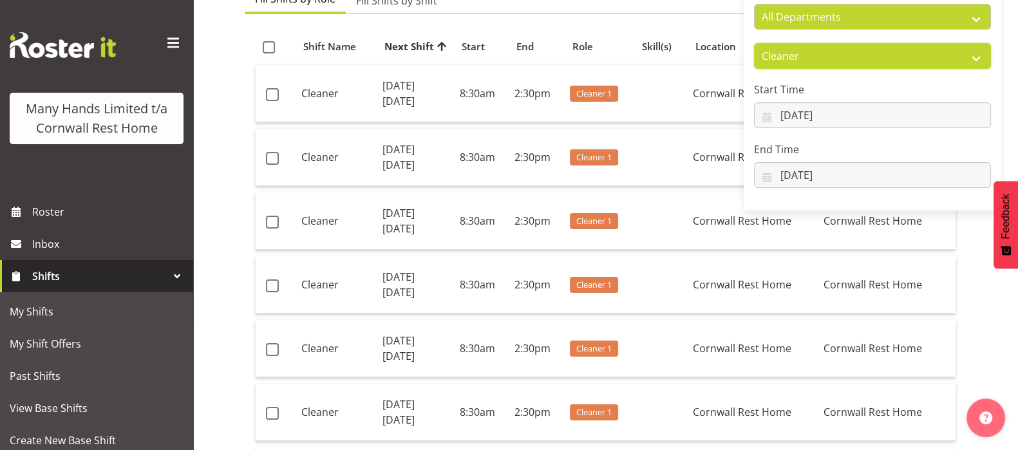
scroll to position [160, 0]
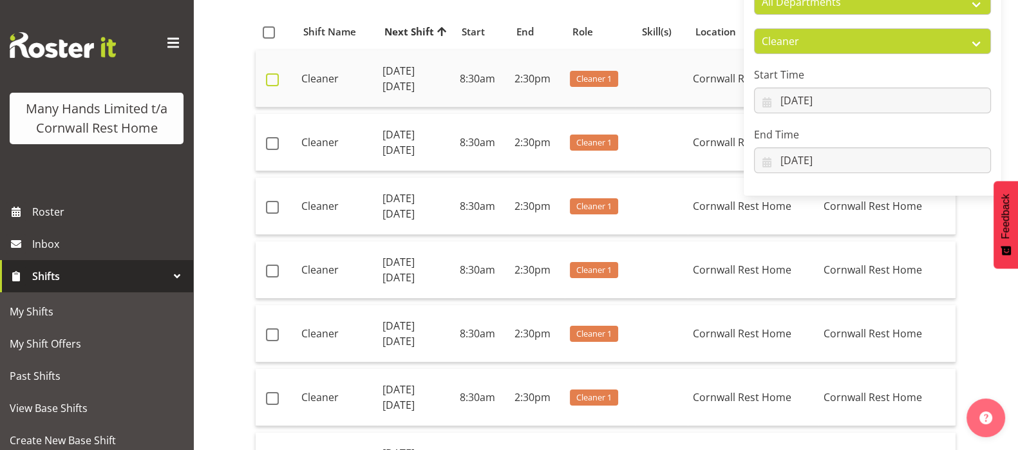
click at [270, 77] on span at bounding box center [272, 79] width 13 height 13
checkbox input "true"
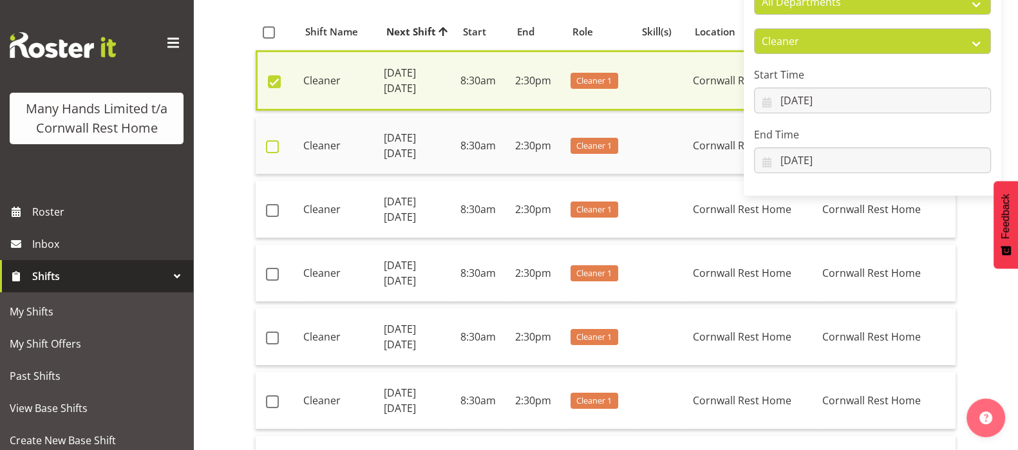
click at [272, 150] on span at bounding box center [272, 146] width 13 height 13
checkbox input "true"
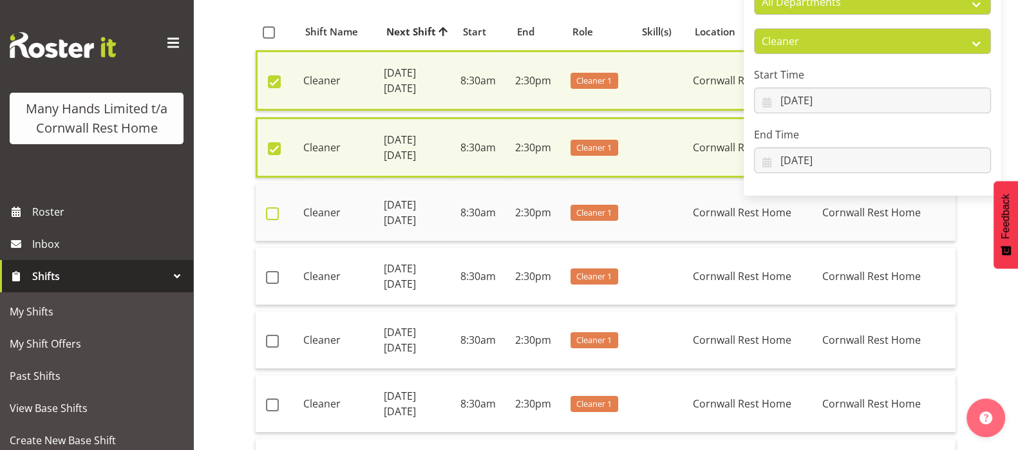
click at [272, 211] on span at bounding box center [272, 213] width 13 height 13
checkbox input "true"
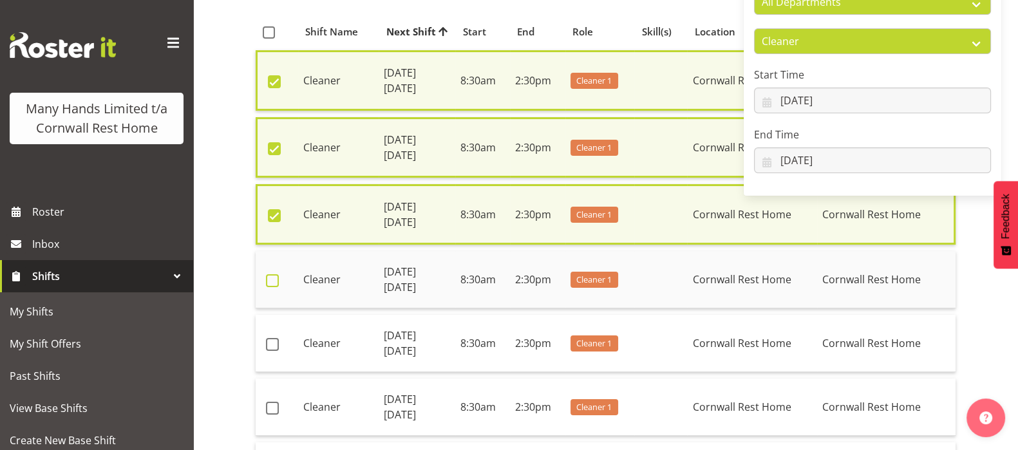
click at [274, 279] on span at bounding box center [272, 280] width 13 height 13
checkbox input "true"
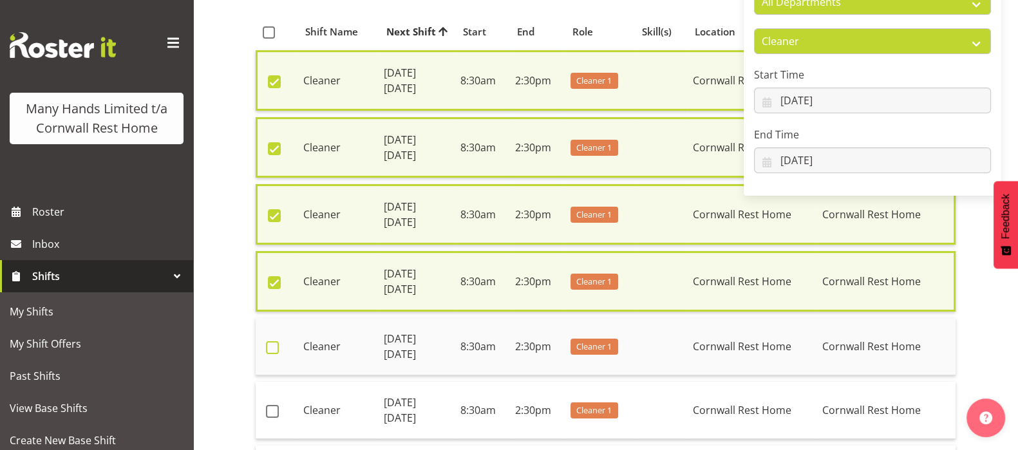
click at [270, 345] on span at bounding box center [272, 347] width 13 height 13
checkbox input "true"
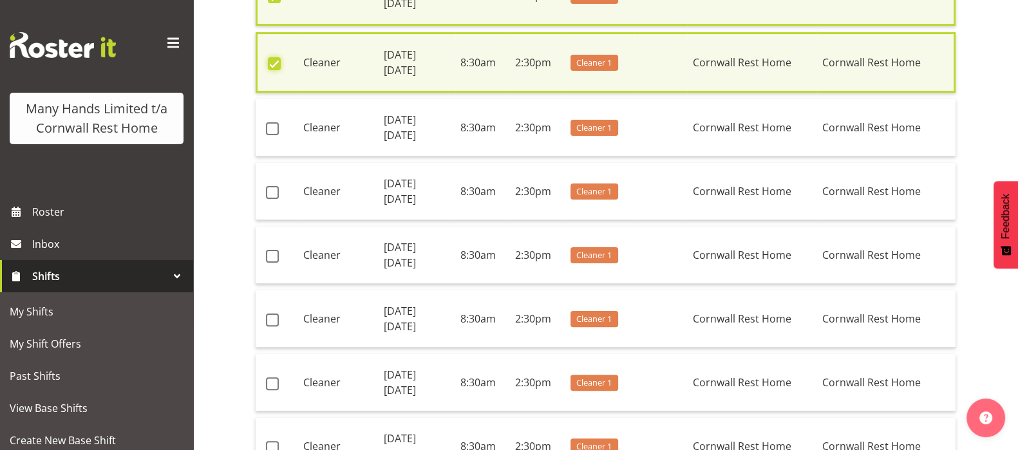
scroll to position [483, 0]
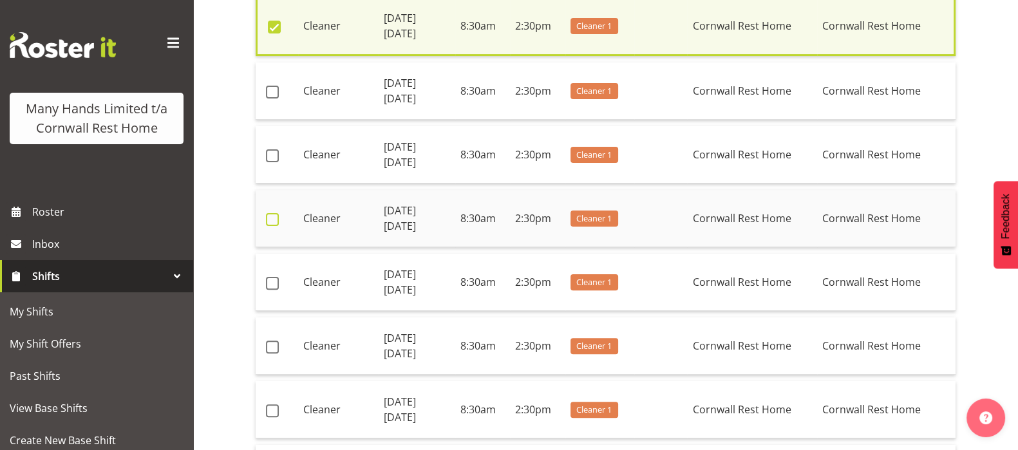
click at [272, 213] on span at bounding box center [272, 219] width 13 height 13
checkbox input "true"
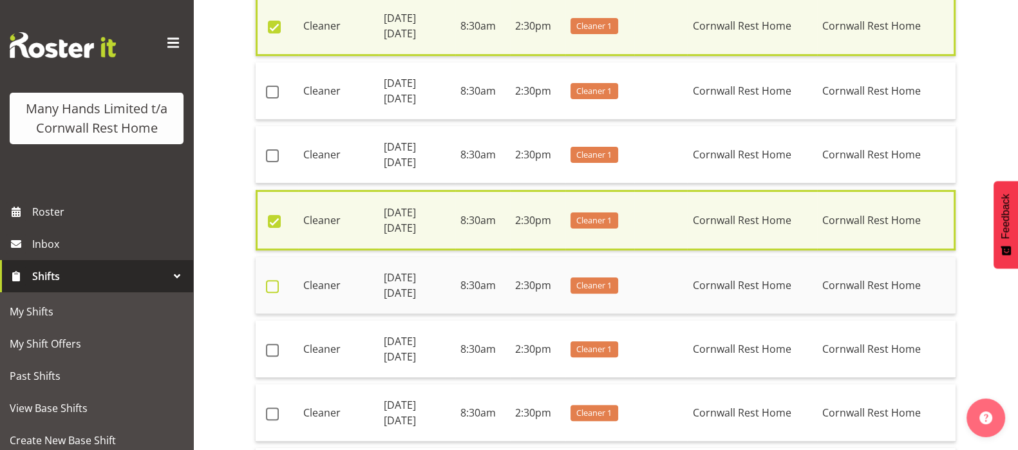
click at [272, 280] on span at bounding box center [272, 286] width 13 height 13
checkbox input "true"
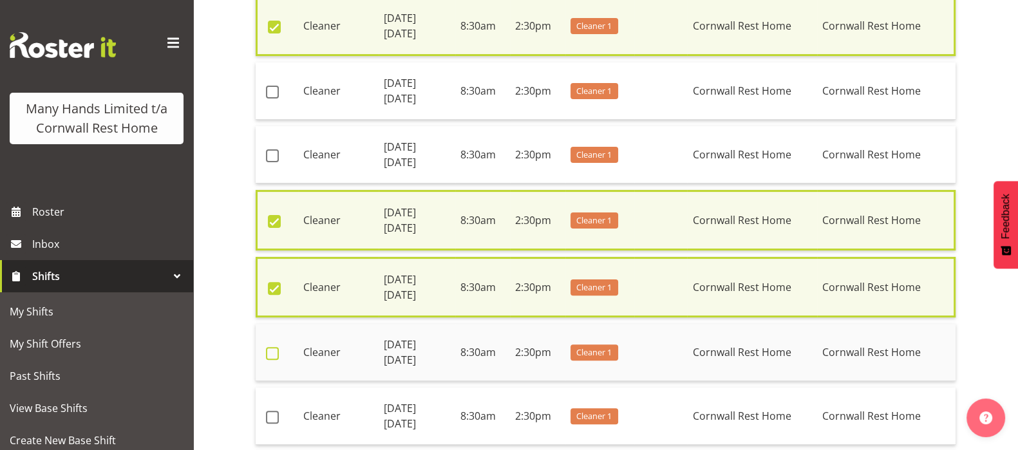
click at [269, 347] on span at bounding box center [272, 353] width 13 height 13
checkbox input "true"
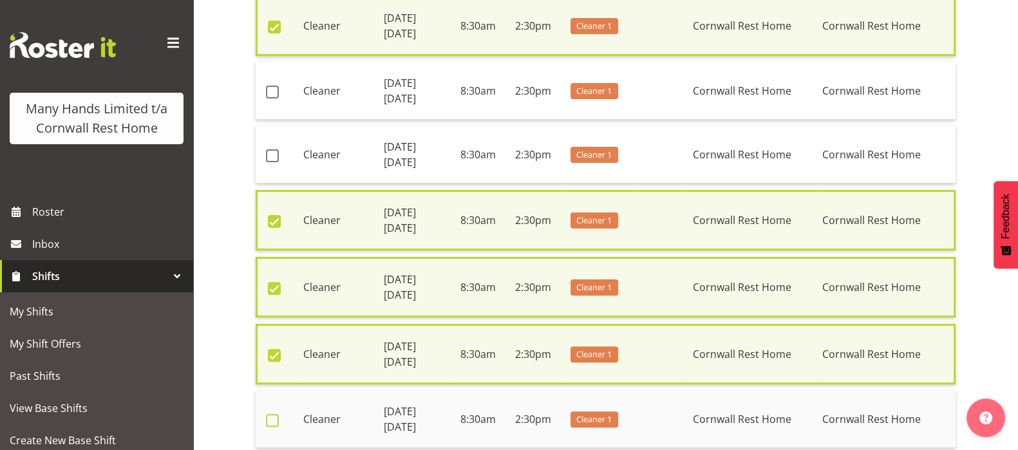
click at [271, 415] on span at bounding box center [272, 420] width 13 height 13
checkbox input "true"
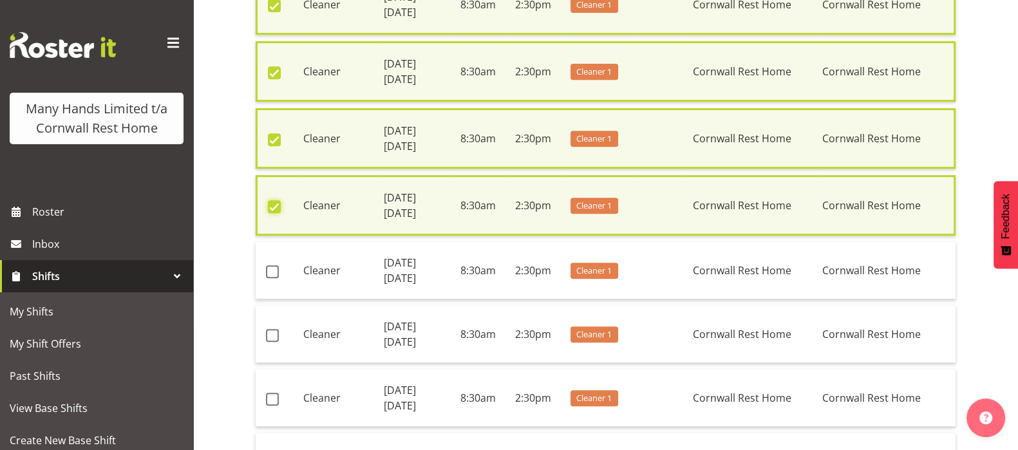
scroll to position [724, 0]
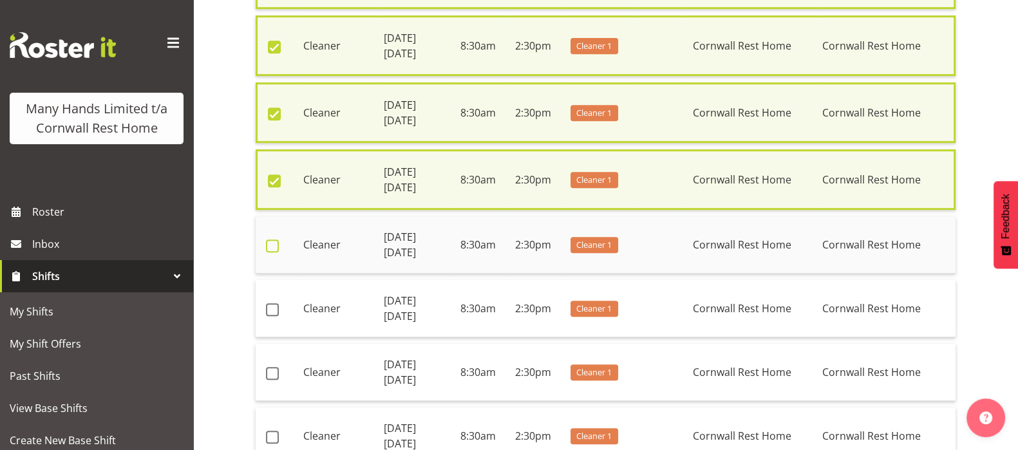
click at [273, 240] on span at bounding box center [272, 246] width 13 height 13
checkbox input "true"
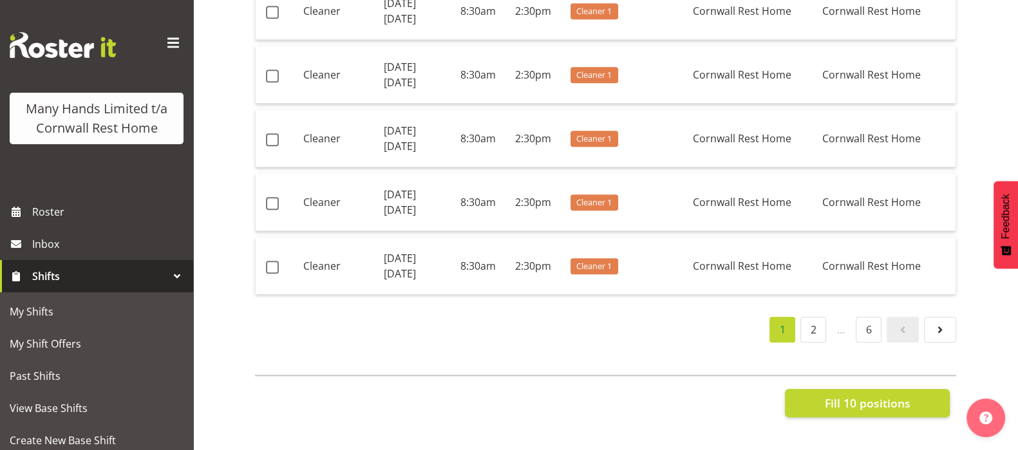
scroll to position [1857, 0]
click at [863, 395] on span "Fill 10 positions" at bounding box center [867, 403] width 86 height 17
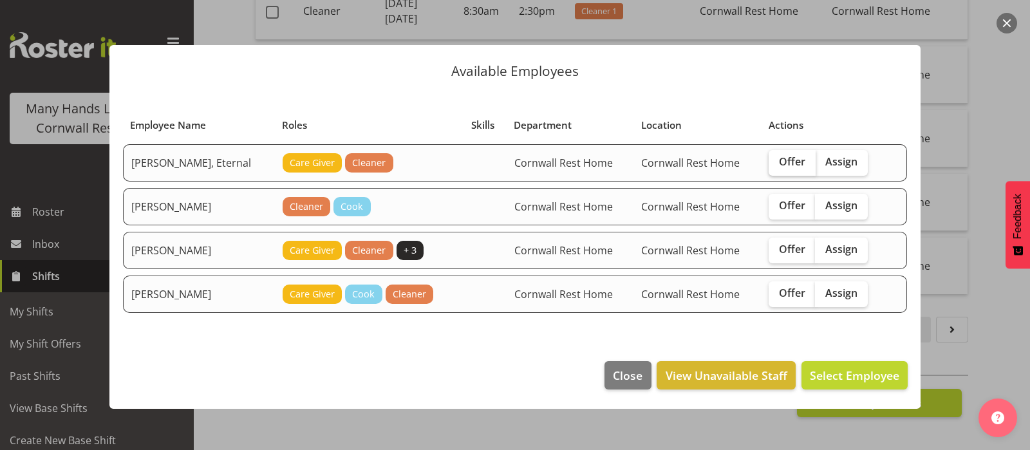
click at [784, 161] on span "Offer" at bounding box center [792, 161] width 26 height 13
click at [777, 161] on input "Offer" at bounding box center [773, 162] width 8 height 8
checkbox input "true"
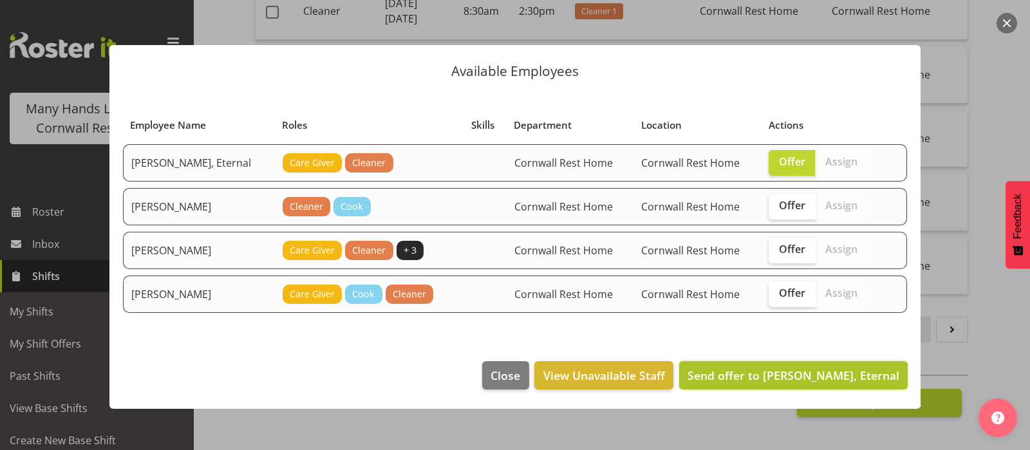
click at [821, 375] on span "Send offer to Sutton, Eternal" at bounding box center [794, 375] width 212 height 15
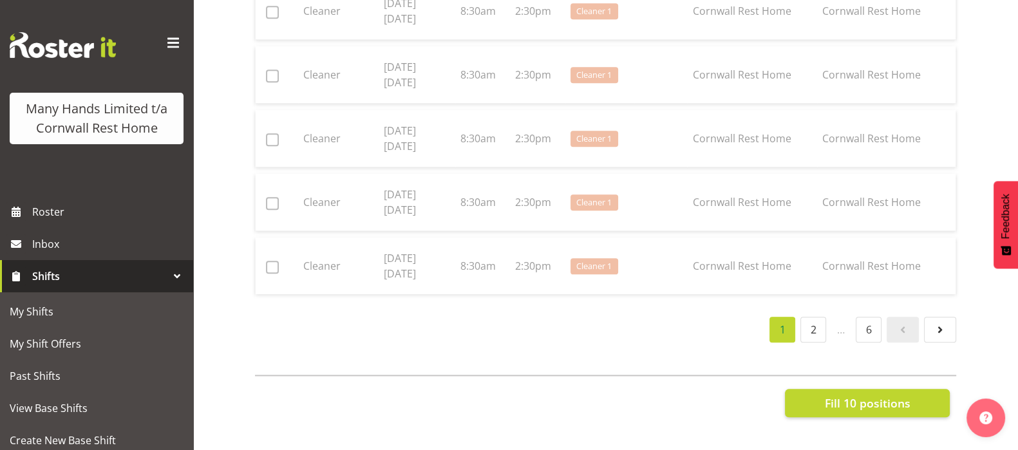
checkbox input "false"
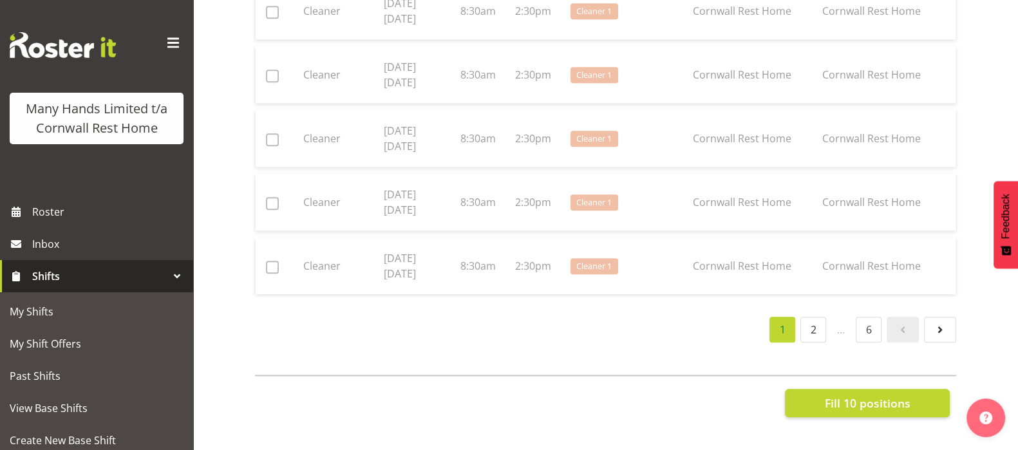
checkbox input "false"
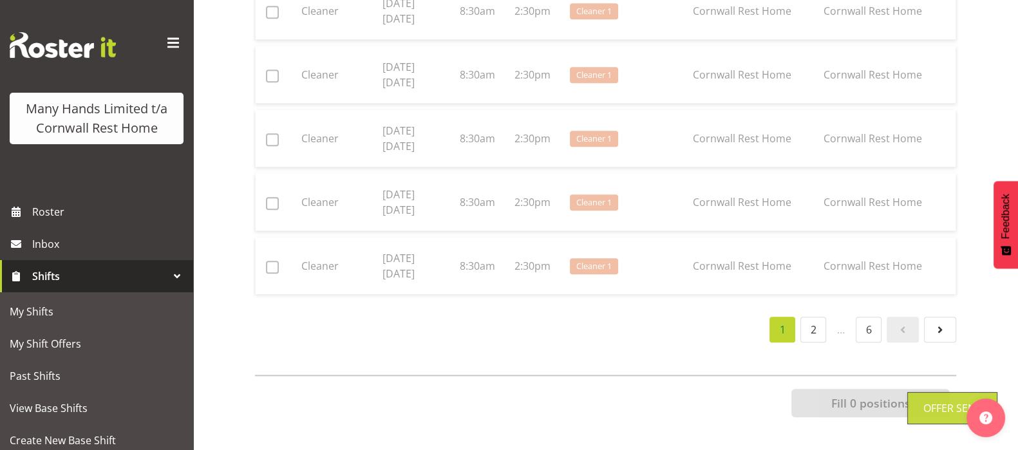
scroll to position [1830, 0]
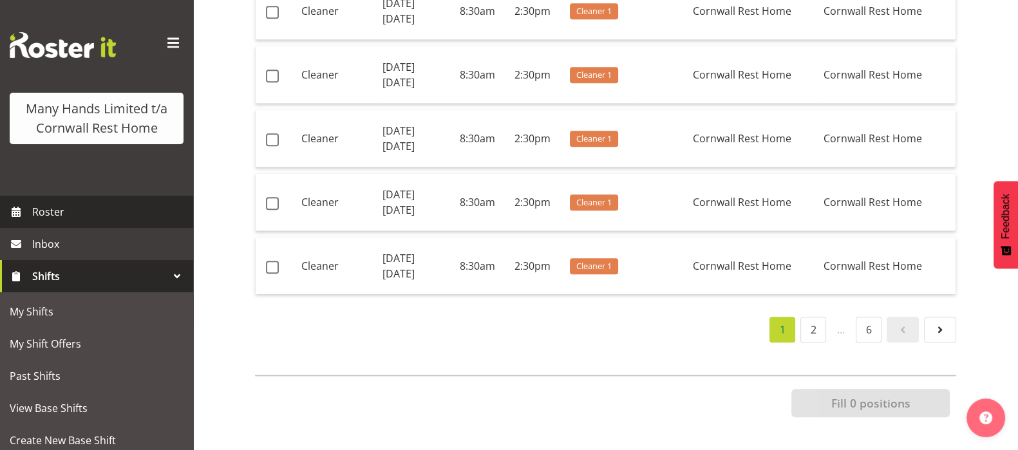
click at [48, 222] on span "Roster" at bounding box center [109, 211] width 155 height 19
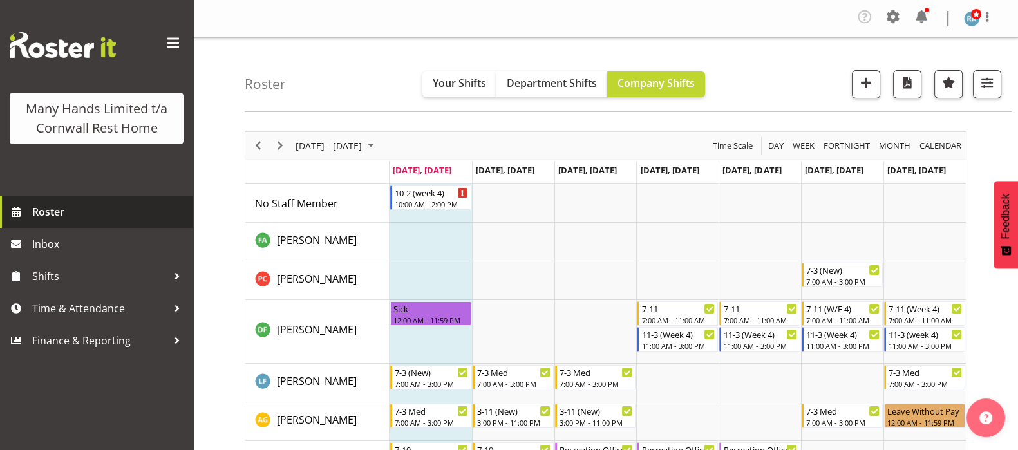
click at [44, 212] on span "Roster" at bounding box center [109, 211] width 155 height 19
